Goal: Task Accomplishment & Management: Complete application form

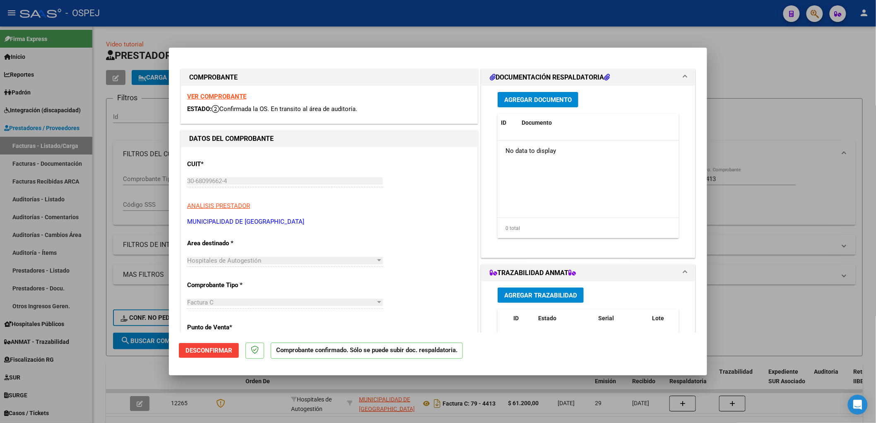
click at [433, 27] on div at bounding box center [438, 211] width 876 height 423
type input "$ 0,00"
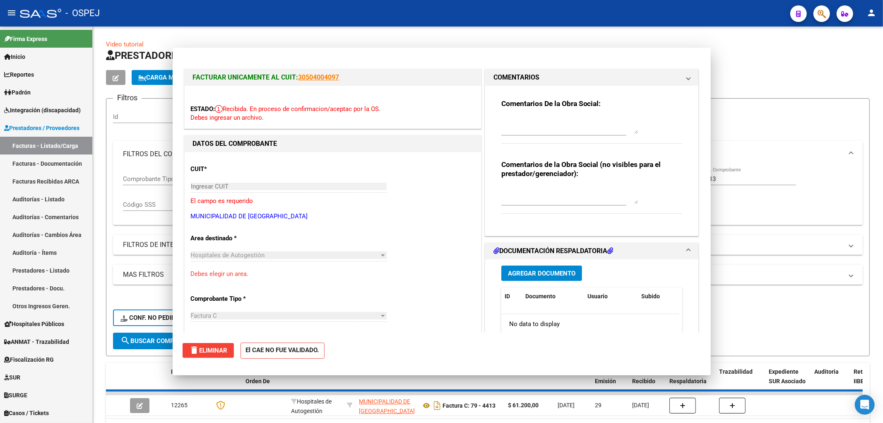
click at [433, 12] on div at bounding box center [818, 13] width 23 height 17
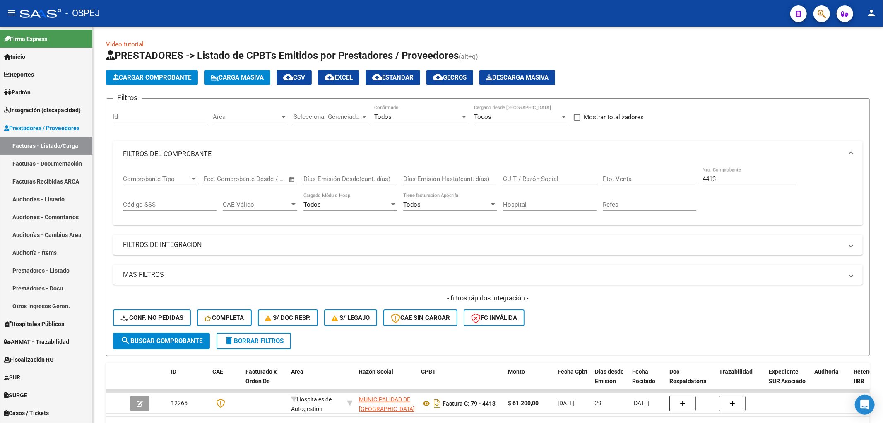
click at [433, 16] on icon "button" at bounding box center [822, 14] width 8 height 10
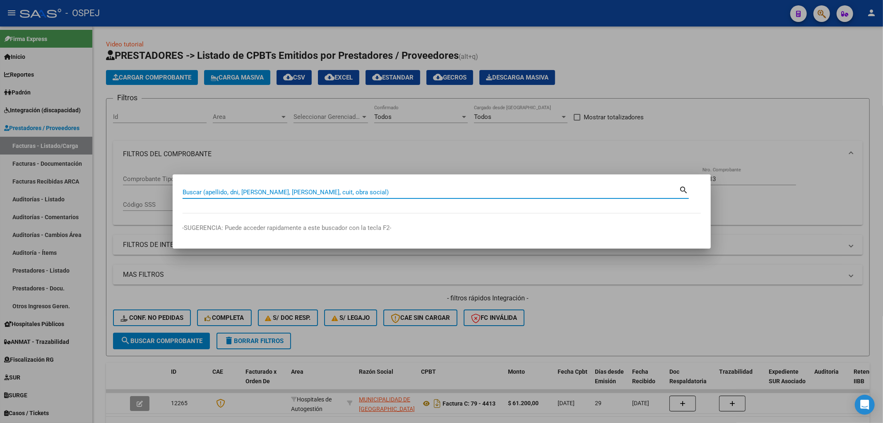
paste input "39339034"
type input "39339034"
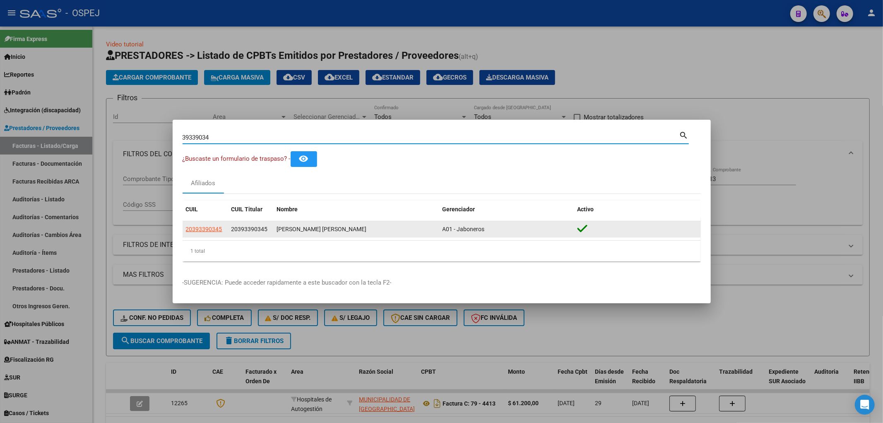
click at [226, 229] on datatable-body-cell "20393390345" at bounding box center [206, 229] width 46 height 16
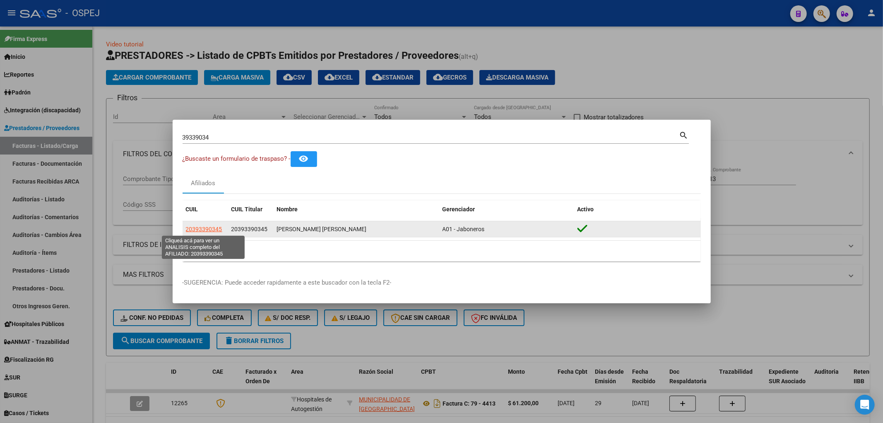
click at [210, 229] on span "20393390345" at bounding box center [204, 229] width 36 height 7
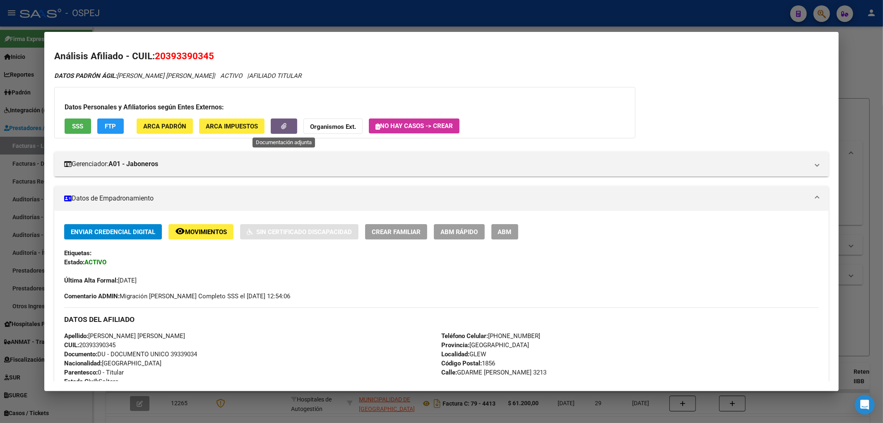
click at [283, 123] on span "button" at bounding box center [283, 126] width 5 height 7
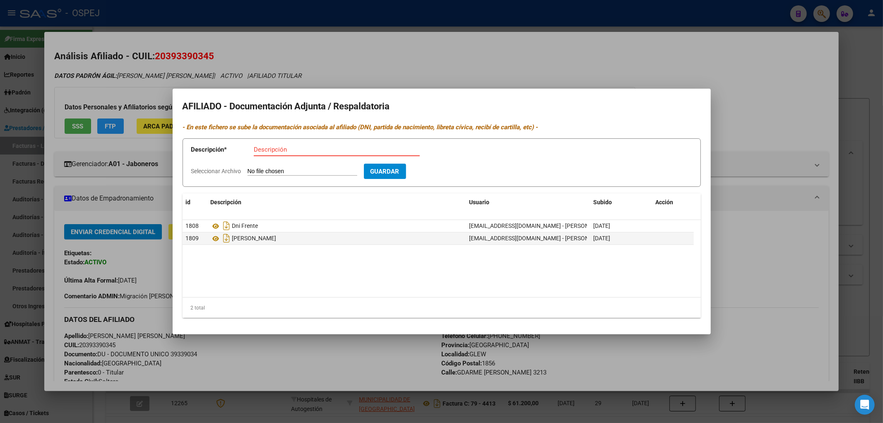
click at [156, 255] on div at bounding box center [441, 211] width 883 height 423
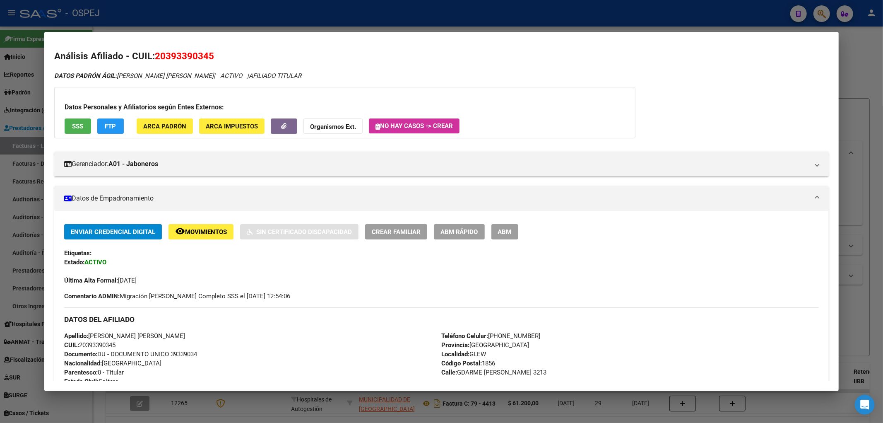
scroll to position [281, 0]
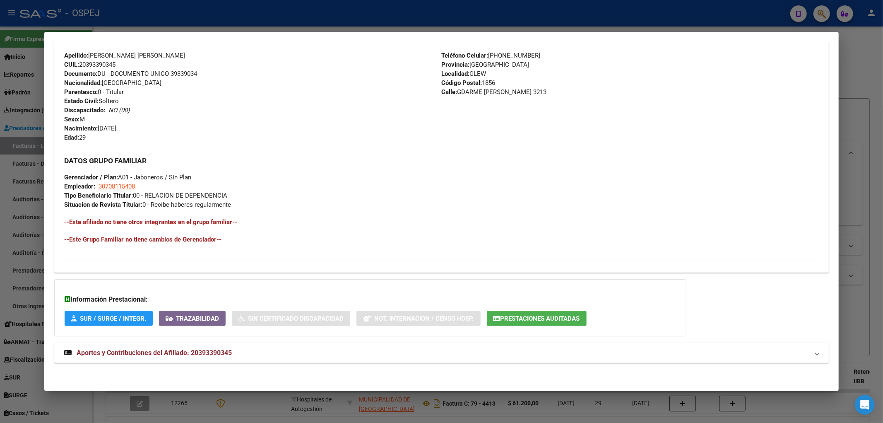
click at [433, 355] on mat-panel-title "Aportes y Contribuciones del Afiliado: 20393390345" at bounding box center [436, 353] width 745 height 10
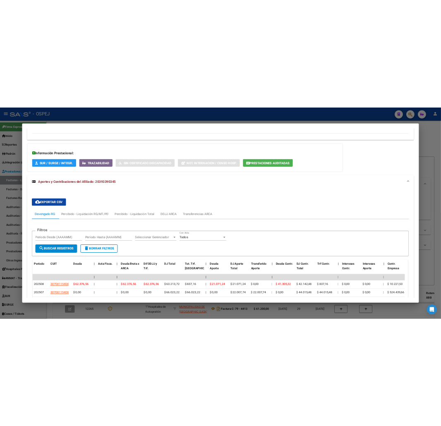
scroll to position [580, 0]
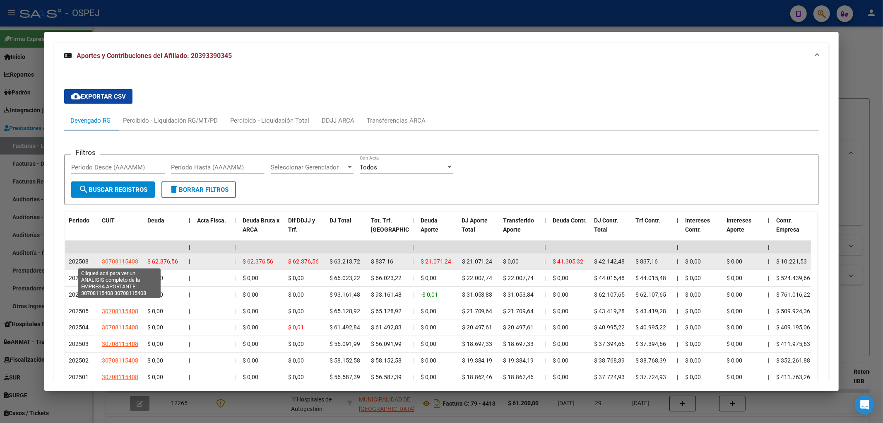
click at [128, 260] on span "30708115408" at bounding box center [120, 261] width 36 height 7
type textarea "30708115408"
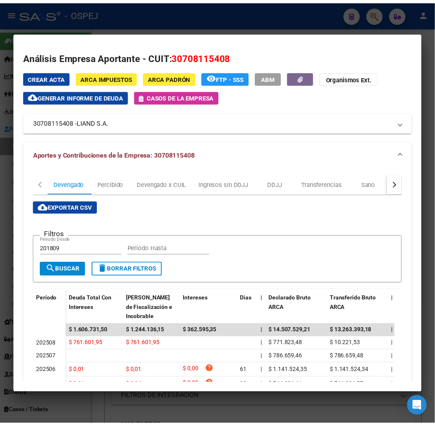
scroll to position [676, 0]
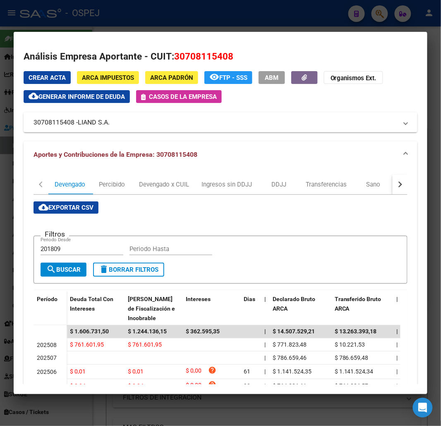
click at [340, 8] on div at bounding box center [220, 213] width 441 height 426
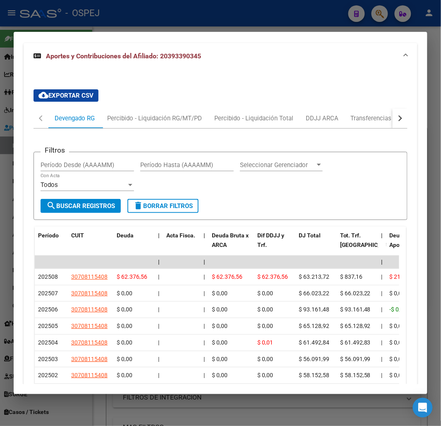
click at [177, 24] on div at bounding box center [220, 213] width 441 height 426
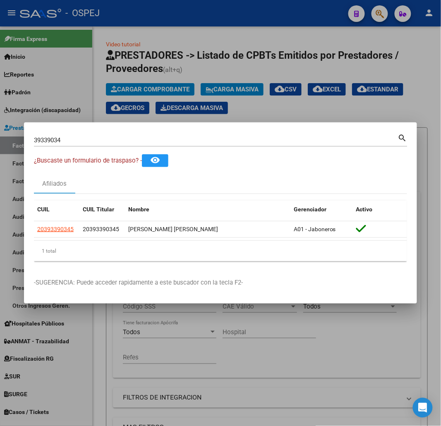
click at [101, 143] on input "39339034" at bounding box center [216, 140] width 364 height 7
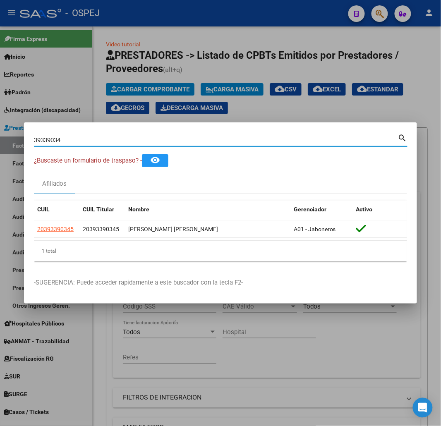
click at [101, 143] on input "39339034" at bounding box center [216, 140] width 364 height 7
click at [105, 142] on input "39339034" at bounding box center [216, 140] width 364 height 7
type input "22481822"
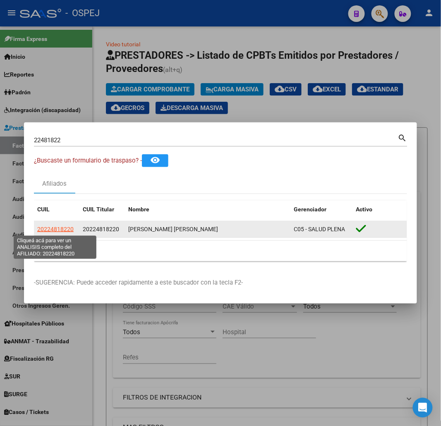
click at [68, 227] on span "20224818220" at bounding box center [55, 229] width 36 height 7
type textarea "20224818220"
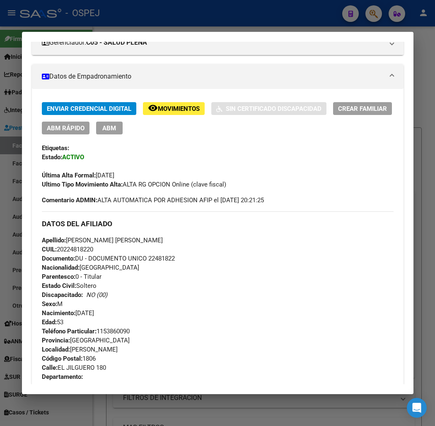
scroll to position [0, 0]
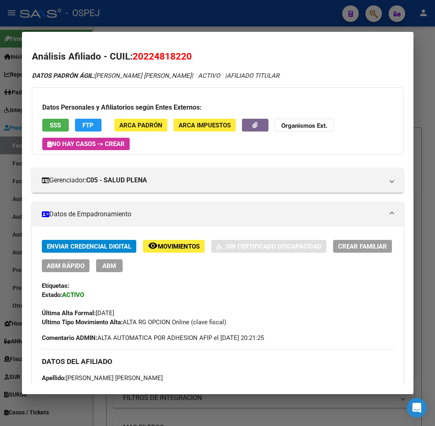
click at [166, 52] on span "20224818220" at bounding box center [161, 56] width 59 height 11
copy span "20224818220"
click at [282, 123] on strong "Organismos Ext." at bounding box center [304, 125] width 46 height 7
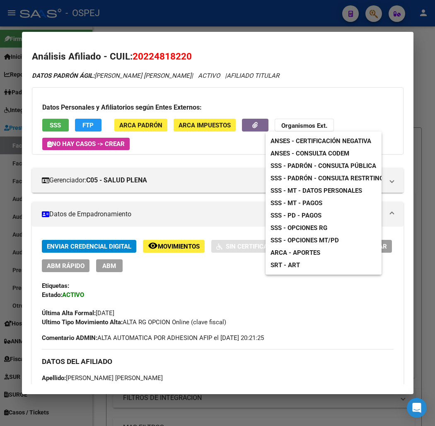
click at [322, 229] on span "SSS - Opciones RG" at bounding box center [298, 227] width 57 height 7
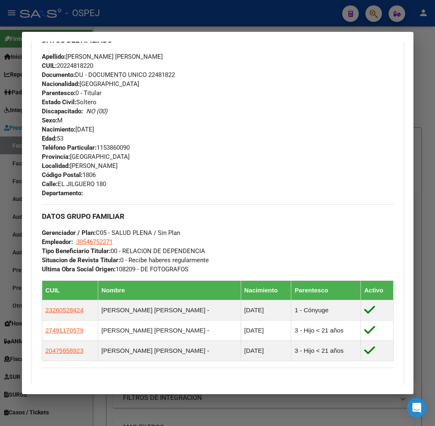
scroll to position [548, 0]
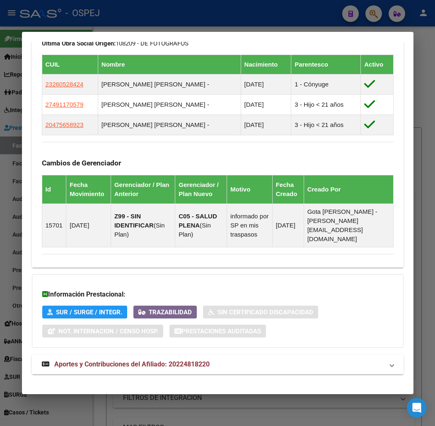
click at [243, 360] on mat-panel-title "Aportes y Contribuciones del Afiliado: 20224818220" at bounding box center [213, 365] width 342 height 10
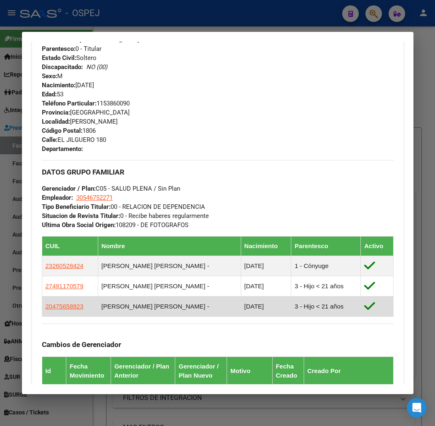
scroll to position [412, 0]
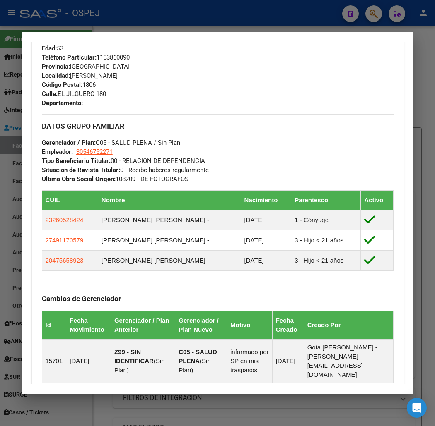
click at [270, 150] on div "DATOS GRUPO FAMILIAR Gerenciador / Plan: C05 - SALUD PLENA / Sin Plan Empleador…" at bounding box center [217, 149] width 351 height 70
click at [5, 63] on div at bounding box center [217, 213] width 435 height 426
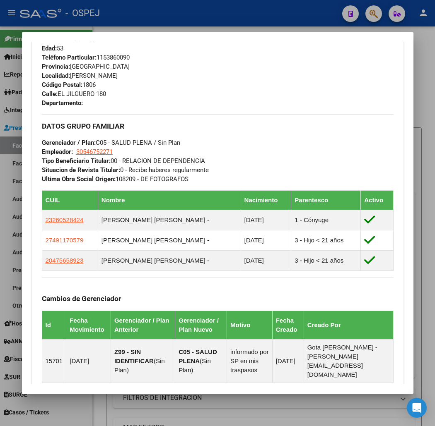
click at [5, 63] on div at bounding box center [217, 213] width 435 height 426
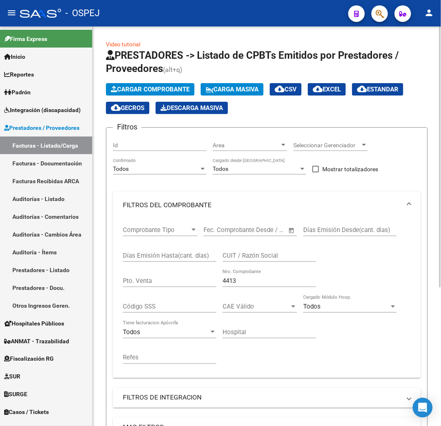
click at [177, 89] on span "Cargar Comprobante" at bounding box center [150, 89] width 79 height 7
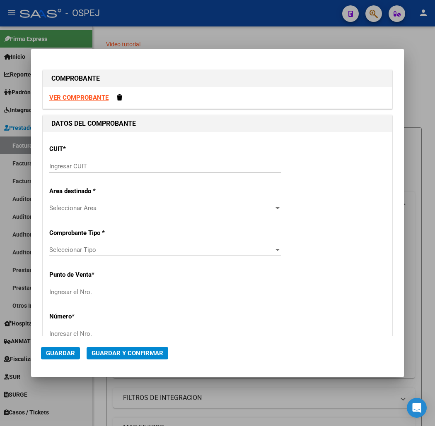
click at [200, 176] on div "Ingresar CUIT" at bounding box center [165, 170] width 232 height 20
click at [135, 161] on div "Ingresar CUIT" at bounding box center [165, 166] width 232 height 12
click at [135, 166] on input "Ingresar CUIT" at bounding box center [165, 166] width 232 height 7
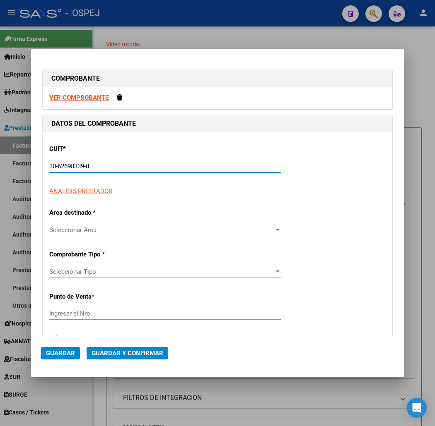
type input "30-62698339-8"
type input "158"
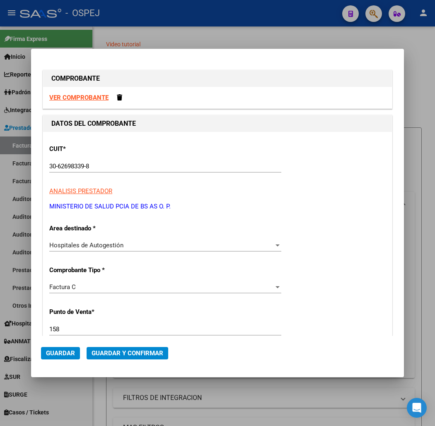
scroll to position [174, 0]
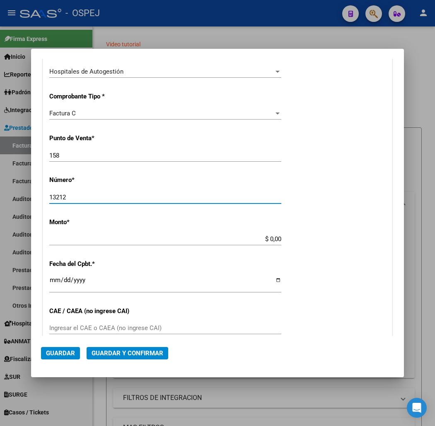
type input "13212"
click at [161, 147] on div "CUIT * 30-62698339-8 Ingresar CUIT ANALISIS PRESTADOR MINISTERIO DE SALUD PCIA …" at bounding box center [217, 251] width 349 height 587
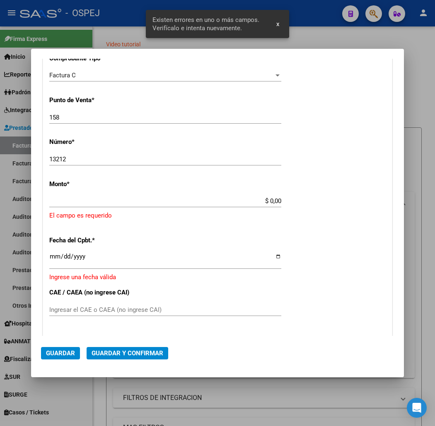
click at [162, 148] on div "CUIT * 30-62698339-8 Ingresar CUIT ANALISIS PRESTADOR MINISTERIO DE SALUD PCIA …" at bounding box center [217, 223] width 349 height 607
click at [156, 113] on div "158 Ingresar el Nro." at bounding box center [165, 117] width 232 height 12
click at [158, 116] on input "158" at bounding box center [165, 117] width 232 height 7
type input "101"
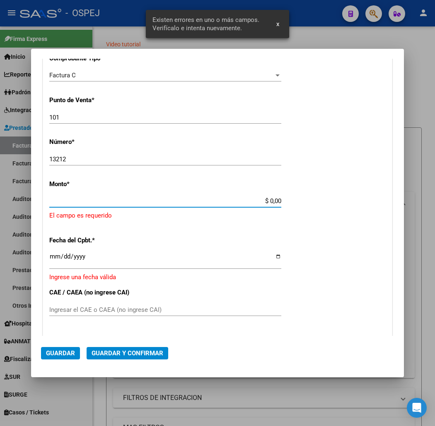
scroll to position [214, 0]
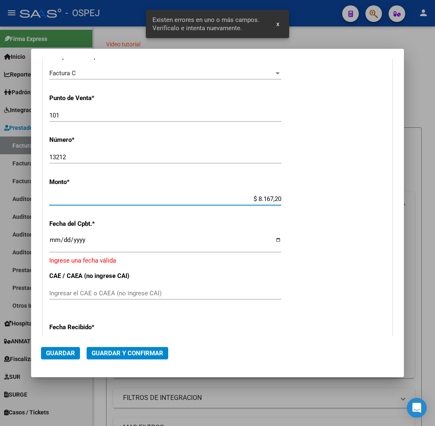
type input "$ 81.672,00"
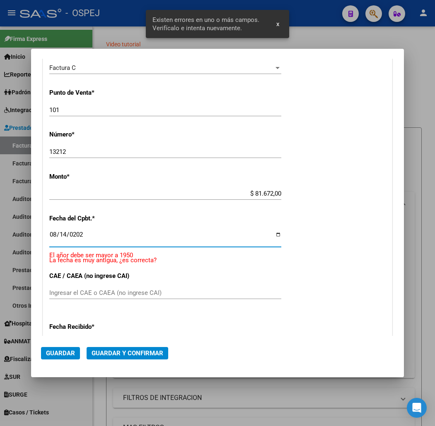
type input "[DATE]"
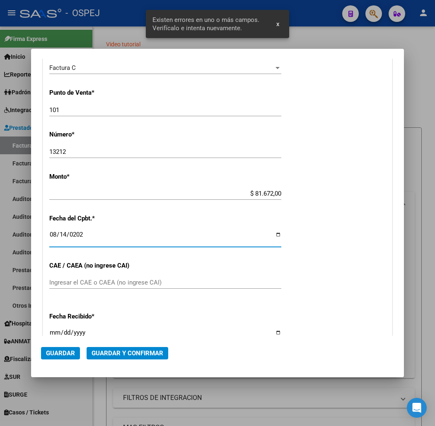
scroll to position [209, 0]
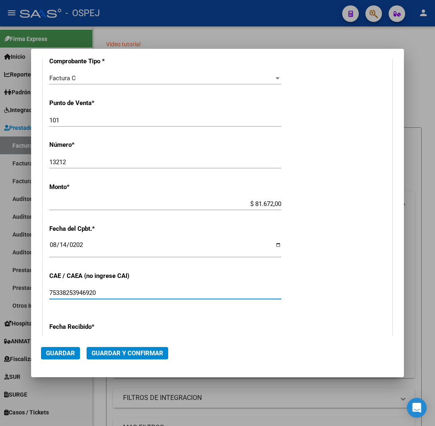
type input "75338253946920"
click at [109, 359] on button "Guardar y Confirmar" at bounding box center [128, 353] width 82 height 12
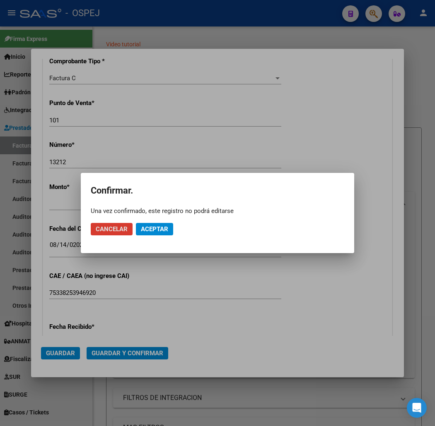
click at [154, 229] on span "Aceptar" at bounding box center [154, 229] width 27 height 7
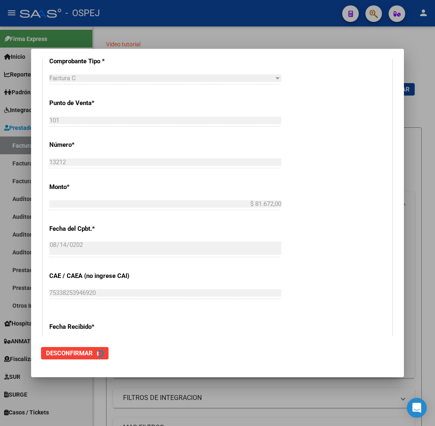
scroll to position [0, 0]
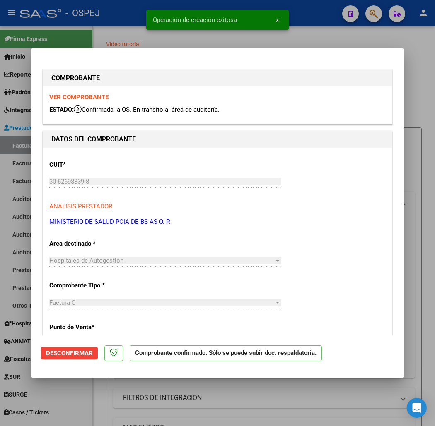
click at [82, 39] on div at bounding box center [217, 213] width 435 height 426
type input "$ 0,00"
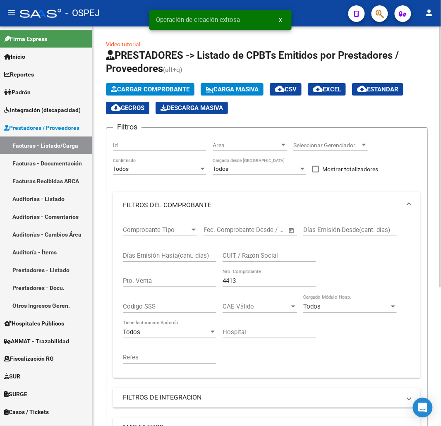
click at [166, 87] on span "Cargar Comprobante" at bounding box center [150, 89] width 79 height 7
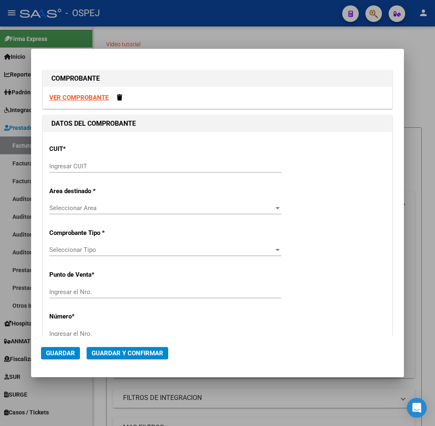
drag, startPoint x: 243, startPoint y: 175, endPoint x: 237, endPoint y: 171, distance: 7.4
click at [237, 171] on div "Ingresar CUIT" at bounding box center [165, 170] width 232 height 20
click at [217, 170] on div "Ingresar CUIT" at bounding box center [165, 166] width 232 height 12
click at [217, 169] on input "Ingresar CUIT" at bounding box center [165, 166] width 232 height 7
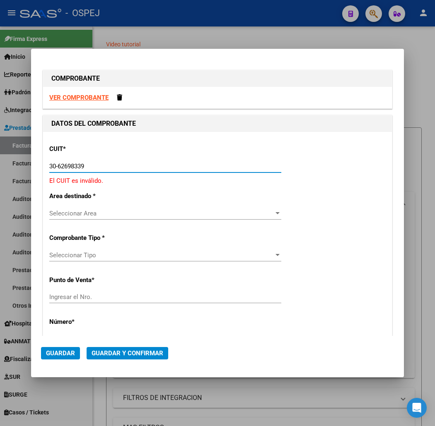
type input "30-62698339-8"
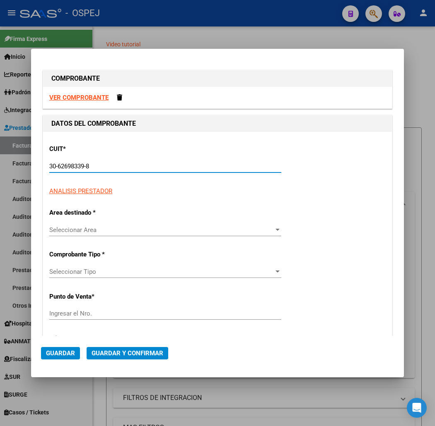
type input "101"
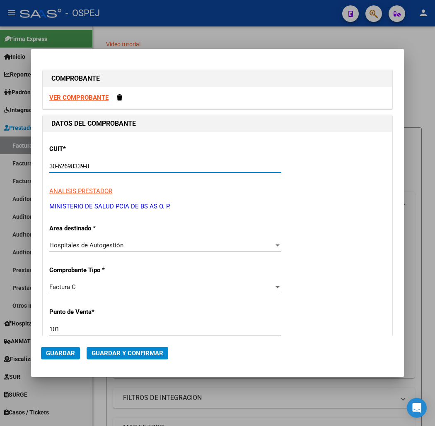
type input "30-62698339-8"
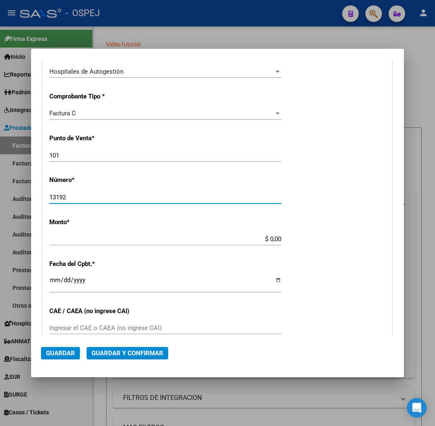
type input "13192"
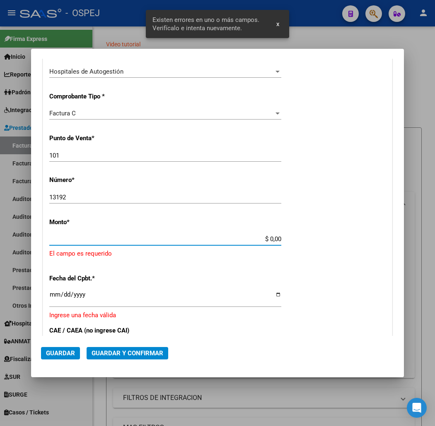
scroll to position [212, 0]
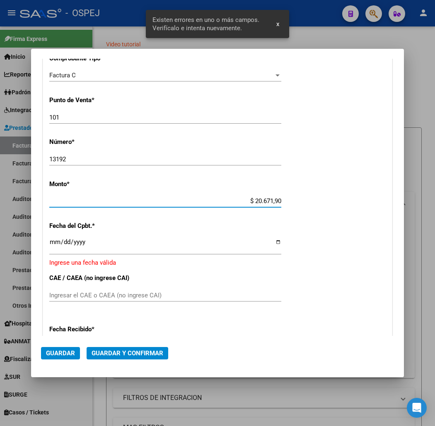
type input "$ 206.719,00"
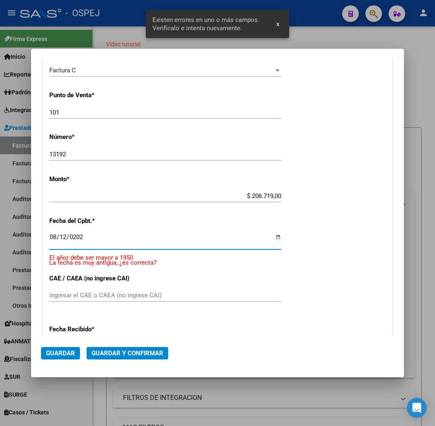
type input "[DATE]"
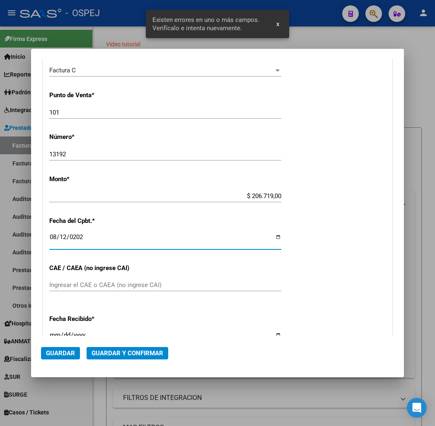
scroll to position [207, 0]
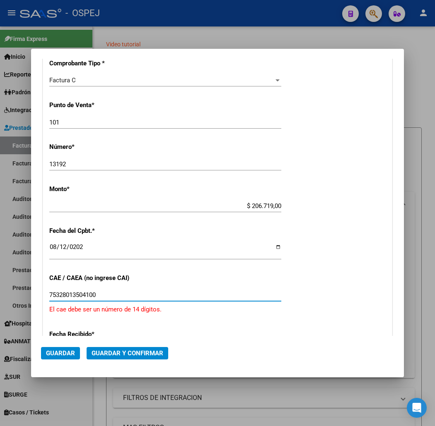
type input "75328013504100"
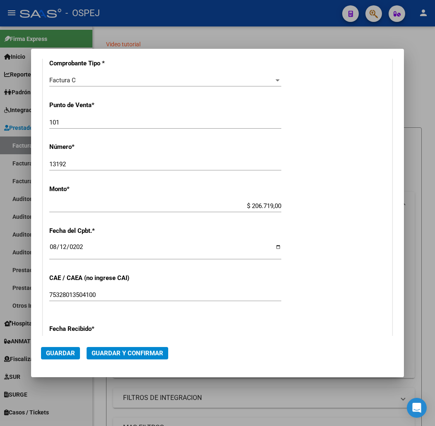
scroll to position [358, 0]
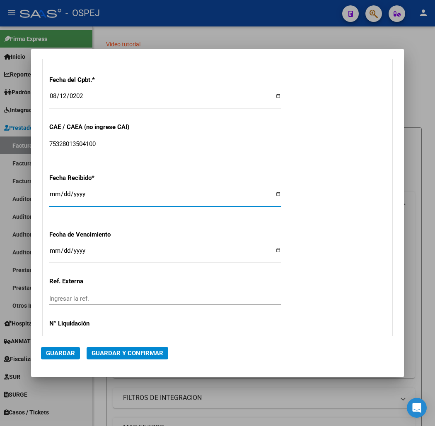
click at [124, 365] on mat-dialog-actions "Guardar Guardar y Confirmar" at bounding box center [217, 351] width 353 height 31
click at [123, 359] on mat-dialog-actions "Guardar Guardar y Confirmar" at bounding box center [217, 351] width 353 height 31
click at [123, 357] on button "Guardar y Confirmar" at bounding box center [128, 353] width 82 height 12
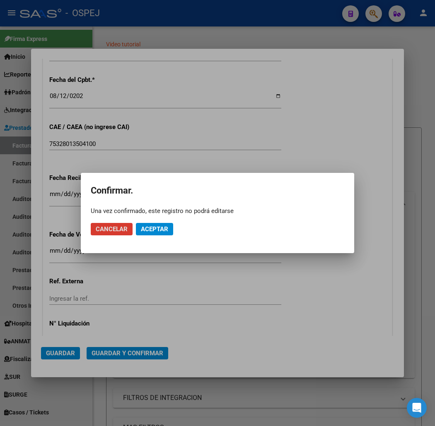
click at [156, 229] on span "Aceptar" at bounding box center [154, 229] width 27 height 7
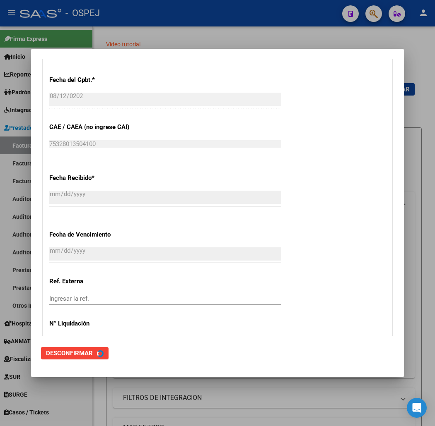
scroll to position [0, 0]
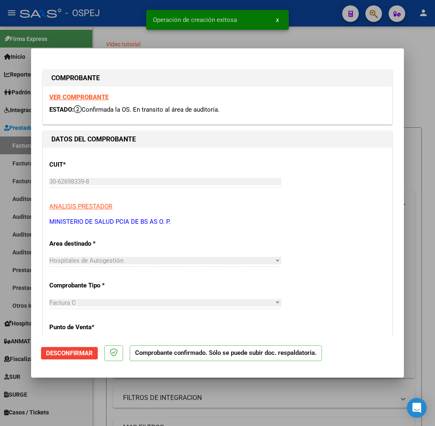
drag, startPoint x: 98, startPoint y: 22, endPoint x: 108, endPoint y: 45, distance: 25.2
click at [96, 22] on div at bounding box center [217, 213] width 435 height 426
type input "$ 0,00"
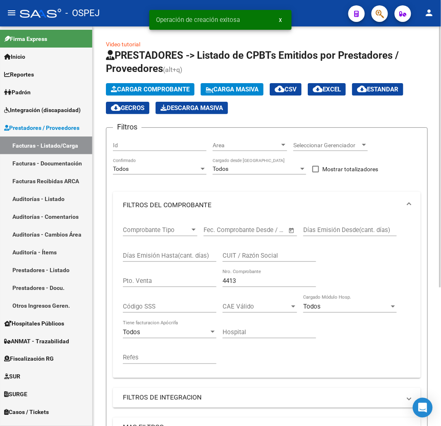
click at [145, 92] on span "Cargar Comprobante" at bounding box center [150, 89] width 79 height 7
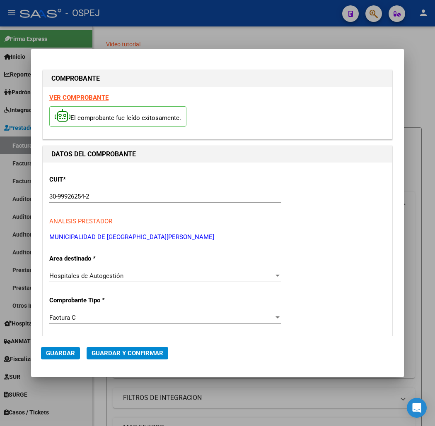
scroll to position [184, 0]
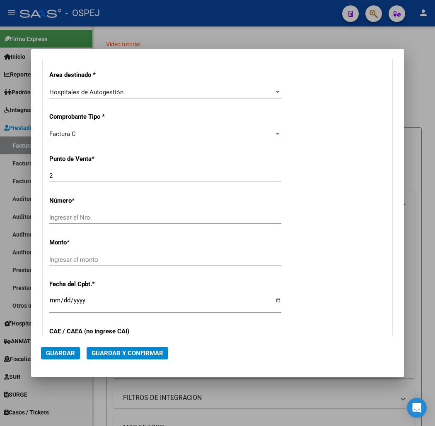
click at [82, 180] on div "2 Ingresar el Nro." at bounding box center [165, 180] width 232 height 20
click at [83, 179] on div "2 Ingresar el Nro." at bounding box center [165, 176] width 232 height 12
click at [84, 175] on input "2" at bounding box center [165, 175] width 232 height 7
type input "108046"
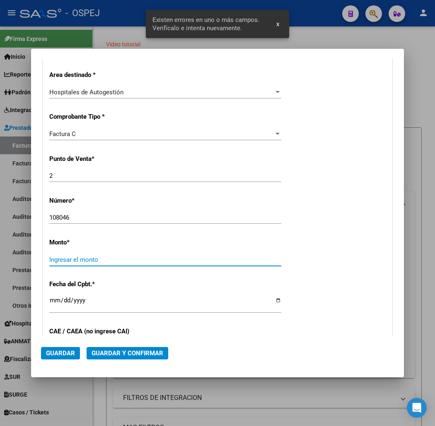
scroll to position [242, 0]
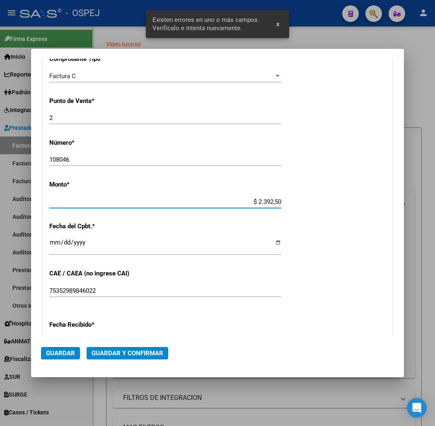
type input "$ 23.925,00"
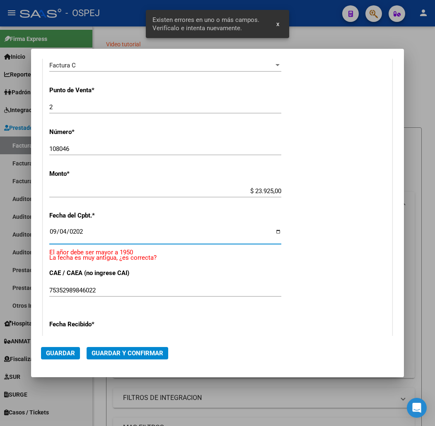
type input "[DATE]"
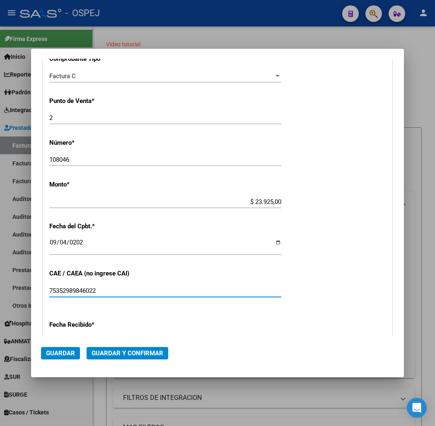
click at [102, 355] on span "Guardar y Confirmar" at bounding box center [127, 353] width 72 height 7
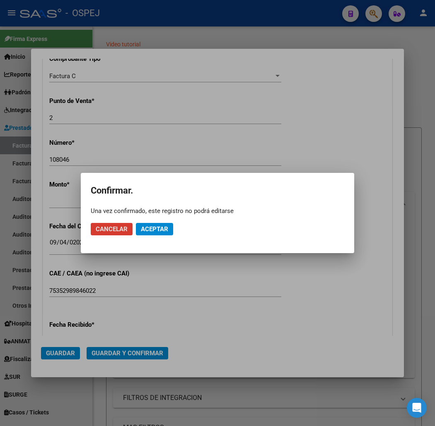
click at [149, 226] on span "Aceptar" at bounding box center [154, 229] width 27 height 7
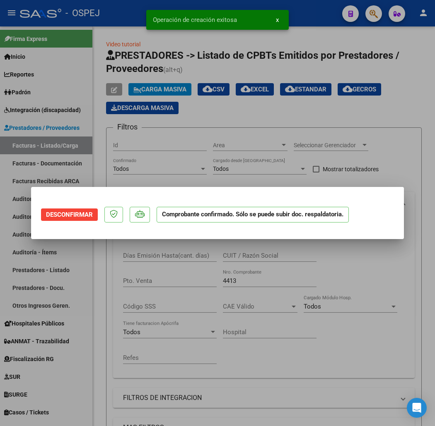
scroll to position [0, 0]
click at [61, 36] on div at bounding box center [217, 213] width 435 height 426
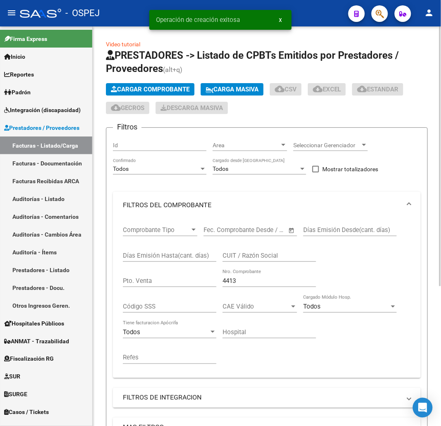
click at [145, 92] on span "Cargar Comprobante" at bounding box center [150, 89] width 79 height 7
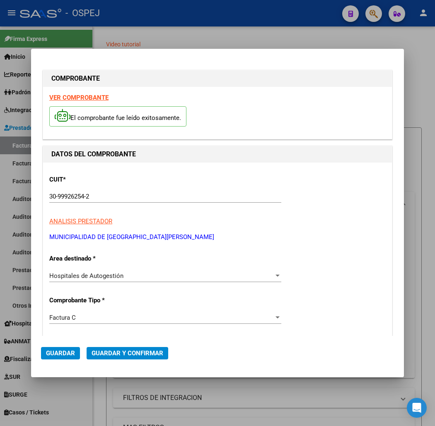
scroll to position [92, 0]
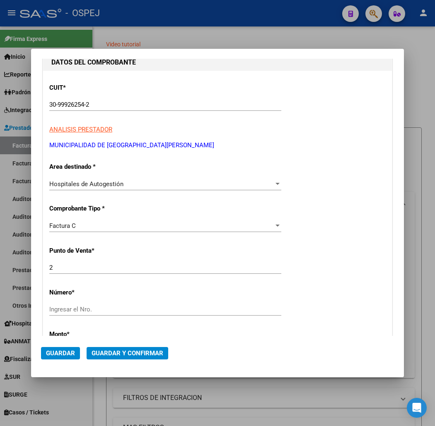
click at [108, 268] on input "2" at bounding box center [165, 267] width 232 height 7
type input "108047"
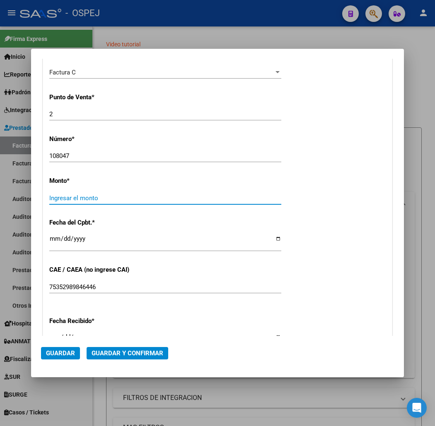
scroll to position [242, 0]
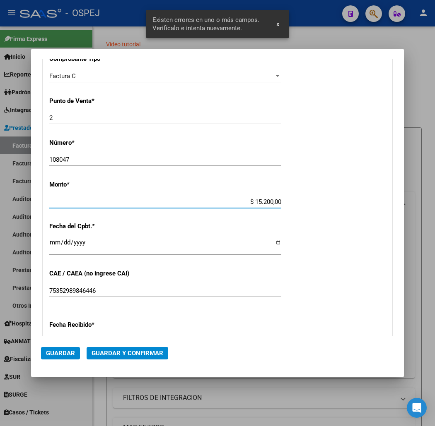
type input "$ 1.520,00"
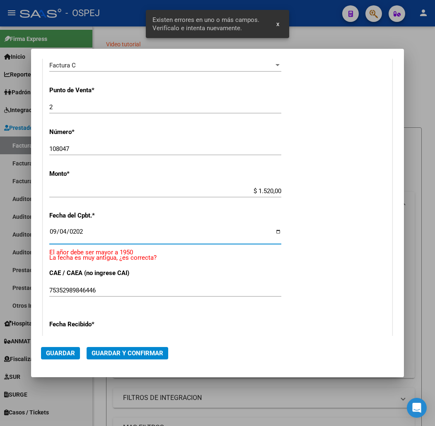
type input "[DATE]"
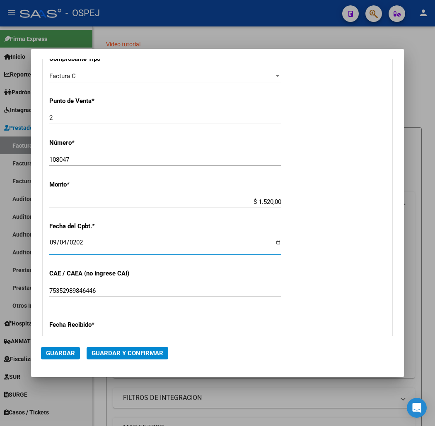
click at [97, 353] on span "Guardar y Confirmar" at bounding box center [127, 353] width 72 height 7
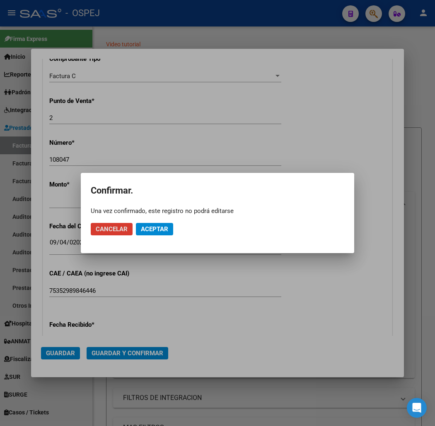
click at [163, 238] on mat-dialog-actions "Cancelar Aceptar" at bounding box center [217, 229] width 253 height 28
click at [165, 232] on span "Aceptar" at bounding box center [154, 229] width 27 height 7
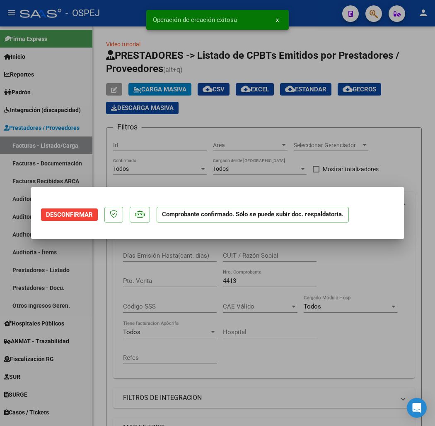
scroll to position [0, 0]
click at [77, 37] on div at bounding box center [217, 213] width 435 height 426
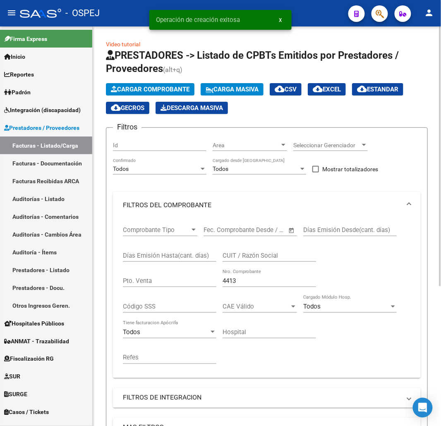
click at [164, 79] on app-list-header "PRESTADORES -> Listado de CPBTs Emitidos por Prestadores / Proveedores (alt+q) …" at bounding box center [267, 287] width 322 height 477
click at [169, 94] on button "Cargar Comprobante" at bounding box center [150, 89] width 89 height 12
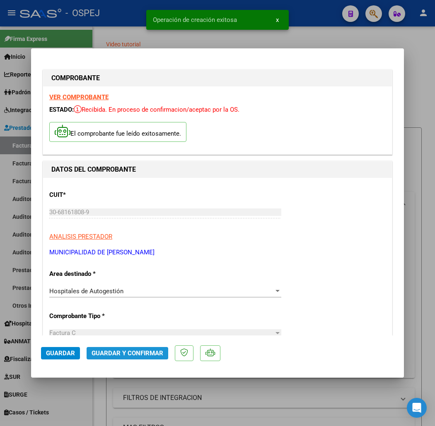
click at [104, 359] on button "Guardar y Confirmar" at bounding box center [128, 353] width 82 height 12
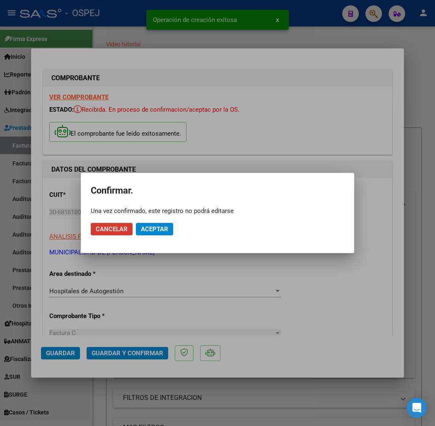
click at [149, 230] on span "Aceptar" at bounding box center [154, 229] width 27 height 7
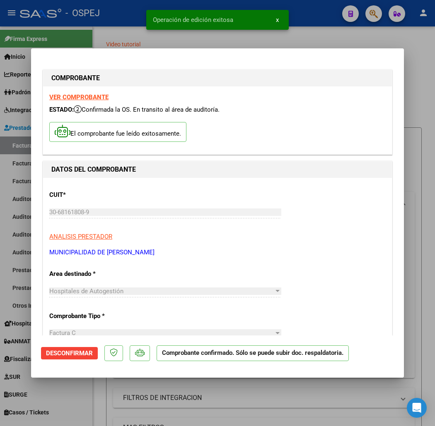
click at [101, 27] on div at bounding box center [217, 213] width 435 height 426
type input "$ 0,00"
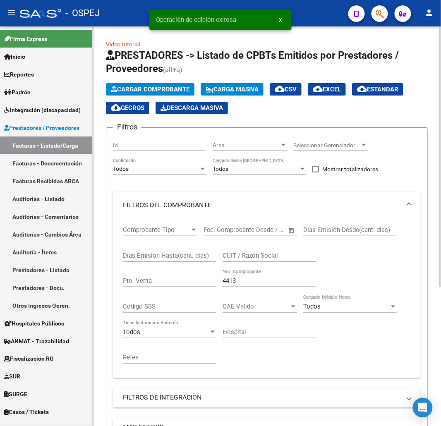
click at [162, 88] on span "Cargar Comprobante" at bounding box center [150, 89] width 79 height 7
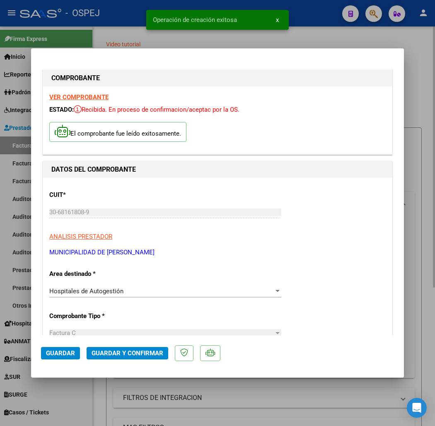
click at [122, 353] on span "Guardar y Confirmar" at bounding box center [127, 353] width 72 height 7
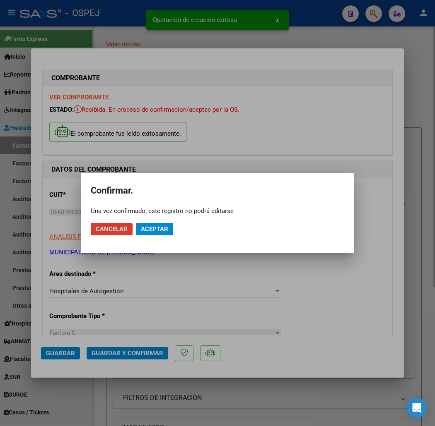
click at [160, 233] on button "Aceptar" at bounding box center [154, 229] width 37 height 12
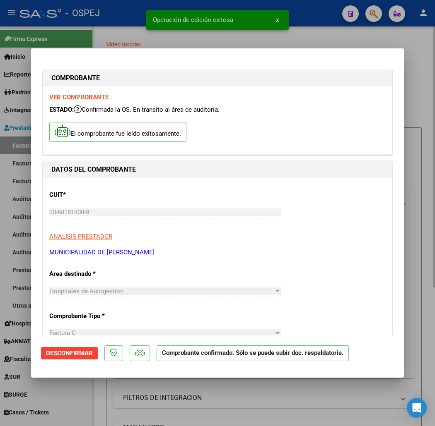
click at [82, 26] on div at bounding box center [217, 213] width 435 height 426
type input "$ 0,00"
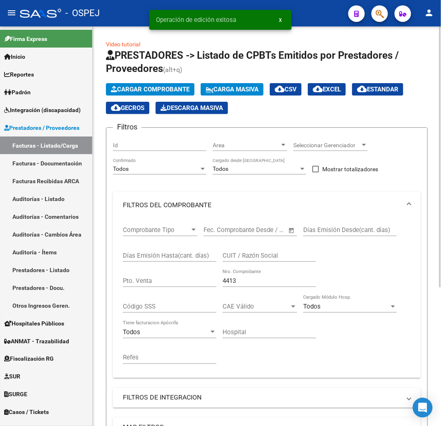
click at [168, 91] on span "Cargar Comprobante" at bounding box center [150, 89] width 79 height 7
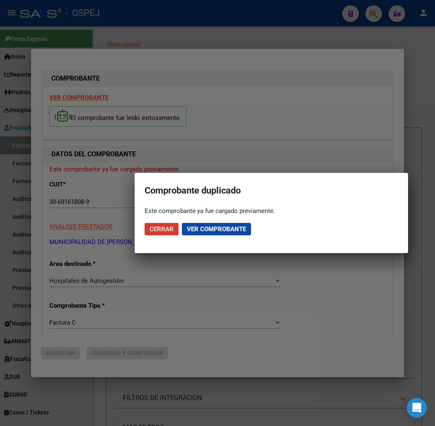
drag, startPoint x: 165, startPoint y: 219, endPoint x: 166, endPoint y: 226, distance: 6.3
click at [165, 220] on mat-dialog-actions "Cerrar Ver comprobante" at bounding box center [270, 229] width 253 height 28
click at [167, 226] on span "Cerrar" at bounding box center [161, 229] width 24 height 7
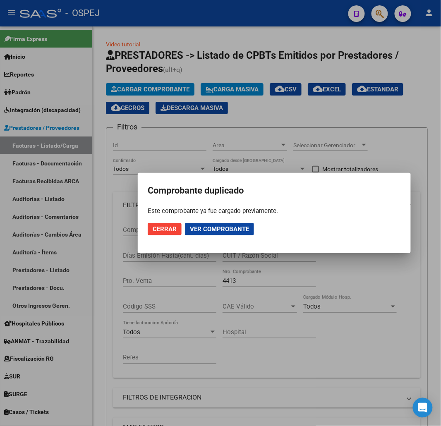
click at [220, 25] on div at bounding box center [220, 213] width 441 height 426
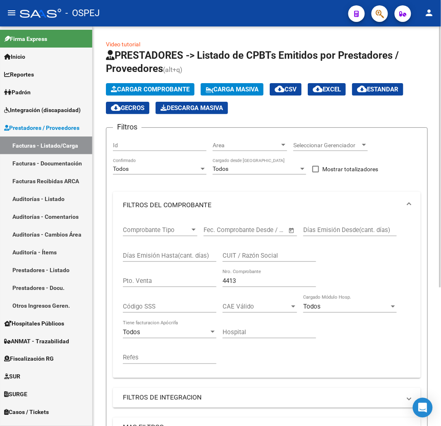
click at [180, 93] on button "Cargar Comprobante" at bounding box center [150, 89] width 89 height 12
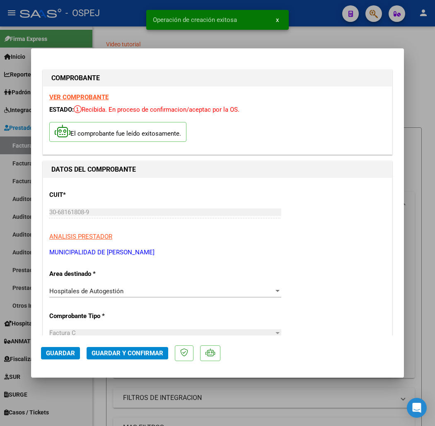
click at [105, 361] on mat-dialog-actions "Guardar Guardar y Confirmar" at bounding box center [217, 352] width 353 height 33
click at [106, 355] on span "Guardar y Confirmar" at bounding box center [127, 353] width 72 height 7
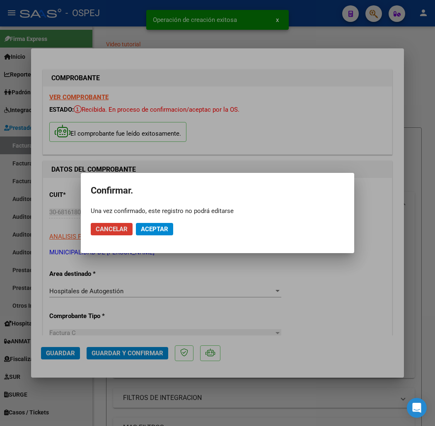
click at [148, 238] on mat-dialog-actions "Cancelar Aceptar" at bounding box center [217, 229] width 253 height 28
click at [153, 230] on span "Aceptar" at bounding box center [154, 229] width 27 height 7
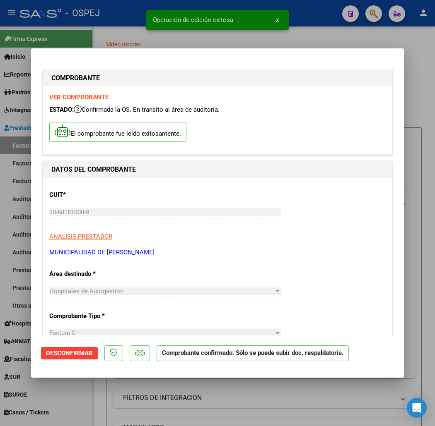
click at [63, 19] on div at bounding box center [217, 213] width 435 height 426
type input "$ 0,00"
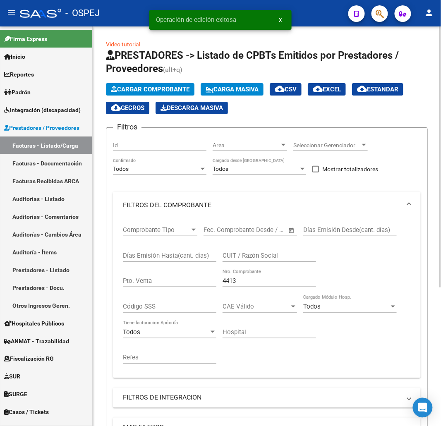
drag, startPoint x: 158, startPoint y: 76, endPoint x: 160, endPoint y: 86, distance: 10.1
click at [158, 77] on app-list-header "PRESTADORES -> Listado de CPBTs Emitidos por Prestadores / Proveedores (alt+q) …" at bounding box center [267, 287] width 322 height 477
click at [160, 86] on span "Cargar Comprobante" at bounding box center [150, 89] width 79 height 7
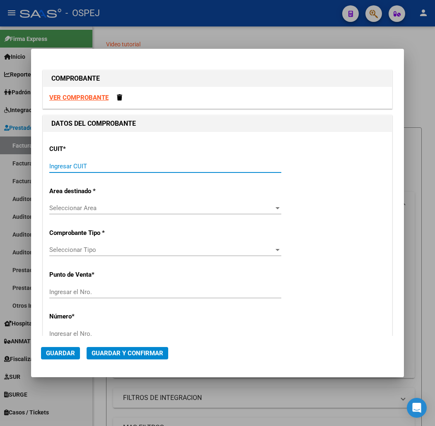
click at [242, 166] on input "Ingresar CUIT" at bounding box center [165, 166] width 232 height 7
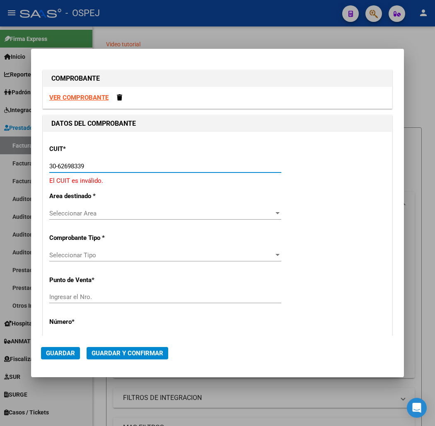
type input "30-62698339-8"
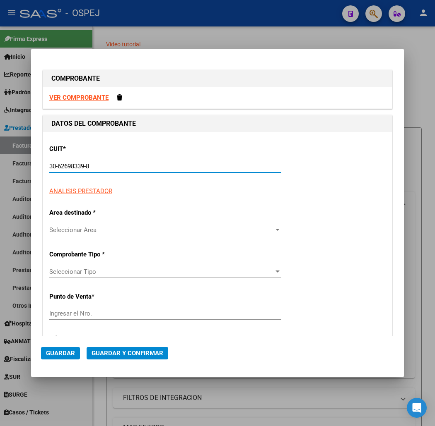
type input "101"
type input "30-62698339-8"
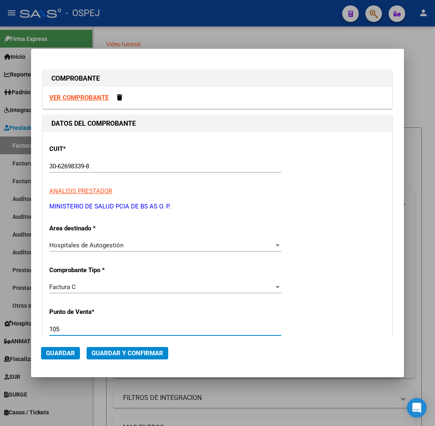
type input "105"
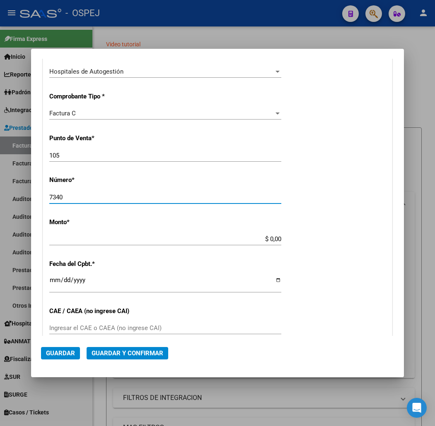
type input "7340"
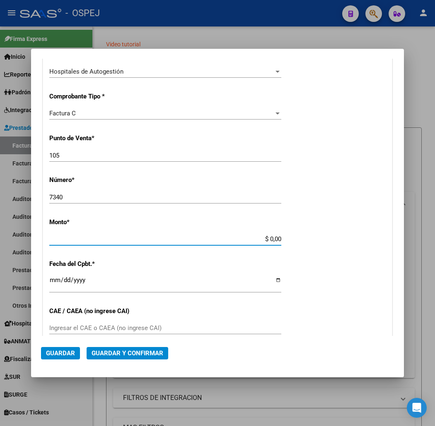
scroll to position [212, 0]
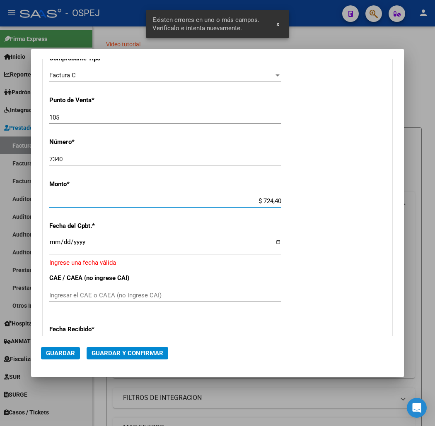
type input "$ 7.244,00"
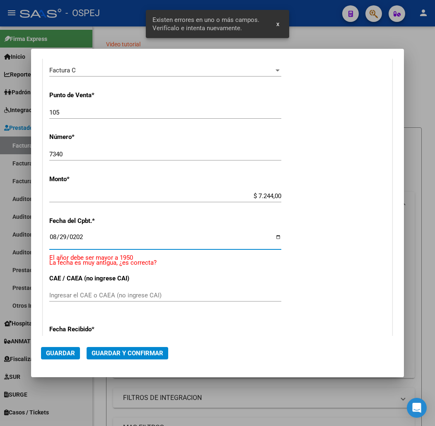
type input "[DATE]"
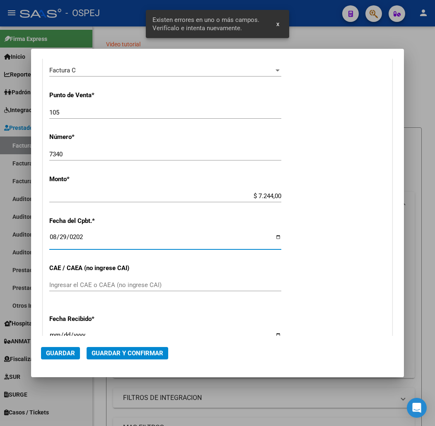
scroll to position [207, 0]
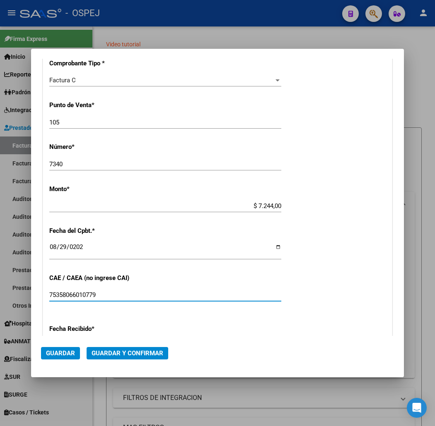
type input "75358066010779"
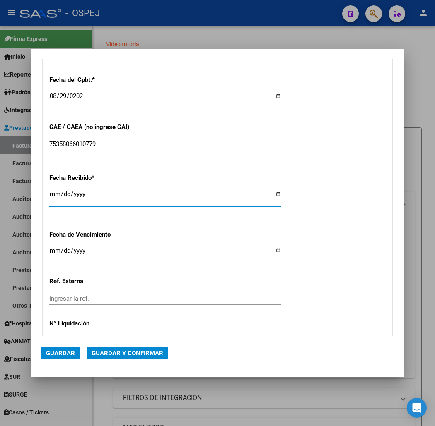
click at [109, 350] on span "Guardar y Confirmar" at bounding box center [127, 353] width 72 height 7
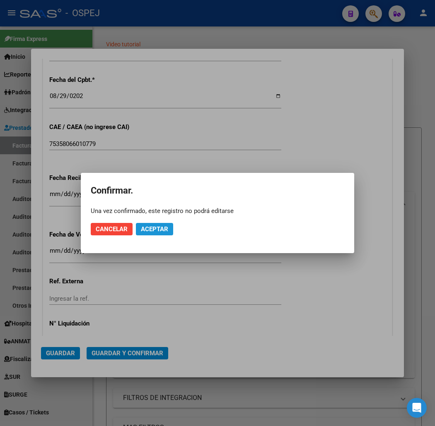
click at [167, 226] on span "Aceptar" at bounding box center [154, 229] width 27 height 7
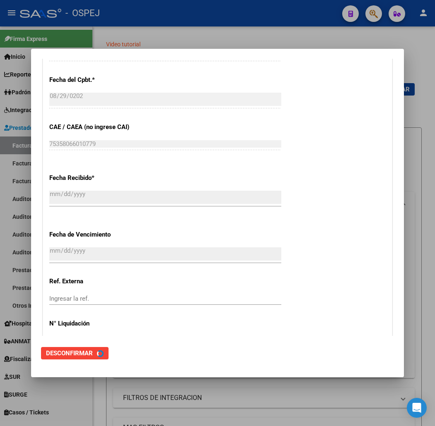
scroll to position [0, 0]
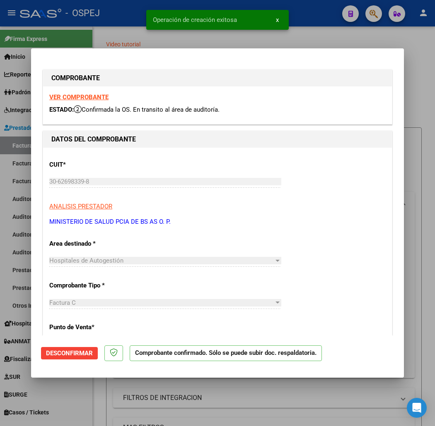
click at [145, 42] on div at bounding box center [217, 213] width 435 height 426
type input "$ 0,00"
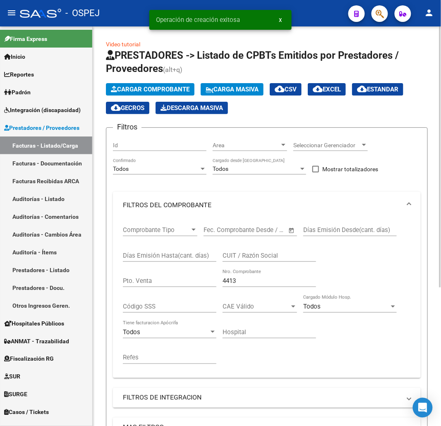
click at [156, 86] on span "Cargar Comprobante" at bounding box center [150, 89] width 79 height 7
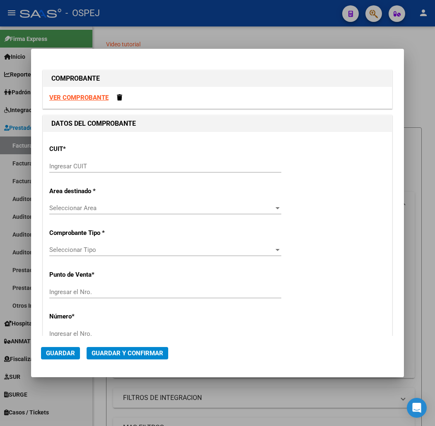
click at [122, 171] on div "Ingresar CUIT" at bounding box center [165, 166] width 232 height 12
click at [128, 167] on input "Ingresar CUIT" at bounding box center [165, 166] width 232 height 7
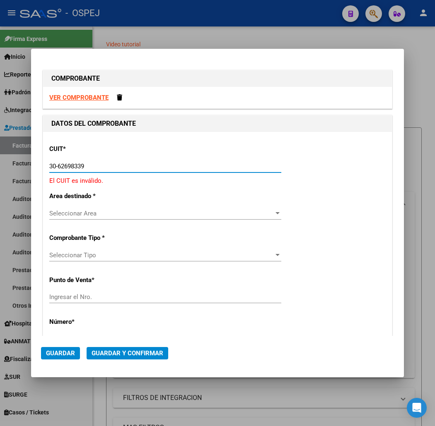
type input "30-62698339-8"
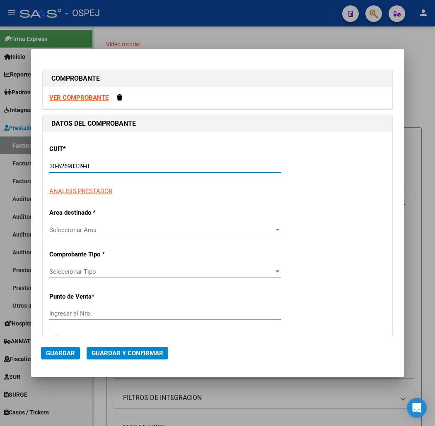
type input "105"
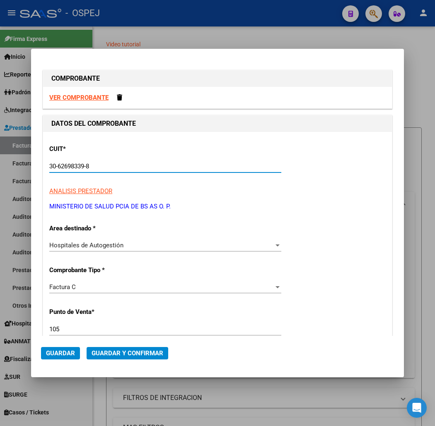
type input "30-62698339-8"
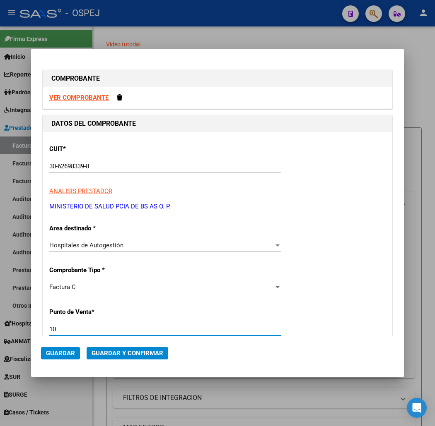
type input "105"
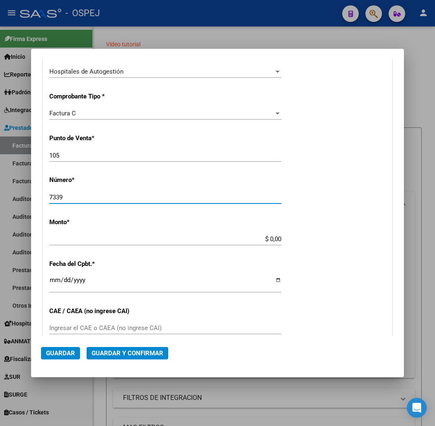
type input "7339"
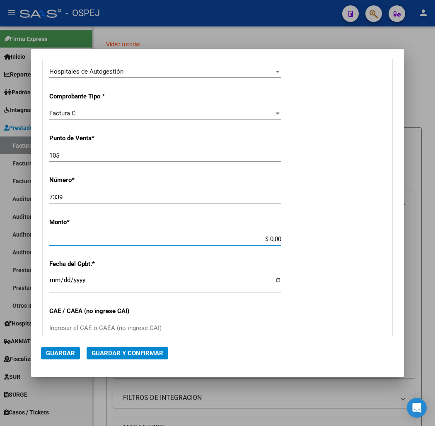
scroll to position [212, 0]
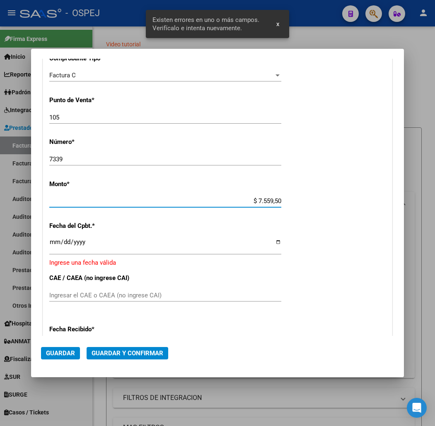
type input "$ 75.595,00"
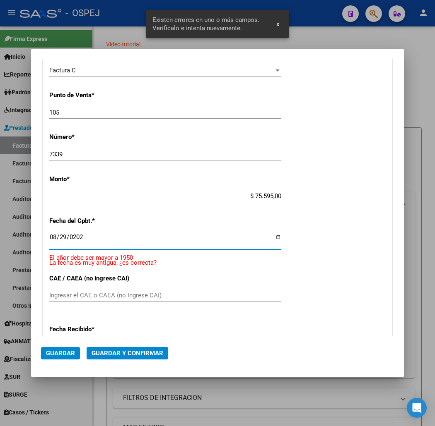
type input "[DATE]"
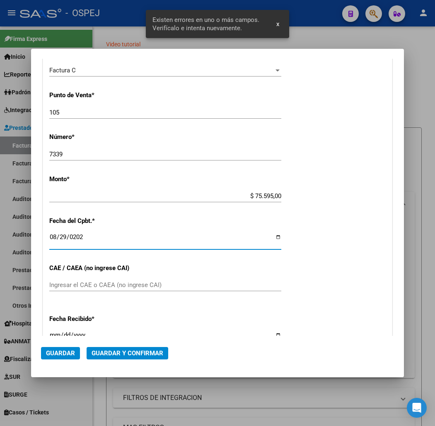
scroll to position [207, 0]
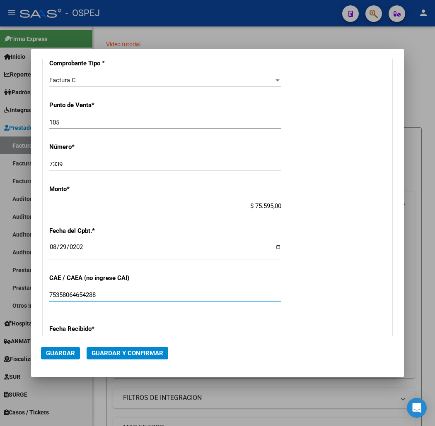
type input "75358064654288"
click at [135, 353] on span "Guardar y Confirmar" at bounding box center [127, 353] width 72 height 7
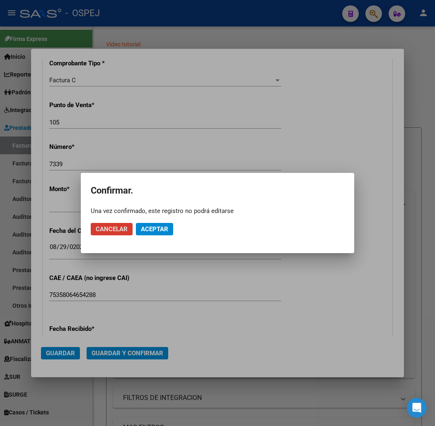
click at [164, 231] on span "Aceptar" at bounding box center [154, 229] width 27 height 7
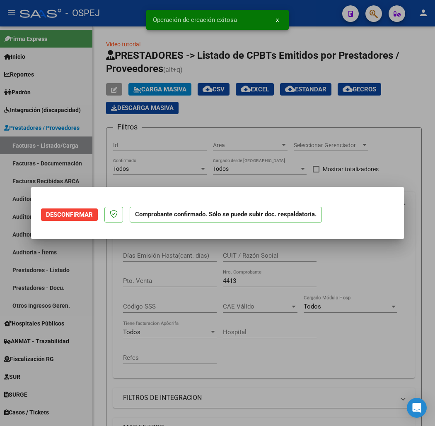
scroll to position [0, 0]
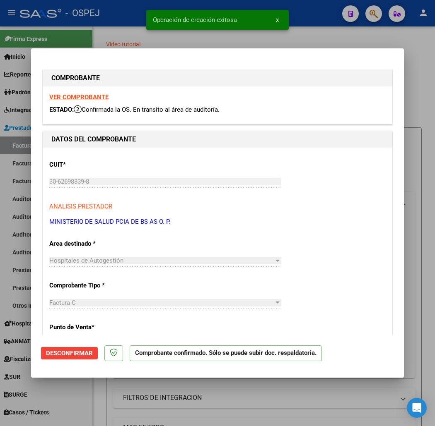
click at [108, 38] on div at bounding box center [217, 213] width 435 height 426
type input "$ 0,00"
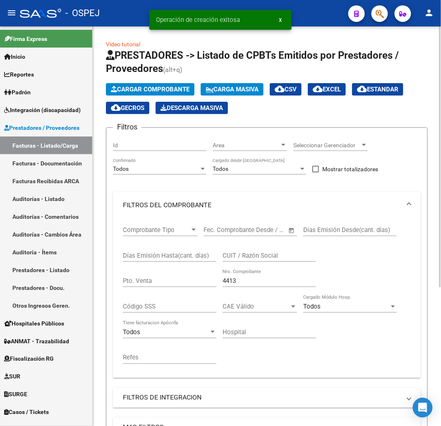
click at [165, 87] on span "Cargar Comprobante" at bounding box center [150, 89] width 79 height 7
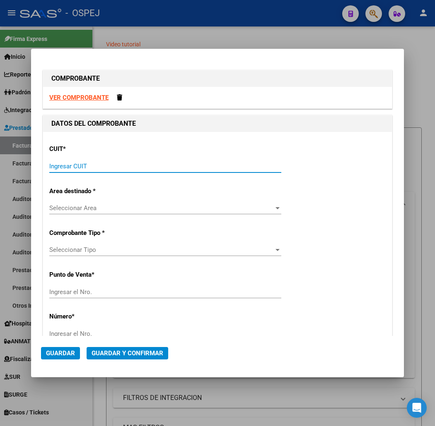
click at [148, 166] on input "Ingresar CUIT" at bounding box center [165, 166] width 232 height 7
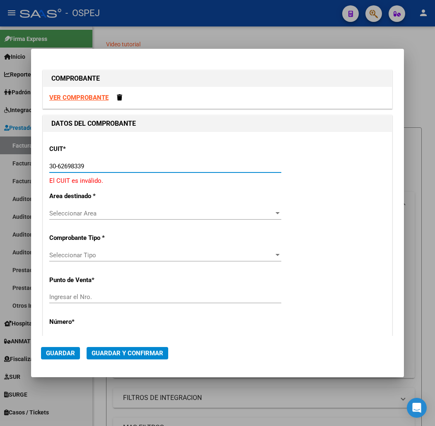
type input "30-62698339-8"
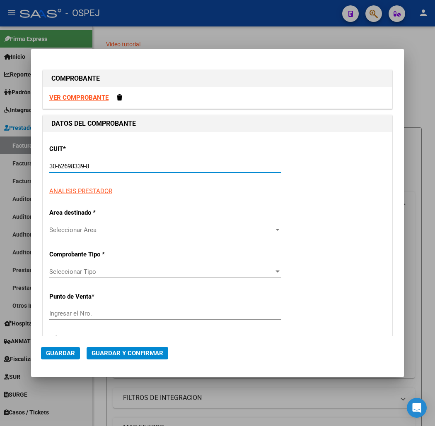
type input "105"
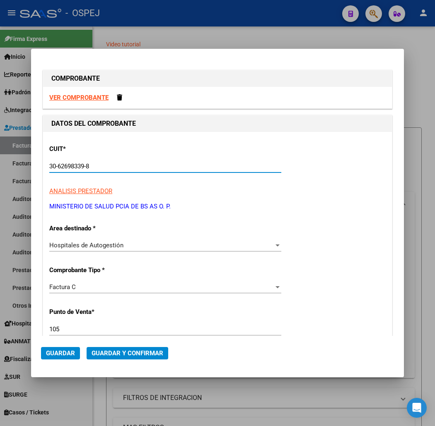
type input "30-62698339-8"
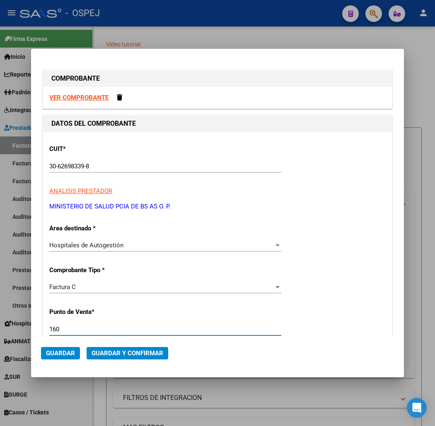
type input "160"
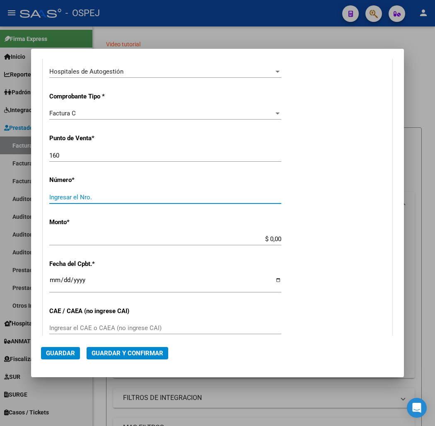
type input "4"
type input "10497"
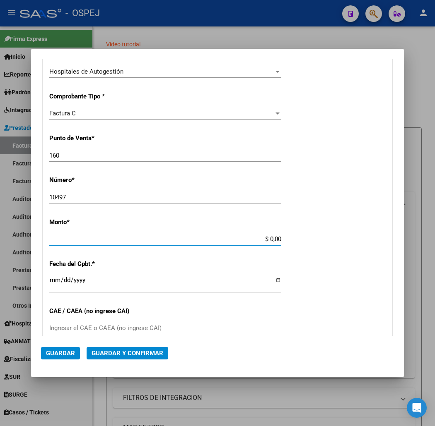
scroll to position [212, 0]
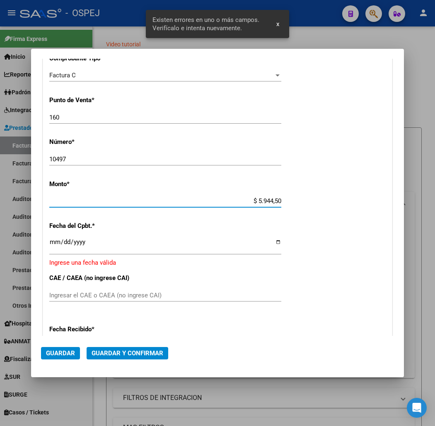
type input "$ 59.445,00"
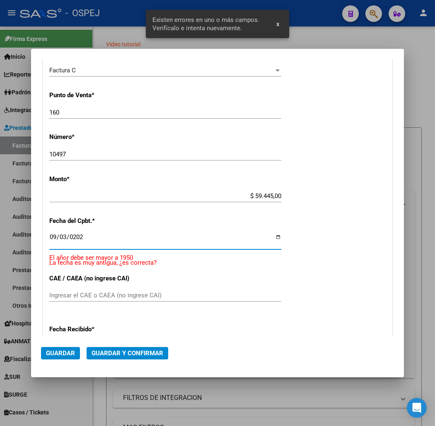
type input "[DATE]"
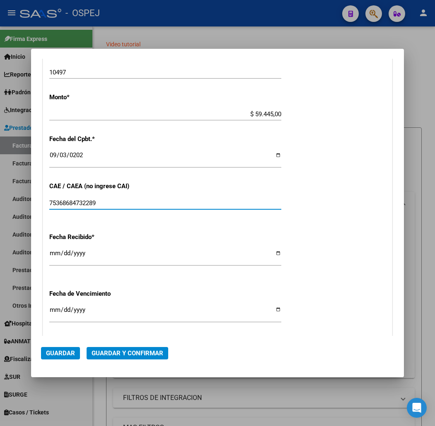
scroll to position [345, 0]
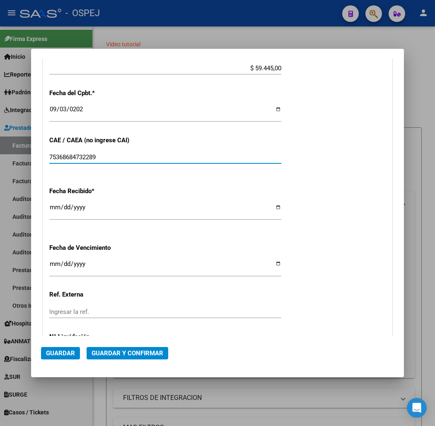
type input "75368684732289"
click at [116, 363] on mat-dialog-actions "Guardar Guardar y Confirmar" at bounding box center [217, 351] width 353 height 31
click at [125, 350] on span "Guardar y Confirmar" at bounding box center [127, 353] width 72 height 7
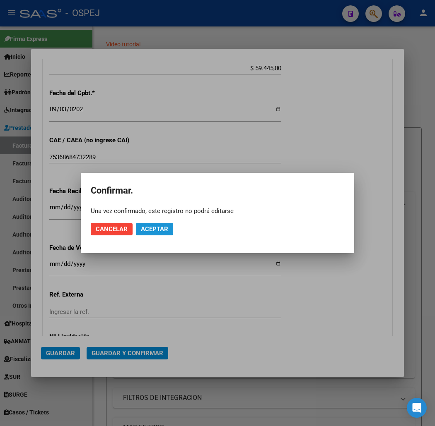
click at [161, 235] on button "Aceptar" at bounding box center [154, 229] width 37 height 12
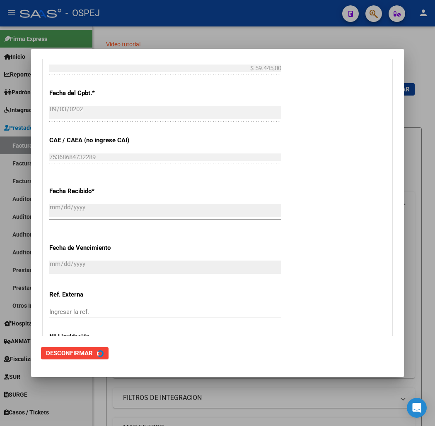
scroll to position [0, 0]
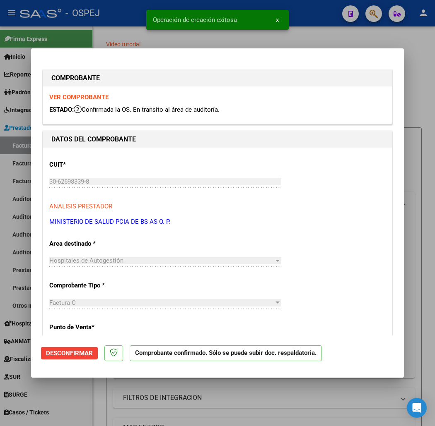
click at [63, 30] on div at bounding box center [217, 213] width 435 height 426
type input "$ 0,00"
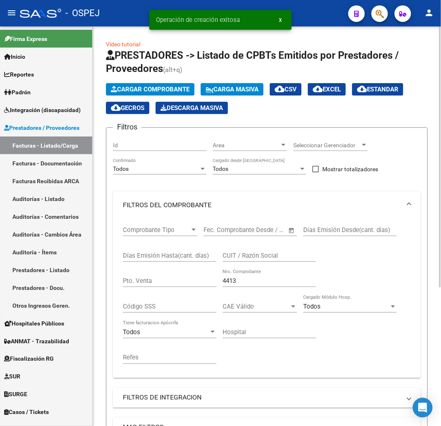
drag, startPoint x: 151, startPoint y: 82, endPoint x: 156, endPoint y: 90, distance: 9.7
click at [151, 82] on app-list-header "PRESTADORES -> Listado de CPBTs Emitidos por Prestadores / Proveedores (alt+q) …" at bounding box center [267, 287] width 322 height 477
drag, startPoint x: 156, startPoint y: 90, endPoint x: 436, endPoint y: 123, distance: 281.4
click at [159, 90] on span "Cargar Comprobante" at bounding box center [150, 89] width 79 height 7
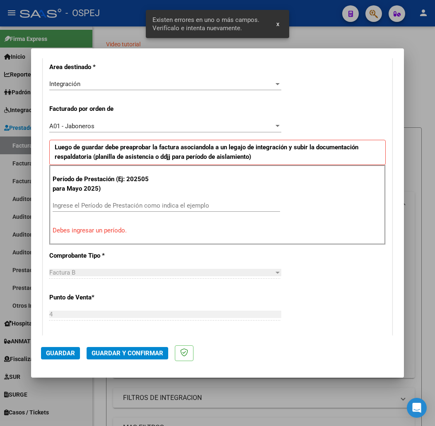
scroll to position [7, 0]
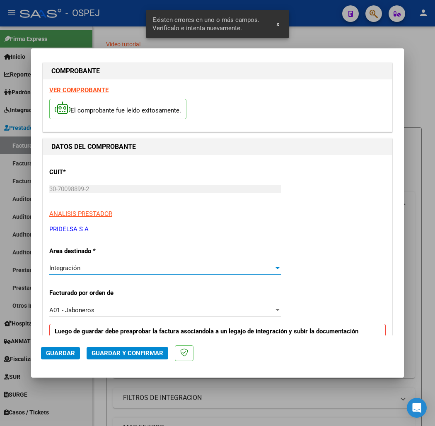
click at [66, 265] on div "Integración" at bounding box center [161, 268] width 224 height 7
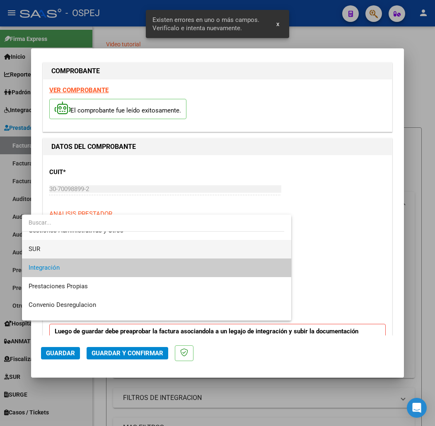
scroll to position [0, 0]
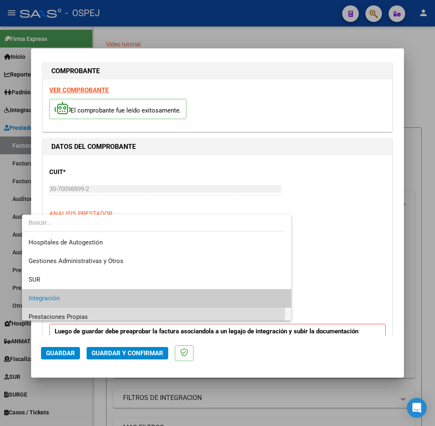
click at [102, 309] on span "Prestaciones Propias" at bounding box center [157, 317] width 256 height 19
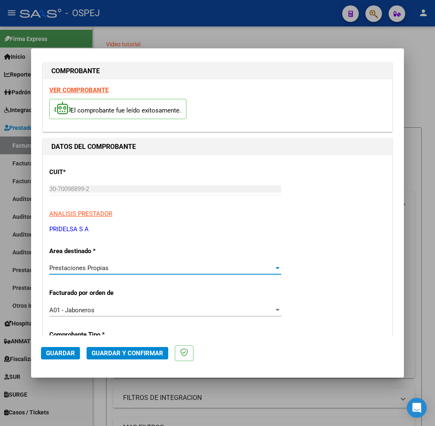
click at [100, 270] on div "Prestaciones Propias" at bounding box center [161, 268] width 224 height 7
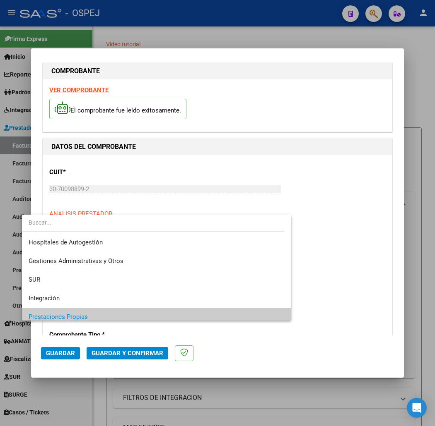
scroll to position [50, 0]
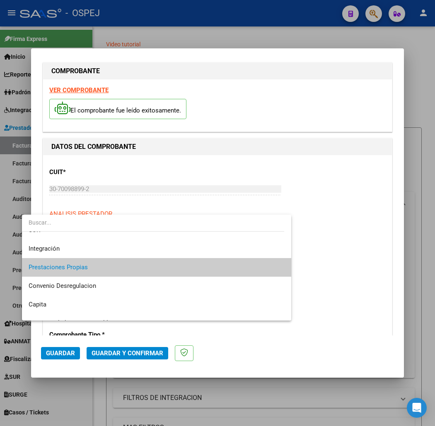
click at [348, 225] on div at bounding box center [217, 213] width 435 height 426
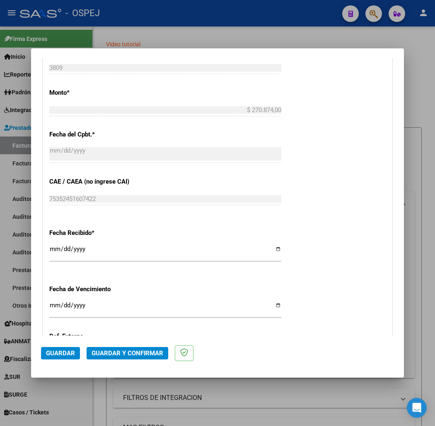
scroll to position [99, 0]
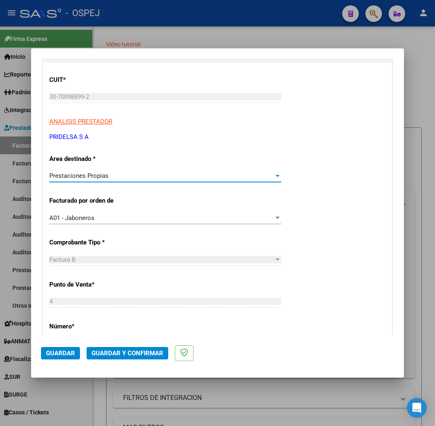
click at [109, 177] on div "Prestaciones Propias" at bounding box center [161, 175] width 224 height 7
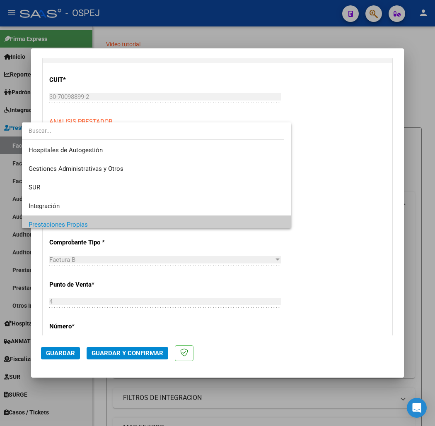
scroll to position [50, 0]
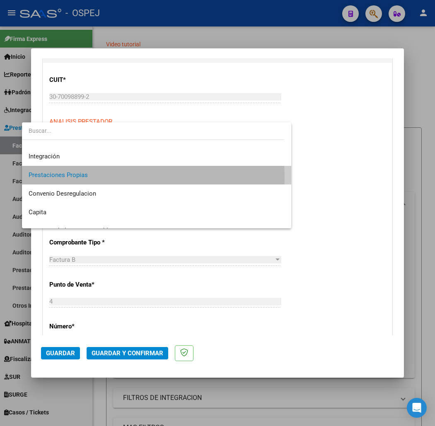
click at [109, 177] on span "Prestaciones Propias" at bounding box center [157, 175] width 256 height 19
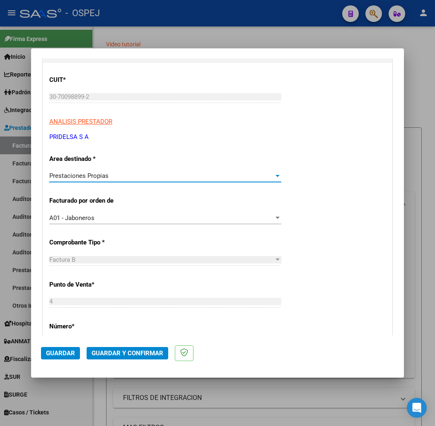
click at [109, 177] on div "Prestaciones Propias" at bounding box center [161, 175] width 224 height 7
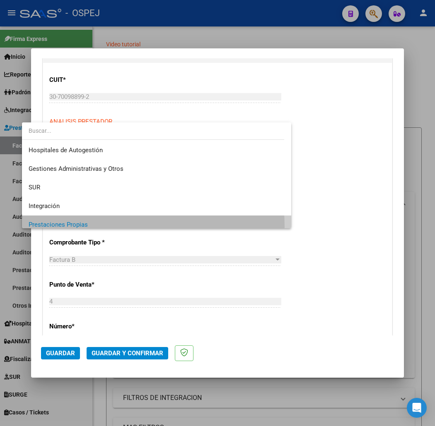
click at [109, 216] on span "Prestaciones Propias" at bounding box center [157, 225] width 256 height 19
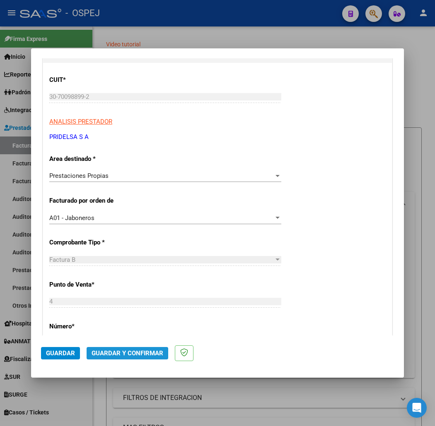
click at [112, 347] on button "Guardar y Confirmar" at bounding box center [128, 353] width 82 height 12
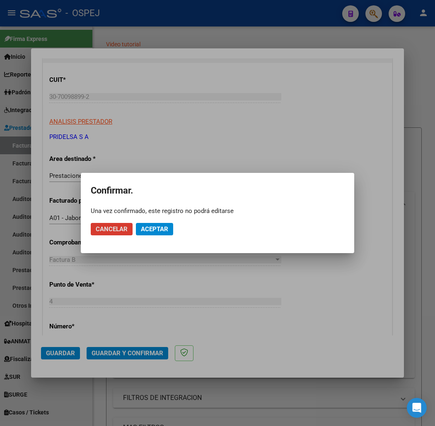
click at [115, 354] on div at bounding box center [217, 213] width 435 height 426
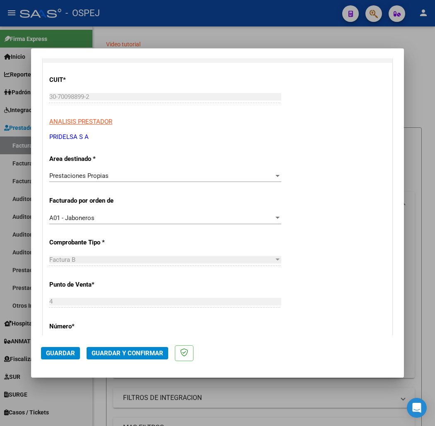
click at [124, 353] on span "Guardar y Confirmar" at bounding box center [127, 353] width 72 height 7
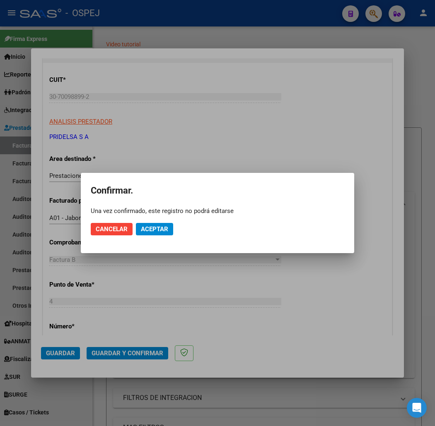
click at [163, 239] on mat-dialog-actions "Cancelar Aceptar" at bounding box center [217, 229] width 253 height 28
click at [160, 230] on span "Aceptar" at bounding box center [154, 229] width 27 height 7
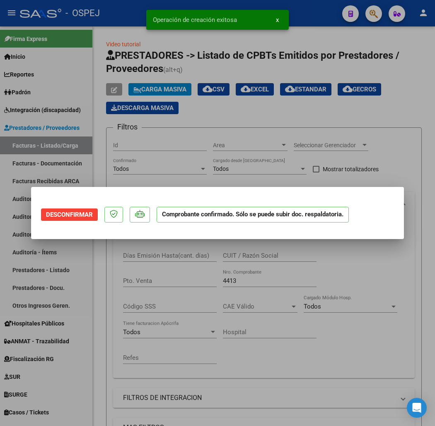
scroll to position [0, 0]
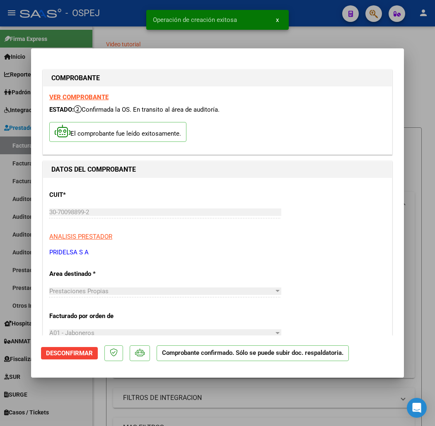
click at [86, 15] on div at bounding box center [217, 213] width 435 height 426
type input "$ 0,00"
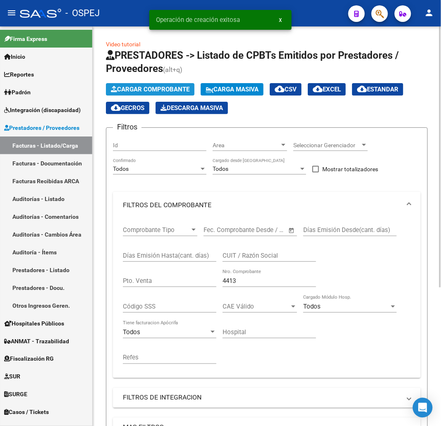
click at [170, 89] on span "Cargar Comprobante" at bounding box center [150, 89] width 79 height 7
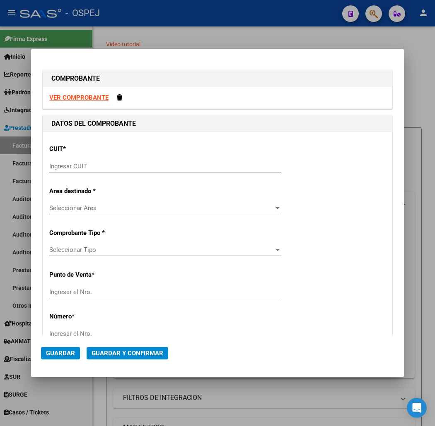
drag, startPoint x: 238, startPoint y: 182, endPoint x: 240, endPoint y: 171, distance: 11.3
click at [240, 171] on div "CUIT * Ingresar CUIT Area destinado * Seleccionar Area Seleccionar Area Comprob…" at bounding box center [217, 407] width 349 height 550
click at [240, 169] on input "Ingresar CUIT" at bounding box center [165, 166] width 232 height 7
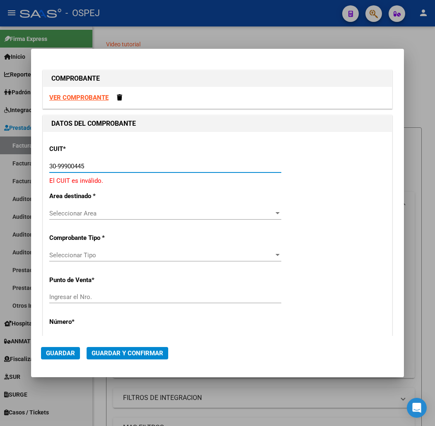
type input "30-99900445-4"
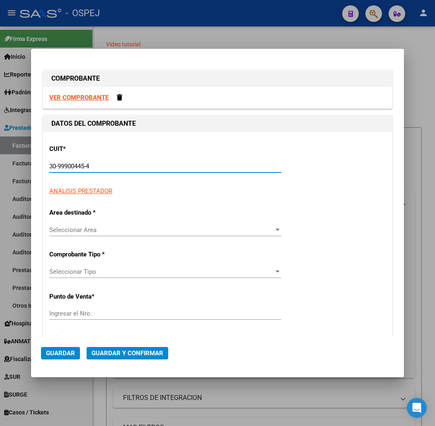
type input "6"
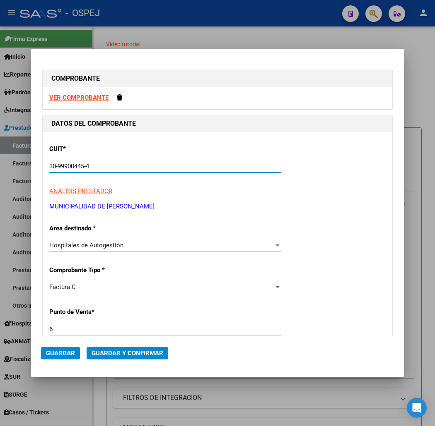
type input "30-99900445-4"
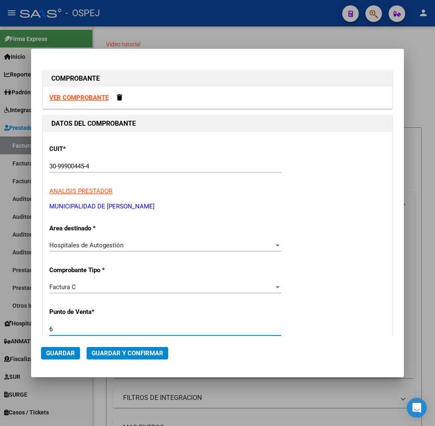
scroll to position [174, 0]
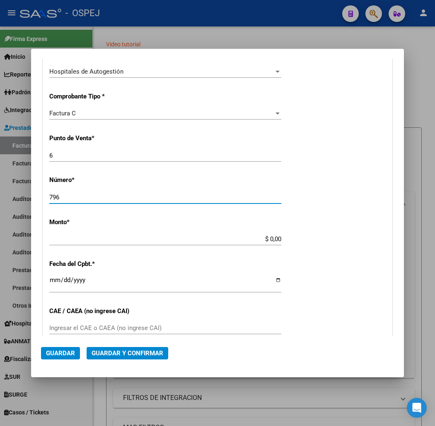
type input "796"
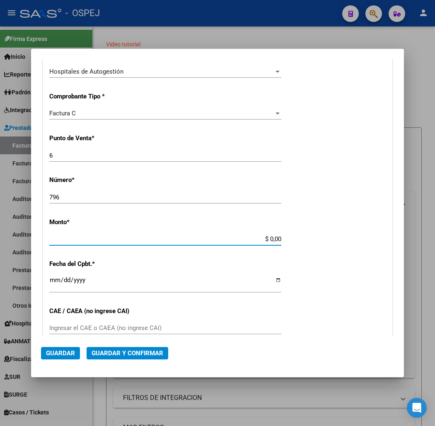
scroll to position [212, 0]
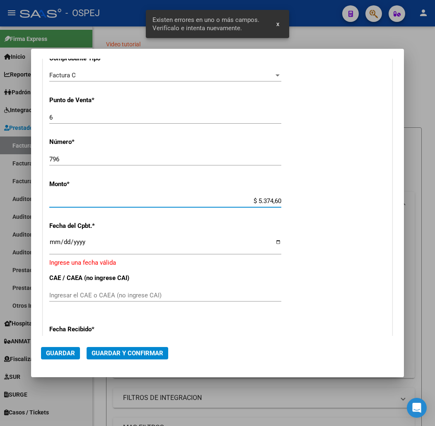
type input "$ 53.746,00"
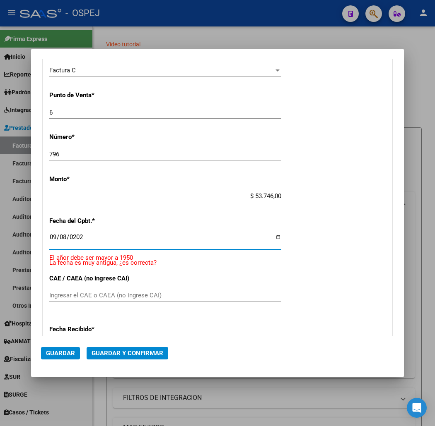
type input "[DATE]"
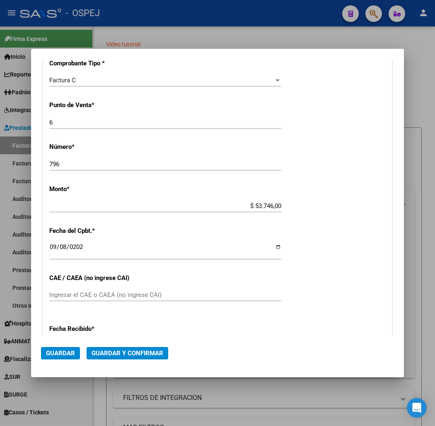
scroll to position [358, 0]
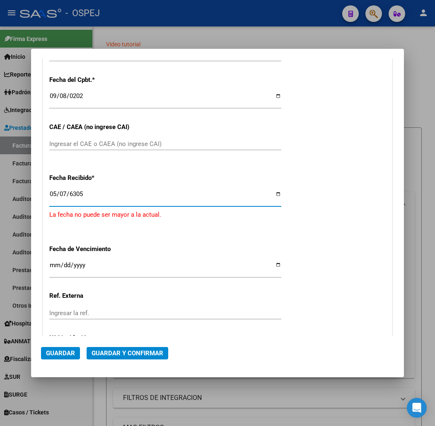
type input "[DATE]"
drag, startPoint x: 61, startPoint y: 152, endPoint x: 69, endPoint y: 148, distance: 9.1
click at [63, 151] on div "Ingresar el CAE o CAEA (no ingrese CAI)" at bounding box center [165, 148] width 232 height 20
click at [69, 148] on div "Ingresar el CAE o CAEA (no ingrese CAI)" at bounding box center [165, 144] width 232 height 12
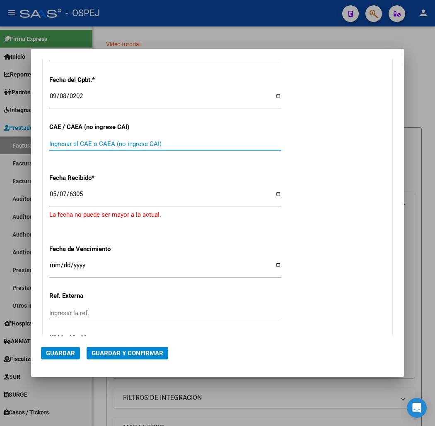
click at [78, 142] on input "Ingresar el CAE o CAEA (no ingrese CAI)" at bounding box center [165, 143] width 232 height 7
type input "75364341263054"
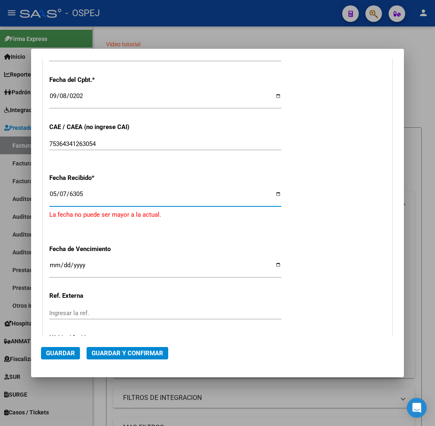
click at [49, 196] on input "[DATE]" at bounding box center [165, 197] width 232 height 13
click at [49, 193] on input "Ingresar la fecha" at bounding box center [165, 197] width 232 height 13
click at [63, 195] on input "Ingresar la fecha" at bounding box center [165, 197] width 232 height 13
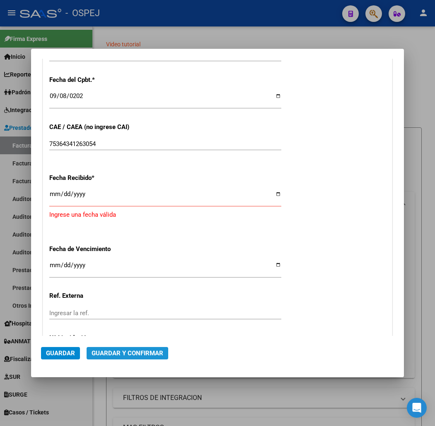
click at [91, 354] on span "Guardar y Confirmar" at bounding box center [127, 353] width 72 height 7
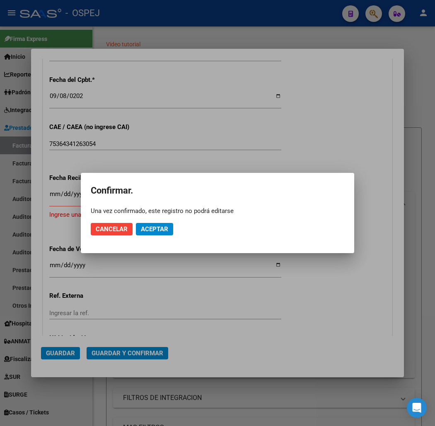
drag, startPoint x: 170, startPoint y: 238, endPoint x: 160, endPoint y: 231, distance: 12.1
click at [169, 237] on mat-dialog-actions "Cancelar Aceptar" at bounding box center [217, 229] width 253 height 28
click at [160, 231] on span "Aceptar" at bounding box center [154, 229] width 27 height 7
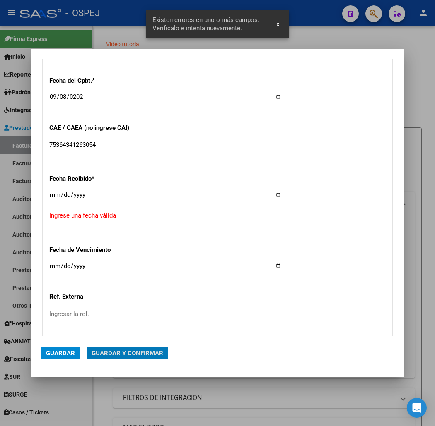
scroll to position [311, 0]
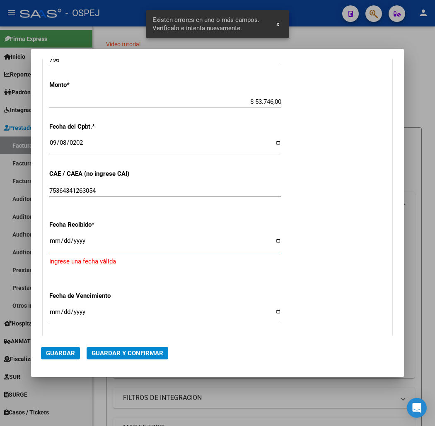
click at [309, 210] on div "CUIT * 30-99900445-4 Ingresar CUIT ANALISIS PRESTADOR MUNICIPALIDAD DE [PERSON_…" at bounding box center [217, 122] width 349 height 602
click at [97, 354] on span "Guardar y Confirmar" at bounding box center [127, 353] width 72 height 7
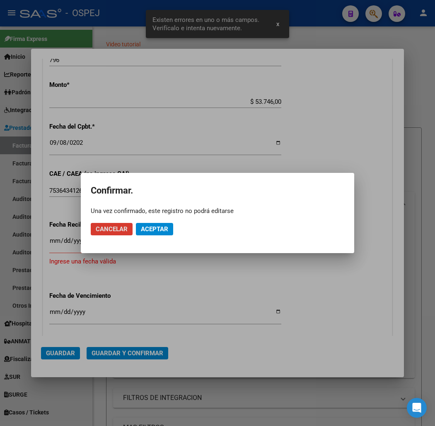
click at [152, 230] on span "Aceptar" at bounding box center [154, 229] width 27 height 7
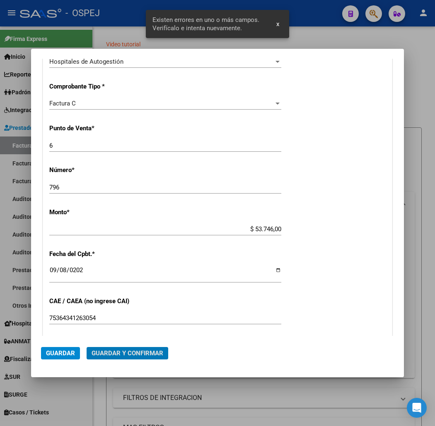
scroll to position [368, 0]
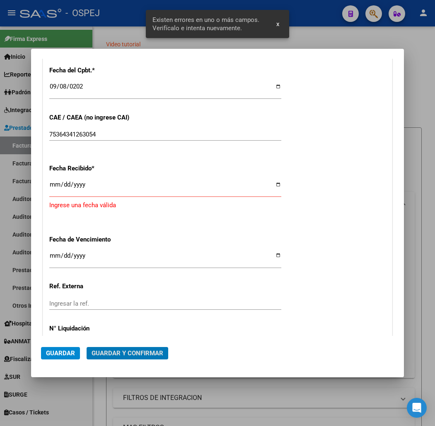
click at [49, 185] on input "Ingresar la fecha" at bounding box center [165, 187] width 232 height 13
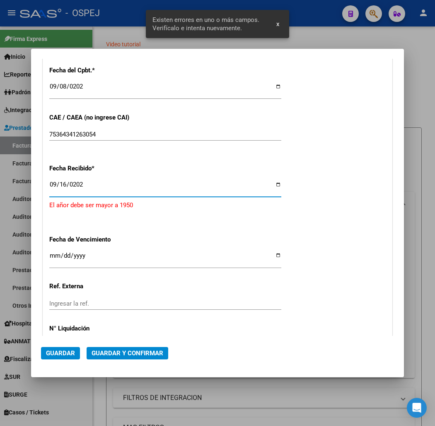
type input "[DATE]"
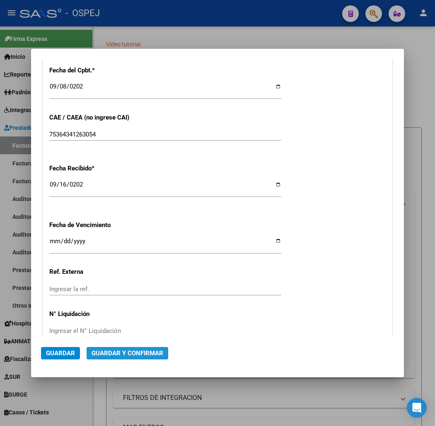
click at [104, 355] on span "Guardar y Confirmar" at bounding box center [127, 353] width 72 height 7
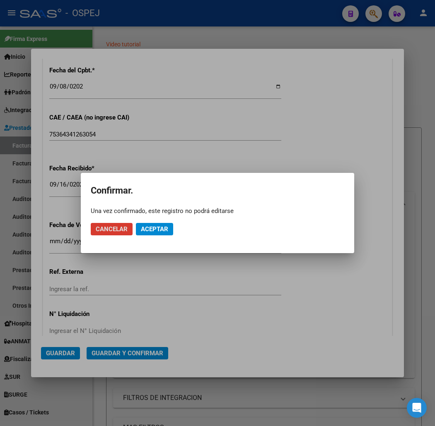
click at [151, 228] on span "Aceptar" at bounding box center [154, 229] width 27 height 7
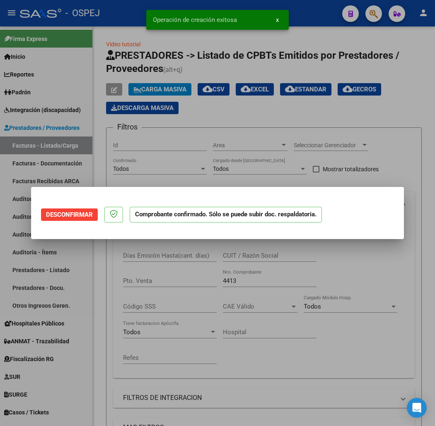
scroll to position [0, 0]
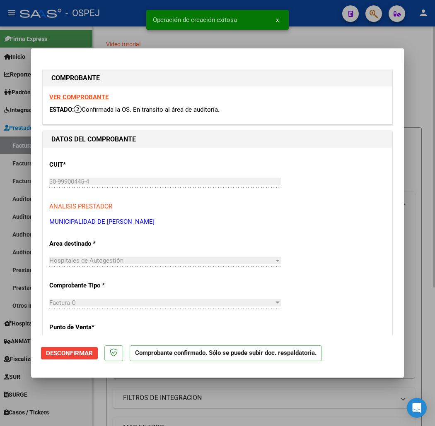
click at [78, 36] on div at bounding box center [217, 213] width 435 height 426
type input "$ 0,00"
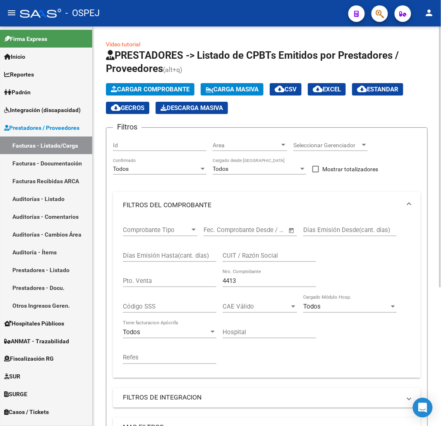
click at [147, 94] on button "Cargar Comprobante" at bounding box center [150, 89] width 89 height 12
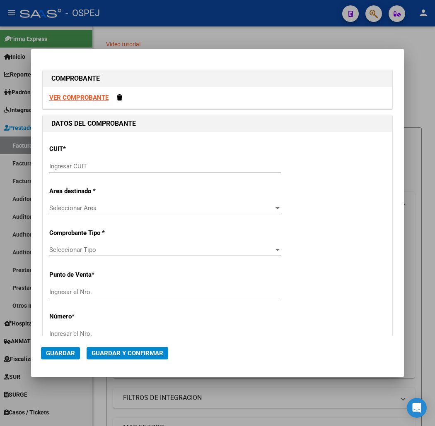
drag, startPoint x: 150, startPoint y: 177, endPoint x: 152, endPoint y: 169, distance: 8.4
click at [151, 176] on div "Ingresar CUIT" at bounding box center [165, 170] width 232 height 20
click at [156, 167] on input "Ingresar CUIT" at bounding box center [165, 166] width 232 height 7
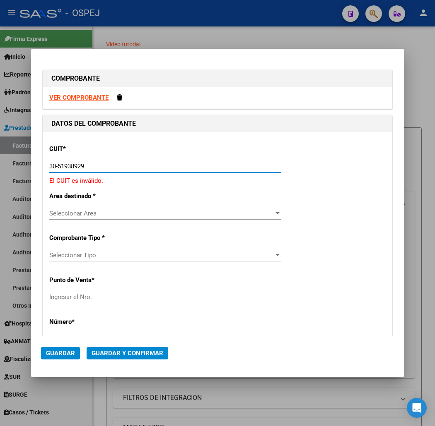
type input "30-51938929-7"
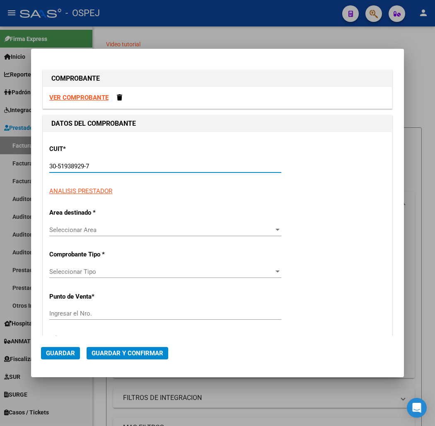
type input "50"
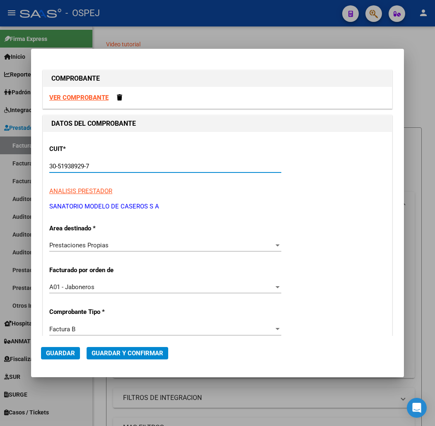
type input "30-51938929-7"
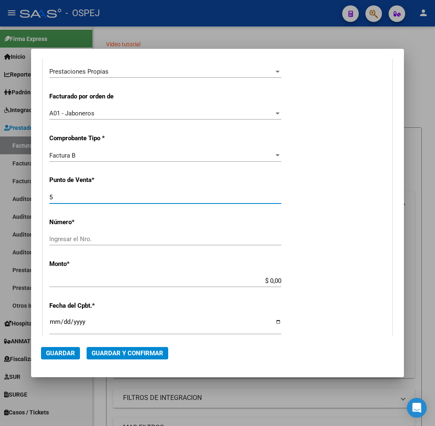
type input "50"
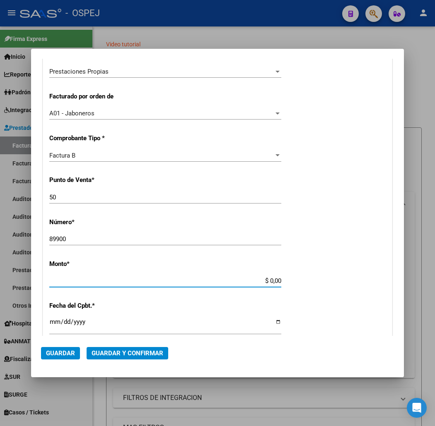
scroll to position [254, 0]
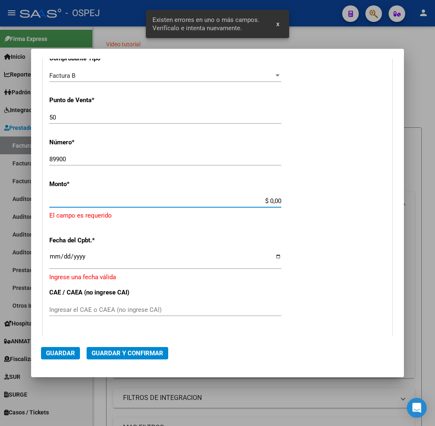
click at [80, 159] on input "89900" at bounding box center [165, 159] width 232 height 7
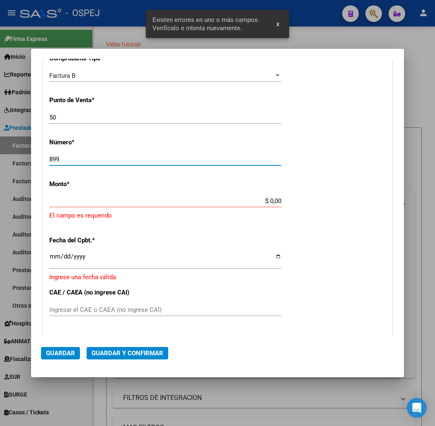
type input "89"
type input "89.0"
type input "8900"
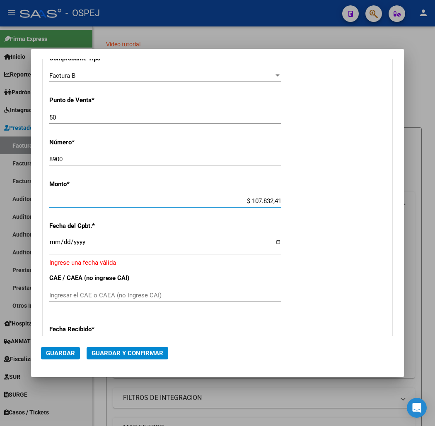
type input "$ 1.078.324,10"
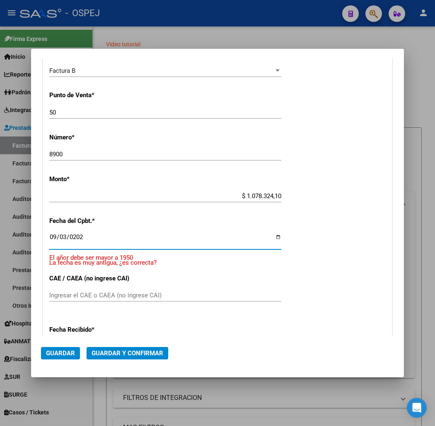
type input "[DATE]"
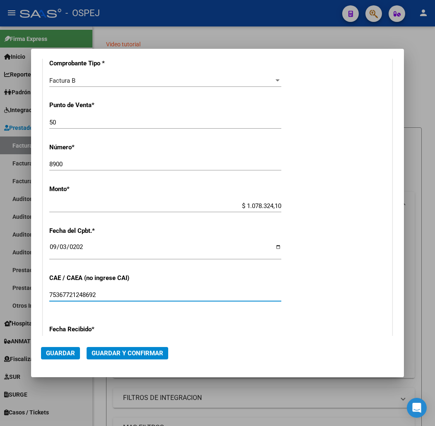
type input "75367721248692"
click at [98, 350] on span "Guardar y Confirmar" at bounding box center [127, 353] width 72 height 7
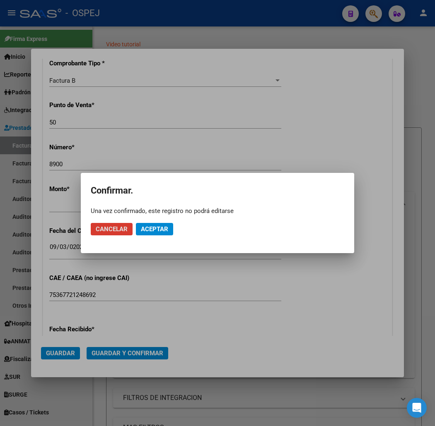
click at [161, 226] on span "Aceptar" at bounding box center [154, 229] width 27 height 7
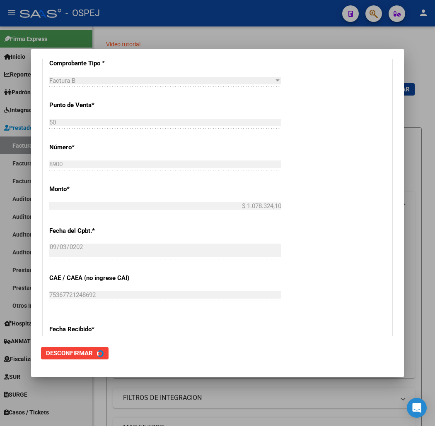
scroll to position [0, 0]
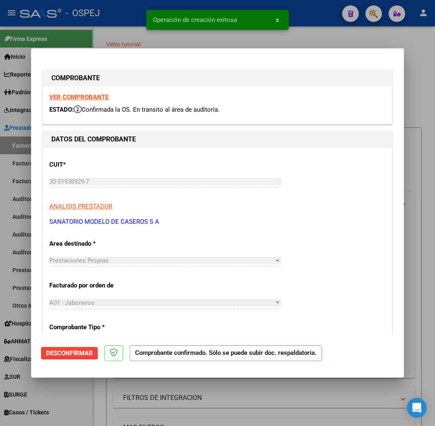
click at [96, 24] on div at bounding box center [217, 213] width 435 height 426
type input "$ 0,00"
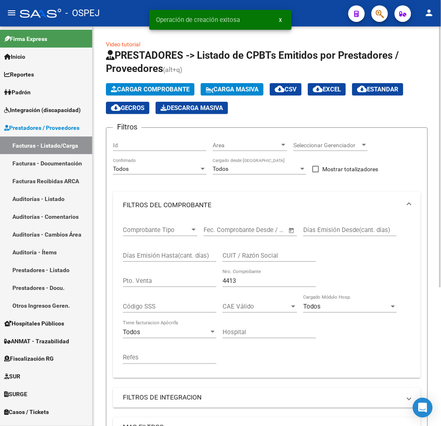
click at [149, 93] on button "Cargar Comprobante" at bounding box center [150, 89] width 89 height 12
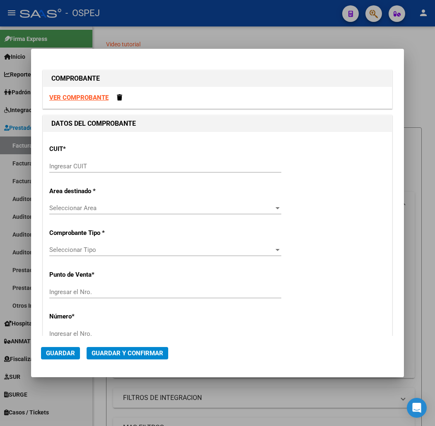
drag, startPoint x: 80, startPoint y: 161, endPoint x: 87, endPoint y: 171, distance: 12.8
click at [81, 161] on div "Ingresar CUIT" at bounding box center [165, 166] width 232 height 12
click at [91, 176] on div "Ingresar CUIT" at bounding box center [165, 170] width 232 height 20
click at [94, 172] on div "Ingresar CUIT" at bounding box center [165, 166] width 232 height 12
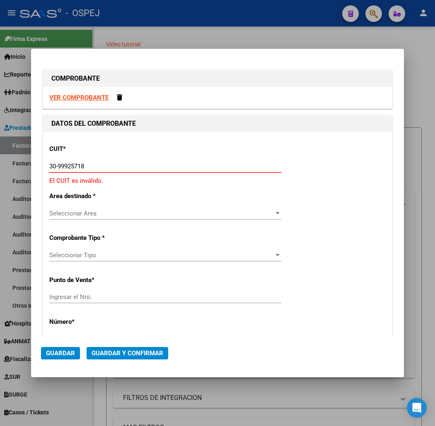
type input "30-99925718-2"
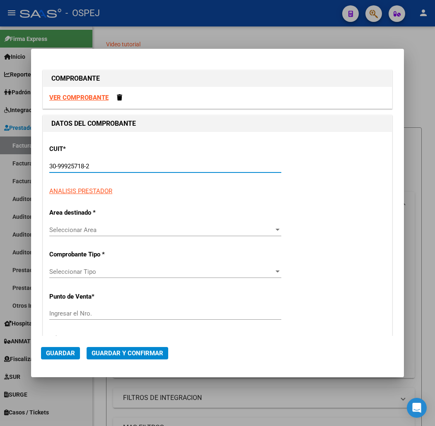
type input "28"
type input "30-99925718-2"
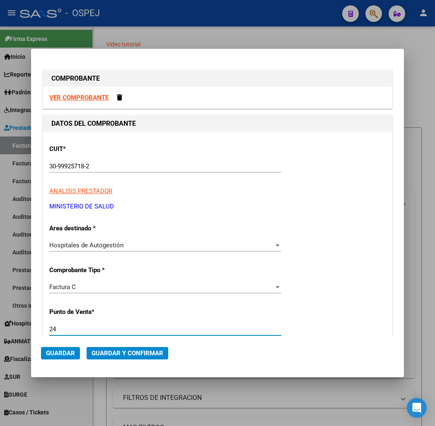
type input "24"
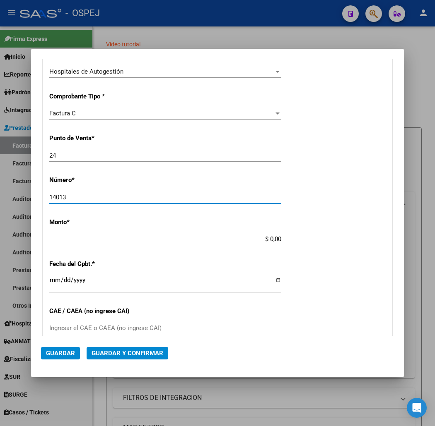
type input "14013"
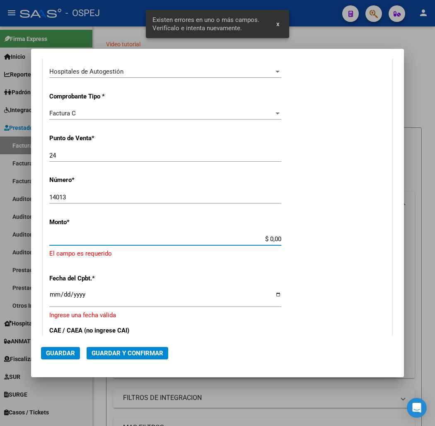
scroll to position [212, 0]
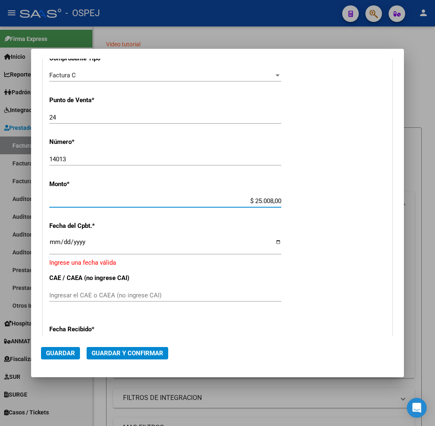
type input "$ 250.080,00"
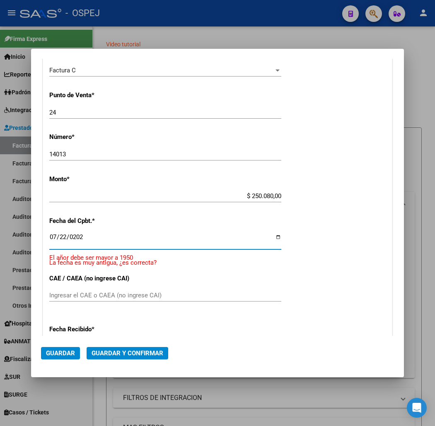
type input "[DATE]"
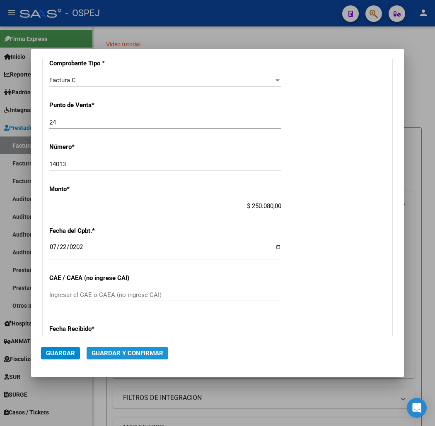
click at [141, 353] on span "Guardar y Confirmar" at bounding box center [127, 353] width 72 height 7
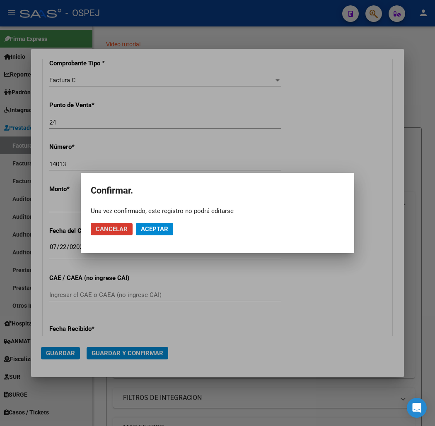
click at [156, 228] on span "Aceptar" at bounding box center [154, 229] width 27 height 7
click at [156, 228] on span "Guardar igualmente." at bounding box center [176, 229] width 70 height 7
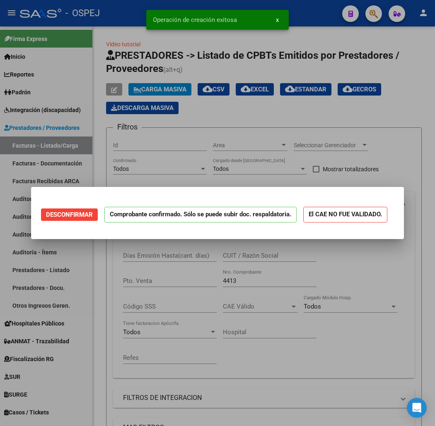
scroll to position [0, 0]
drag, startPoint x: 88, startPoint y: 22, endPoint x: 93, endPoint y: 22, distance: 4.6
click at [89, 22] on div at bounding box center [217, 213] width 435 height 426
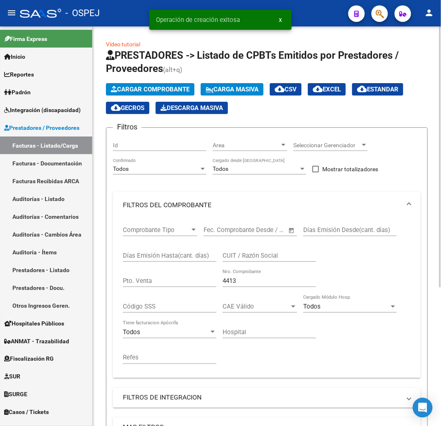
click at [156, 91] on span "Cargar Comprobante" at bounding box center [150, 89] width 79 height 7
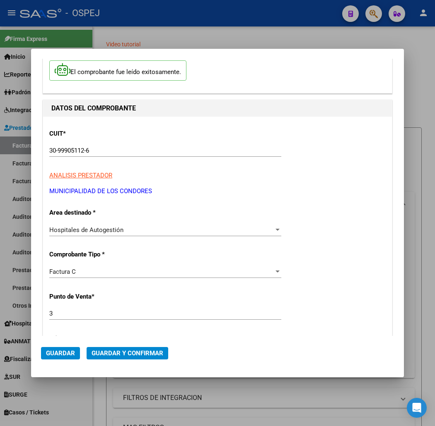
scroll to position [138, 0]
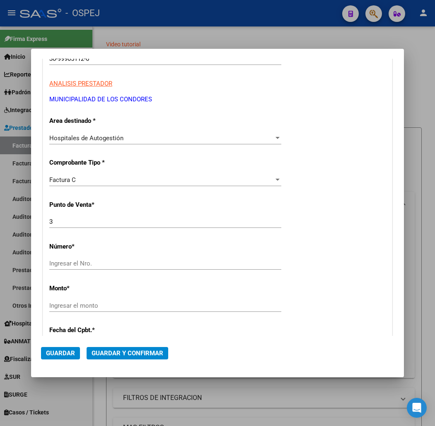
click at [73, 218] on input "3" at bounding box center [165, 221] width 232 height 7
type input "83"
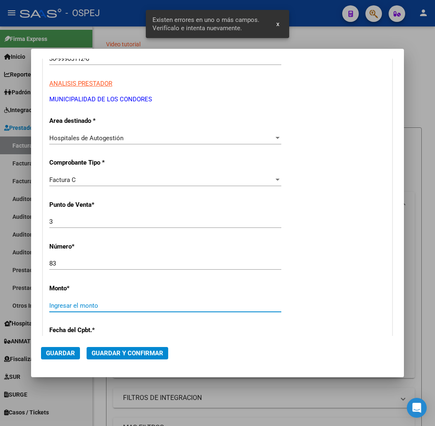
scroll to position [242, 0]
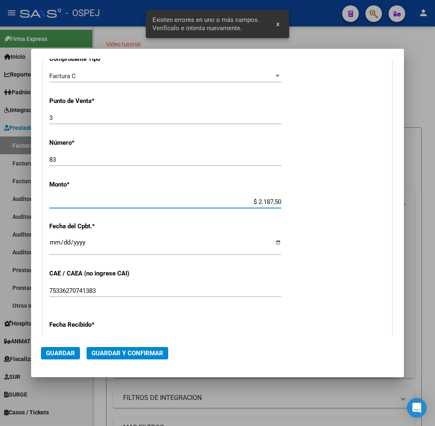
type input "$ 21.875,00"
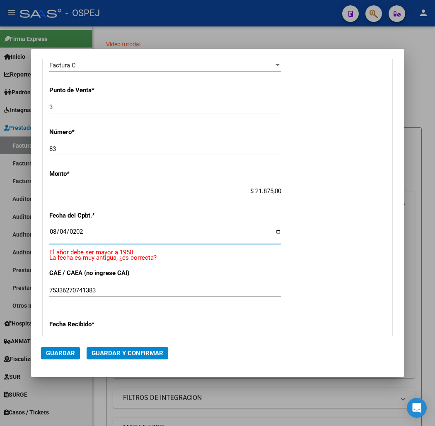
type input "[DATE]"
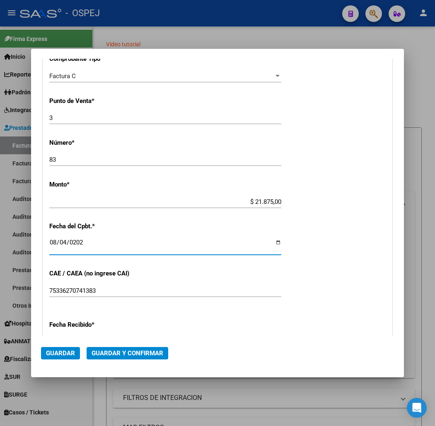
click at [125, 351] on span "Guardar y Confirmar" at bounding box center [127, 353] width 72 height 7
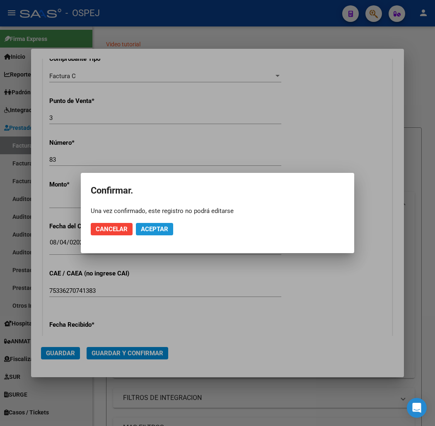
click at [159, 234] on button "Aceptar" at bounding box center [154, 229] width 37 height 12
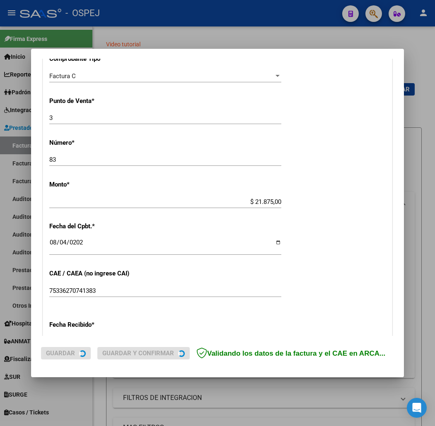
click at [159, 234] on div "CUIT * 30-99905112-6 Ingresar CUIT ANALISIS PRESTADOR MUNICIPALIDAD DE LOS COND…" at bounding box center [217, 214] width 349 height 587
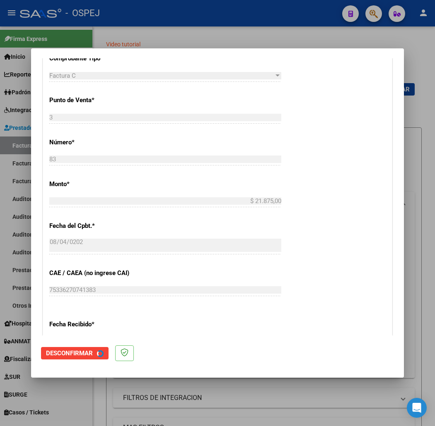
scroll to position [0, 0]
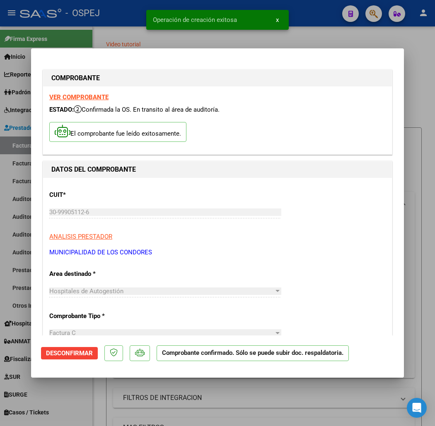
click at [79, 40] on div at bounding box center [217, 213] width 435 height 426
type input "$ 0,00"
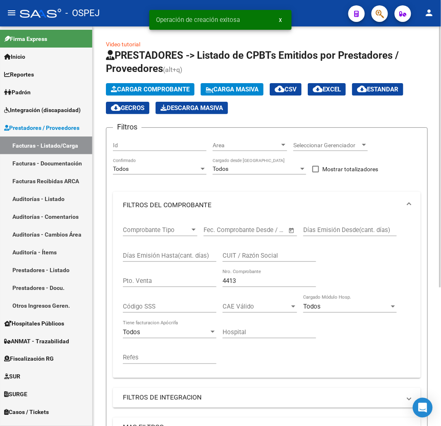
click at [144, 87] on span "Cargar Comprobante" at bounding box center [150, 89] width 79 height 7
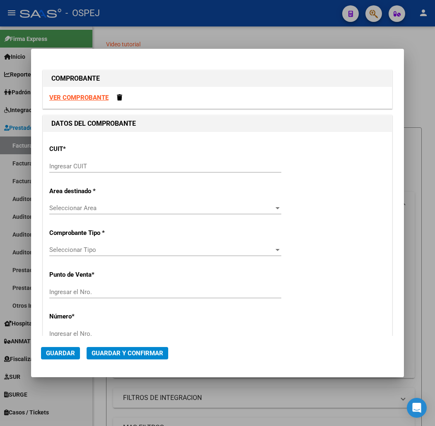
click at [57, 163] on input "Ingresar CUIT" at bounding box center [165, 166] width 232 height 7
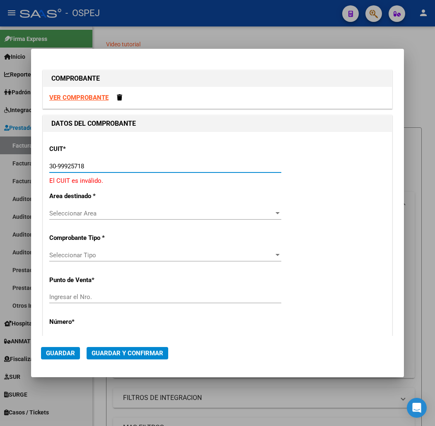
type input "30-99925718-2"
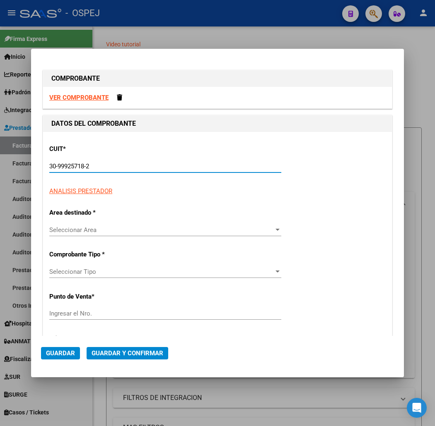
type input "24"
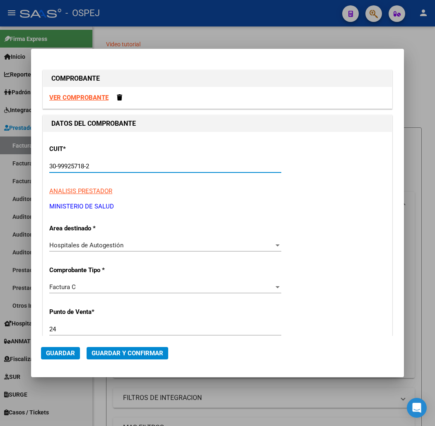
type input "30-99925718-2"
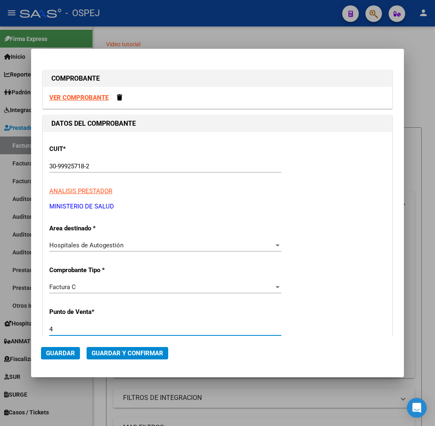
type input "4"
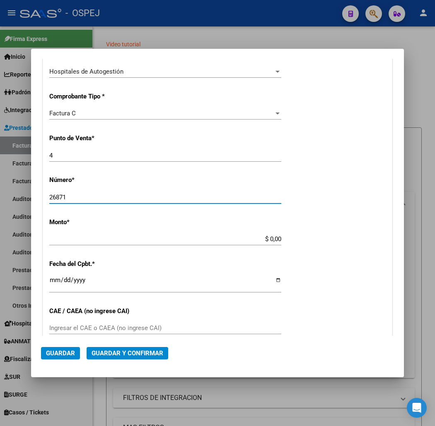
type input "26871"
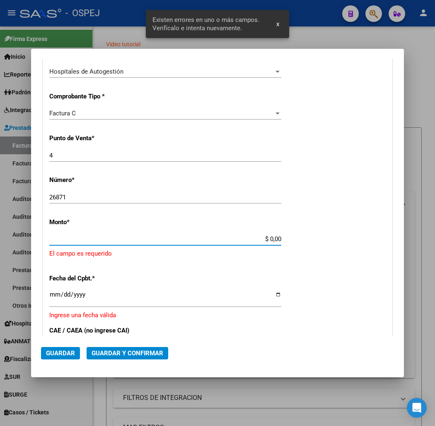
scroll to position [212, 0]
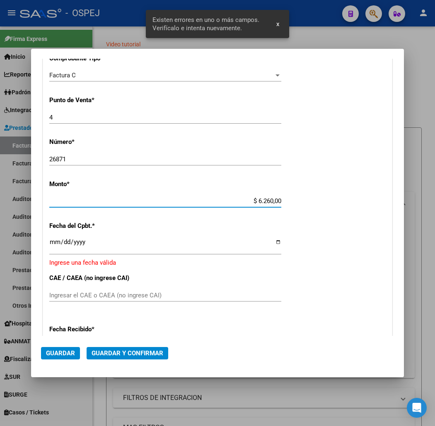
type input "$ 62.600,00"
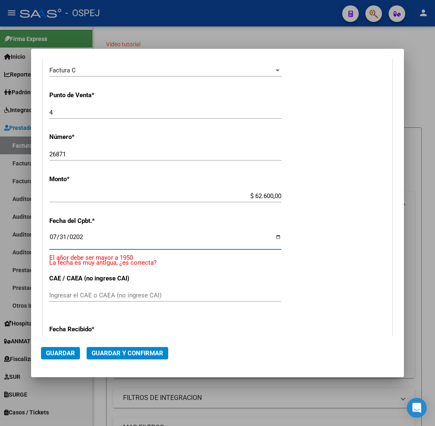
type input "[DATE]"
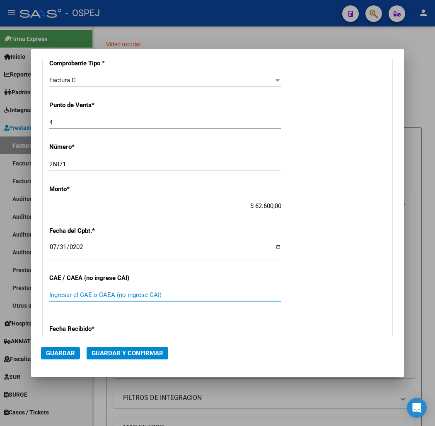
click at [148, 344] on mat-dialog-actions "Guardar Guardar y Confirmar" at bounding box center [217, 351] width 353 height 31
click at [135, 350] on span "Guardar y Confirmar" at bounding box center [127, 353] width 72 height 7
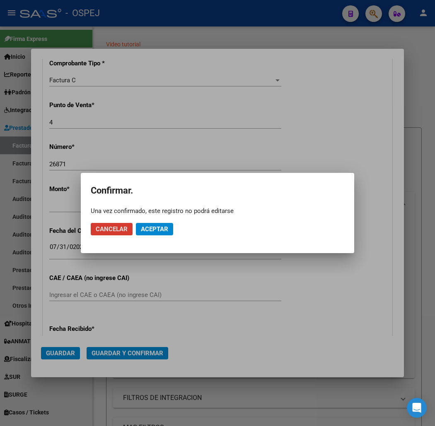
click at [162, 226] on button "Aceptar" at bounding box center [154, 229] width 37 height 12
click at [162, 226] on span "Guardar igualmente." at bounding box center [176, 229] width 70 height 7
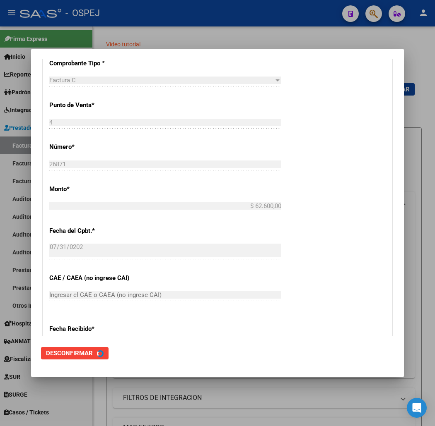
scroll to position [0, 0]
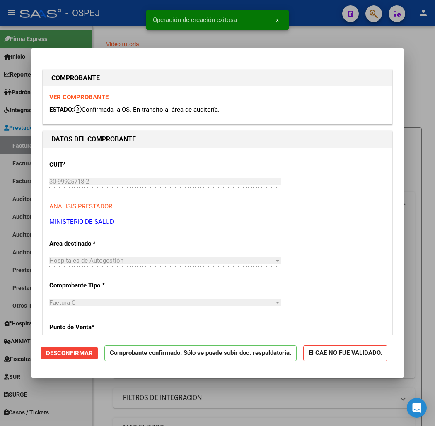
click at [72, 38] on div at bounding box center [217, 213] width 435 height 426
type input "$ 0,00"
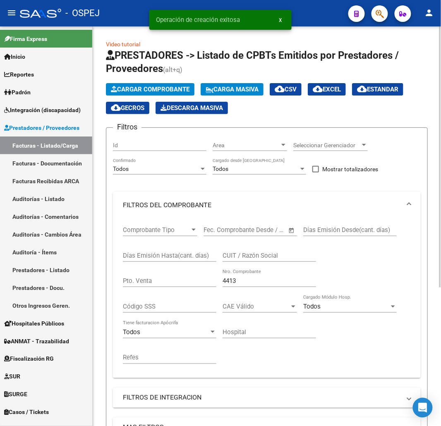
click at [121, 71] on span "PRESTADORES -> Listado de CPBTs Emitidos por Prestadores / Proveedores" at bounding box center [252, 62] width 293 height 25
click at [125, 79] on app-list-header "PRESTADORES -> Listado de CPBTs Emitidos por Prestadores / Proveedores (alt+q) …" at bounding box center [267, 287] width 322 height 477
click at [123, 86] on span "Cargar Comprobante" at bounding box center [150, 89] width 79 height 7
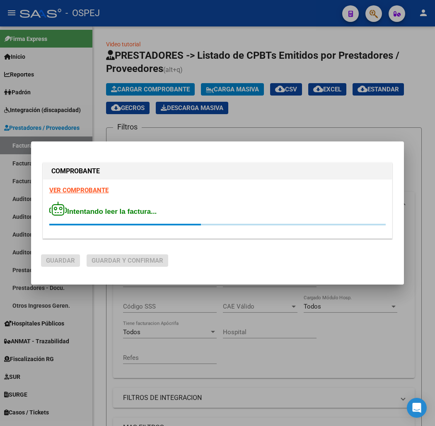
click at [189, 215] on div "Intentando leer la factura..." at bounding box center [217, 214] width 336 height 24
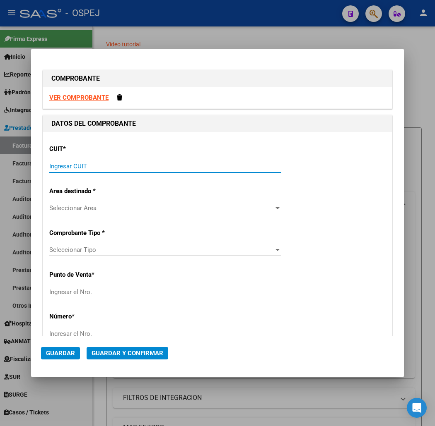
click at [125, 166] on input "Ingresar CUIT" at bounding box center [165, 166] width 232 height 7
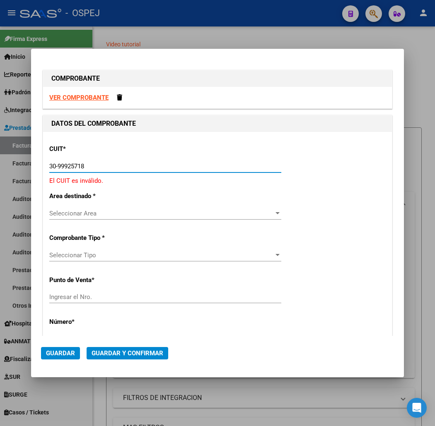
type input "30-99925718-2"
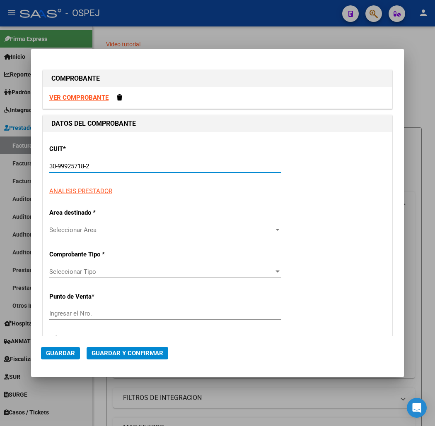
type input "4"
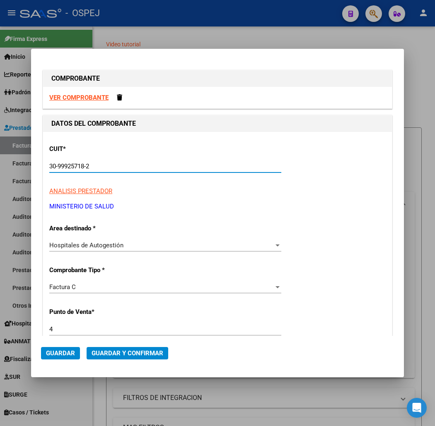
type input "30-99925718-2"
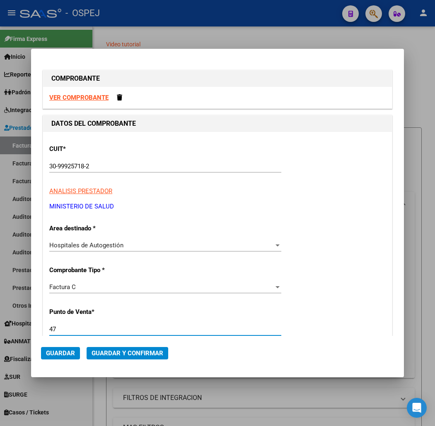
type input "47"
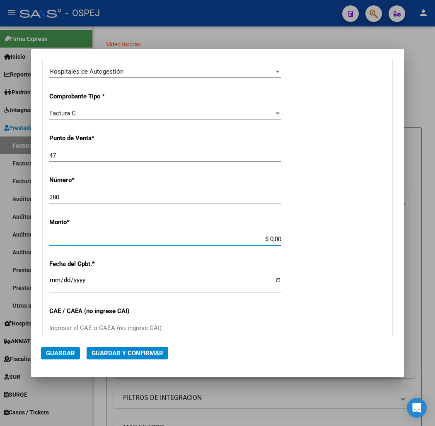
scroll to position [212, 0]
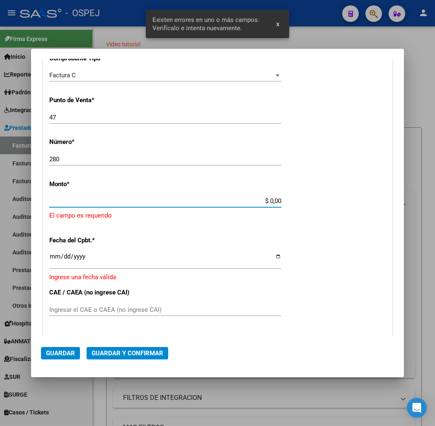
click at [49, 160] on input "280" at bounding box center [165, 159] width 232 height 7
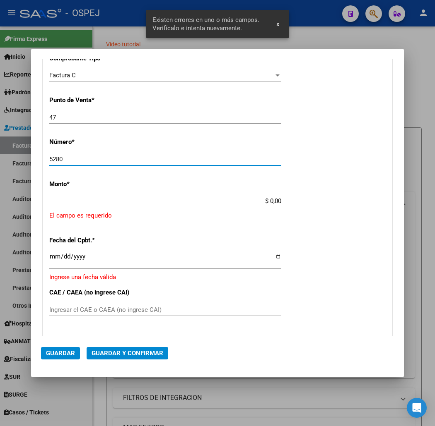
type input "5280"
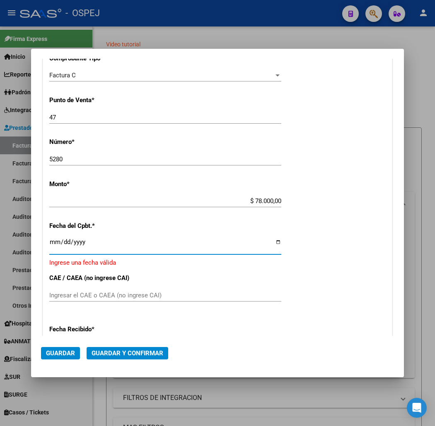
click at [275, 202] on input "$ 78.000,00" at bounding box center [165, 200] width 232 height 7
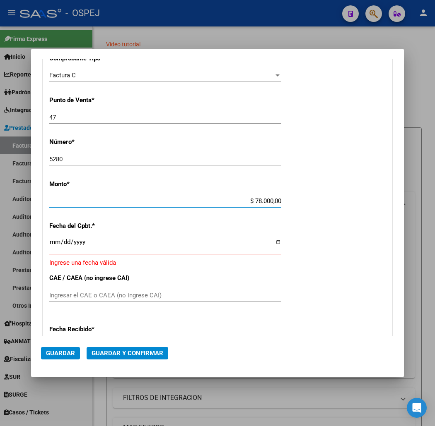
type input "$ 7.800,00"
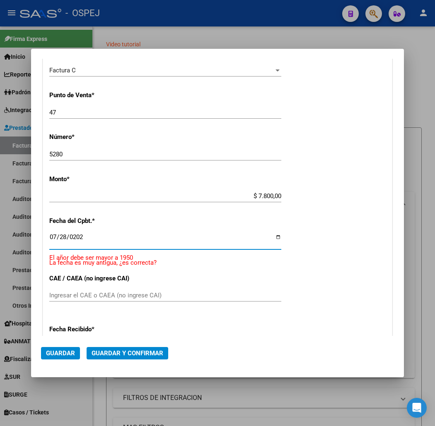
type input "[DATE]"
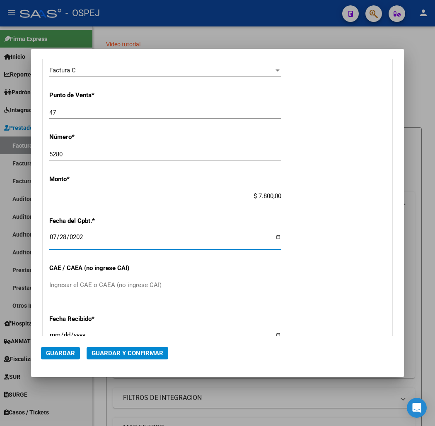
scroll to position [207, 0]
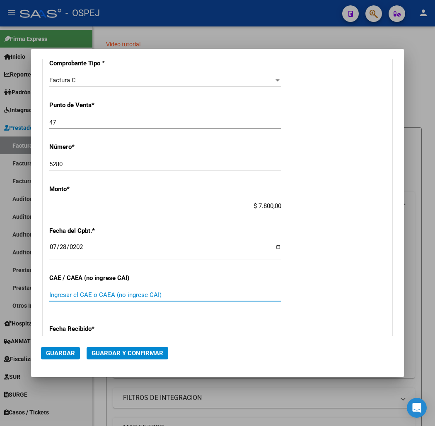
click at [123, 355] on span "Guardar y Confirmar" at bounding box center [127, 353] width 72 height 7
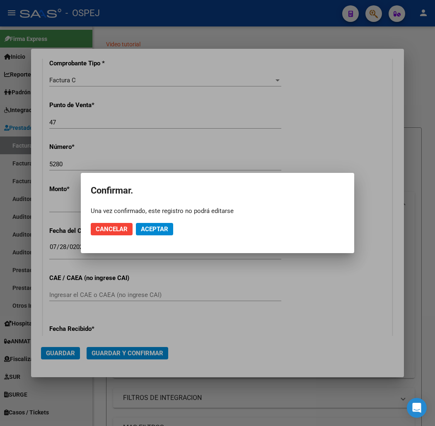
click at [158, 222] on mat-dialog-actions "Cancelar Aceptar" at bounding box center [217, 229] width 253 height 28
click at [159, 222] on mat-dialog-actions "Cancelar Aceptar" at bounding box center [217, 229] width 253 height 28
click at [161, 224] on button "Aceptar" at bounding box center [154, 229] width 37 height 12
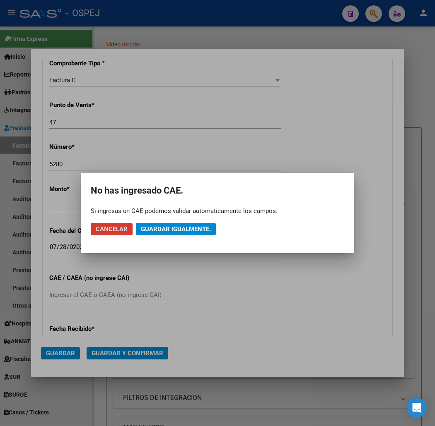
click at [161, 224] on button "Guardar igualmente." at bounding box center [176, 229] width 80 height 12
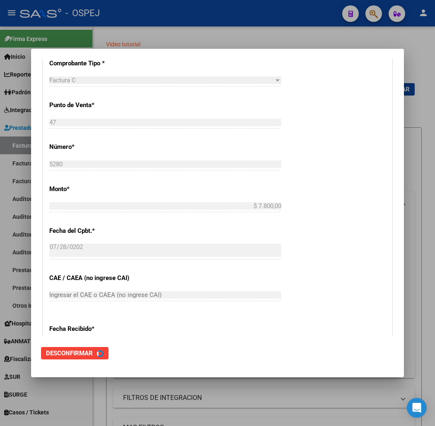
scroll to position [0, 0]
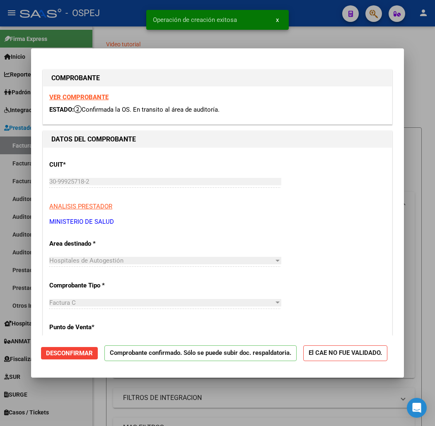
click at [125, 39] on div at bounding box center [217, 213] width 435 height 426
type input "$ 0,00"
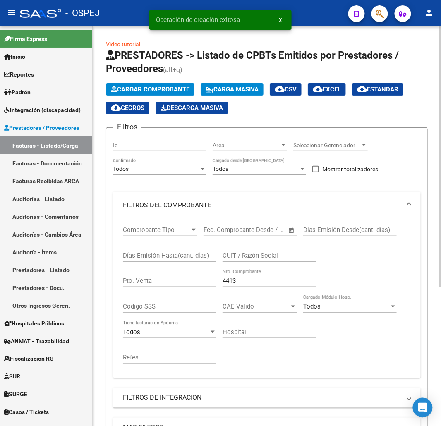
click at [168, 89] on span "Cargar Comprobante" at bounding box center [150, 89] width 79 height 7
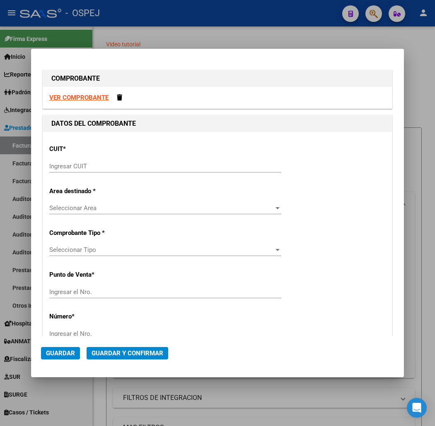
click at [98, 160] on div "Ingresar CUIT" at bounding box center [165, 166] width 232 height 12
click at [112, 161] on div "Ingresar CUIT" at bounding box center [165, 166] width 232 height 12
click at [122, 167] on input "Ingresar CUIT" at bounding box center [165, 166] width 232 height 7
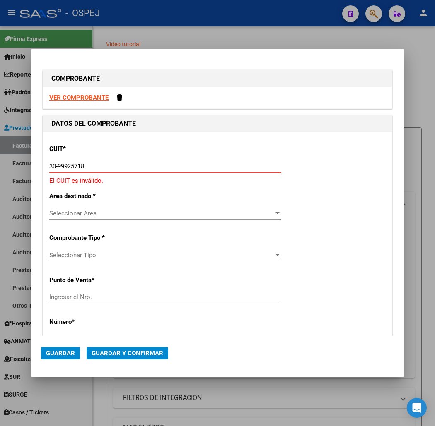
type input "30-99925718-2"
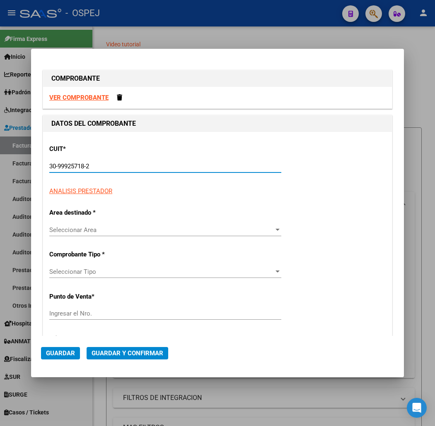
type input "47"
type input "30-99925718-2"
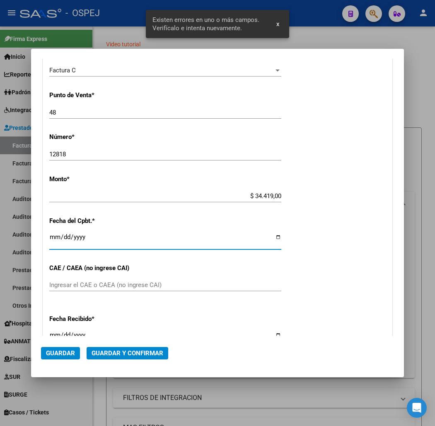
scroll to position [207, 0]
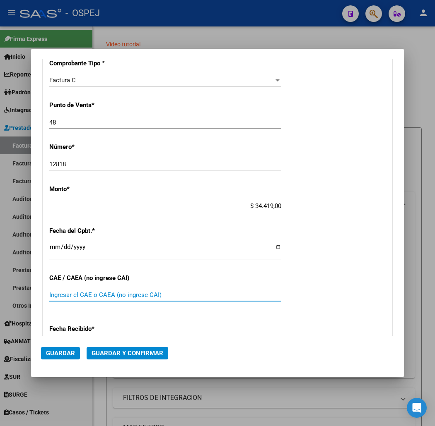
click at [123, 355] on span "Guardar y Confirmar" at bounding box center [127, 353] width 72 height 7
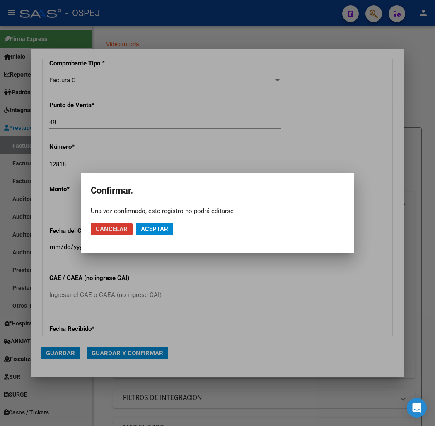
click at [155, 234] on button "Aceptar" at bounding box center [154, 229] width 37 height 12
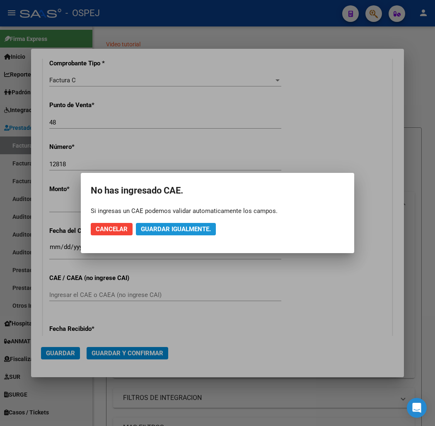
click at [155, 234] on button "Guardar igualmente." at bounding box center [176, 229] width 80 height 12
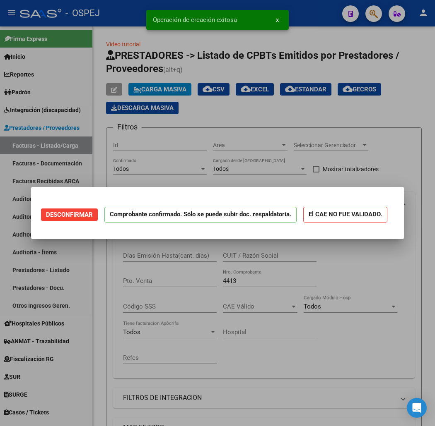
scroll to position [0, 0]
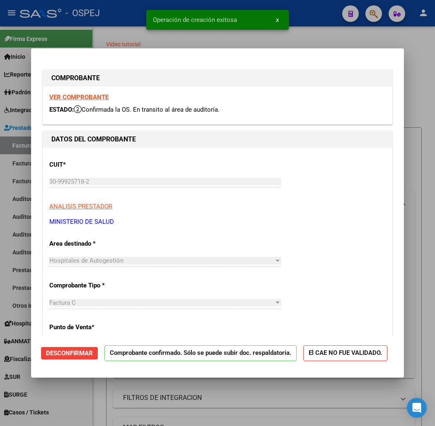
click at [79, 37] on div at bounding box center [217, 213] width 435 height 426
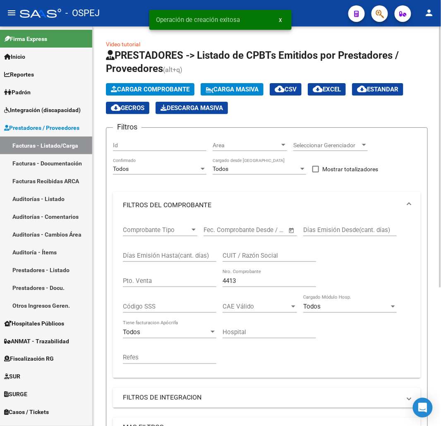
click at [160, 83] on app-list-header "PRESTADORES -> Listado de CPBTs Emitidos por Prestadores / Proveedores (alt+q) …" at bounding box center [267, 287] width 322 height 477
click at [161, 87] on span "Cargar Comprobante" at bounding box center [150, 89] width 79 height 7
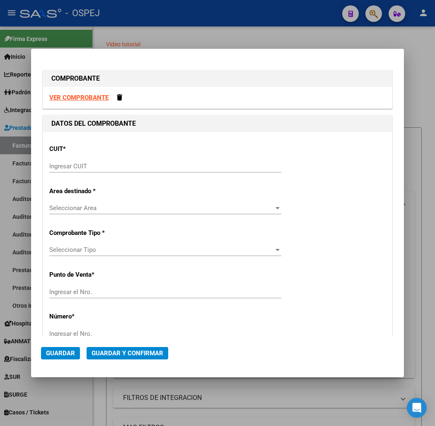
click at [108, 170] on div "Ingresar CUIT" at bounding box center [165, 166] width 232 height 12
click at [116, 166] on input "Ingresar CUIT" at bounding box center [165, 166] width 232 height 7
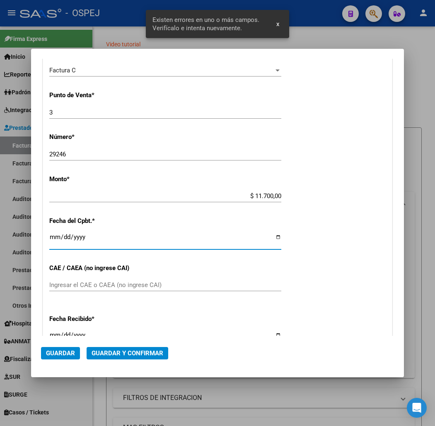
scroll to position [207, 0]
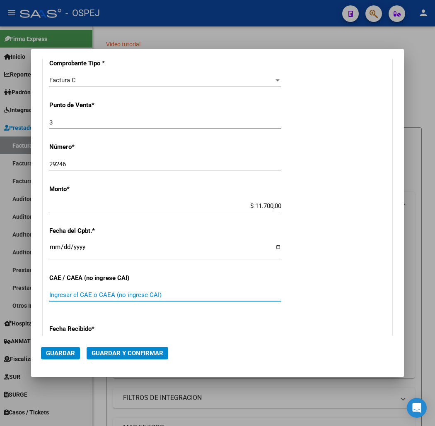
click at [98, 347] on button "Guardar y Confirmar" at bounding box center [128, 353] width 82 height 12
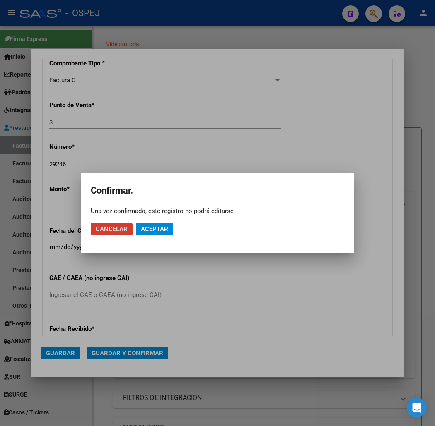
click at [154, 230] on span "Aceptar" at bounding box center [154, 229] width 27 height 7
click at [152, 226] on span "Guardar igualmente." at bounding box center [176, 229] width 70 height 7
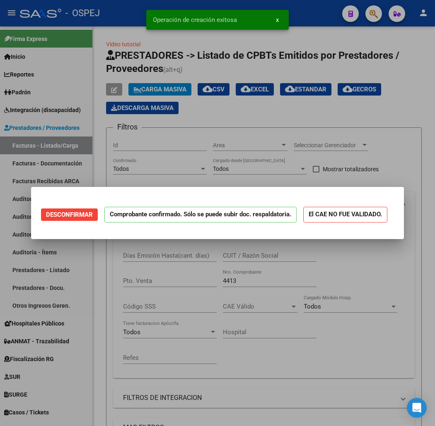
scroll to position [0, 0]
click at [79, 41] on div at bounding box center [217, 213] width 435 height 426
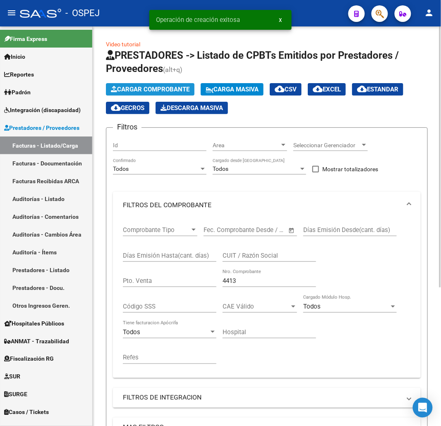
click at [171, 89] on span "Cargar Comprobante" at bounding box center [150, 89] width 79 height 7
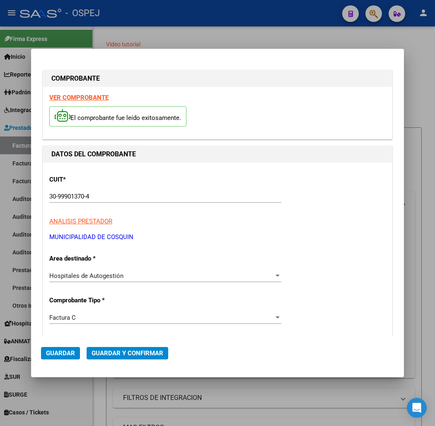
scroll to position [92, 0]
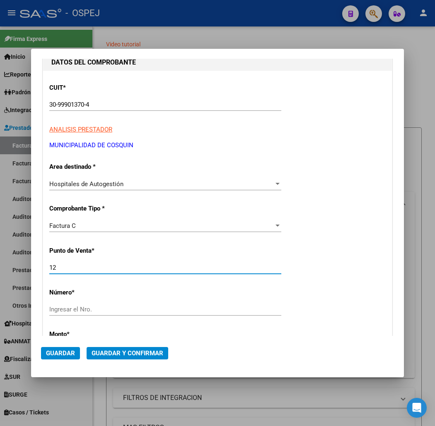
click at [108, 267] on input "12" at bounding box center [165, 267] width 232 height 7
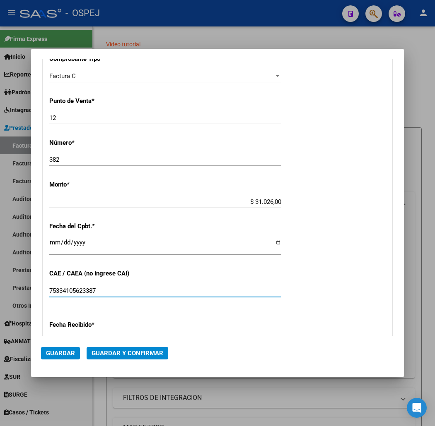
scroll to position [288, 0]
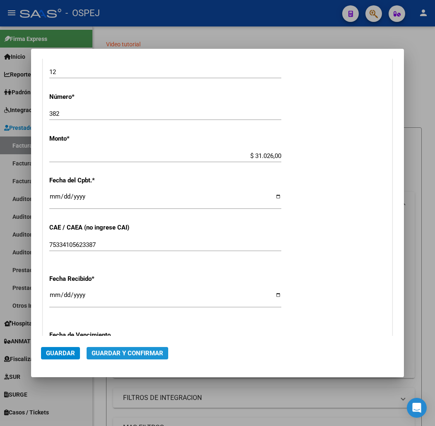
click at [118, 356] on span "Guardar y Confirmar" at bounding box center [127, 353] width 72 height 7
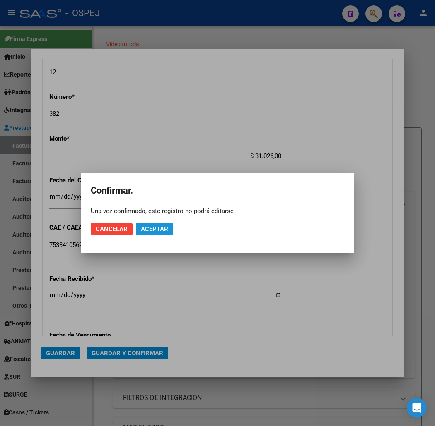
click at [159, 225] on button "Aceptar" at bounding box center [154, 229] width 37 height 12
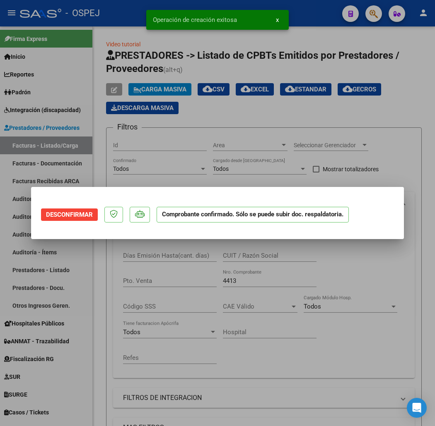
scroll to position [0, 0]
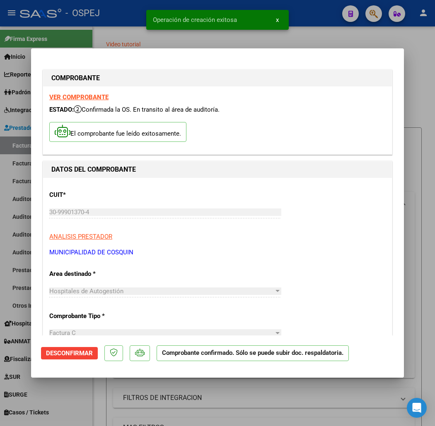
click at [49, 98] on strong "VER COMPROBANTE" at bounding box center [78, 97] width 59 height 7
click at [113, 26] on div at bounding box center [217, 213] width 435 height 426
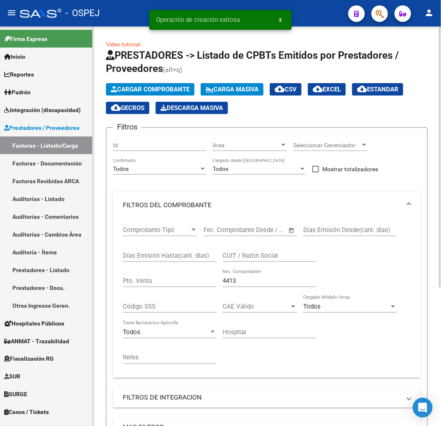
click at [171, 92] on span "Cargar Comprobante" at bounding box center [150, 89] width 79 height 7
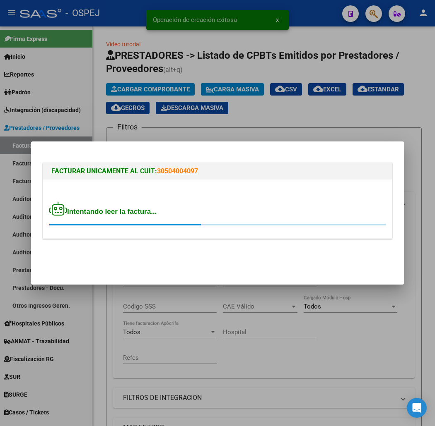
click at [321, 241] on div "FACTURAR UNICAMENTE AL CUIT: 30504004097 Intentando leer la factura..." at bounding box center [217, 202] width 353 height 82
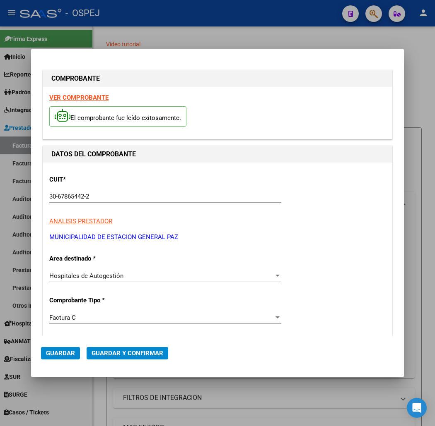
scroll to position [92, 0]
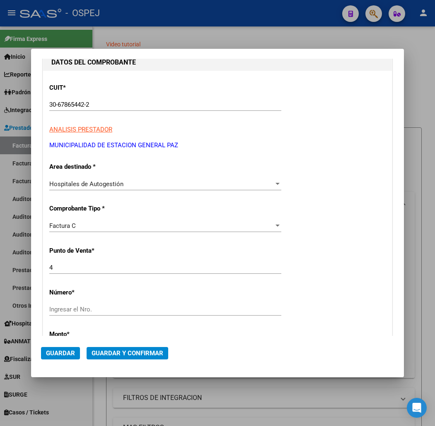
click at [89, 267] on input "4" at bounding box center [165, 267] width 232 height 7
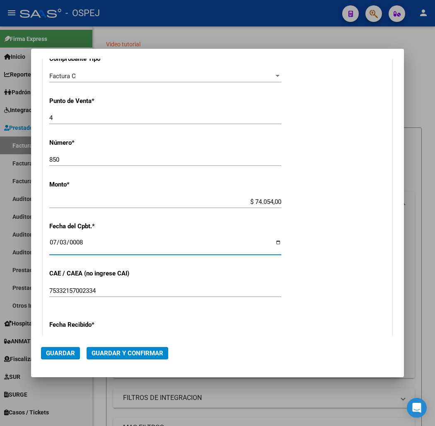
scroll to position [253, 0]
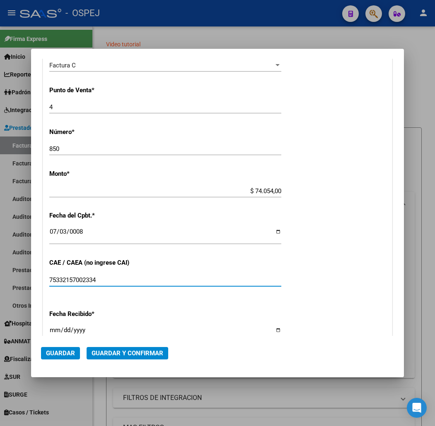
click at [134, 354] on span "Guardar y Confirmar" at bounding box center [127, 353] width 72 height 7
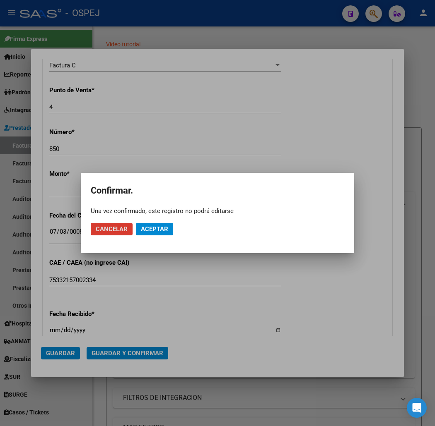
click at [145, 226] on span "Aceptar" at bounding box center [154, 229] width 27 height 7
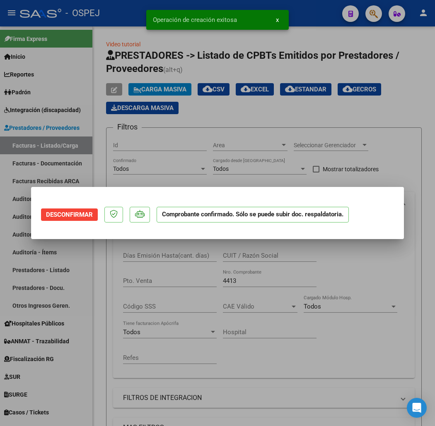
scroll to position [0, 0]
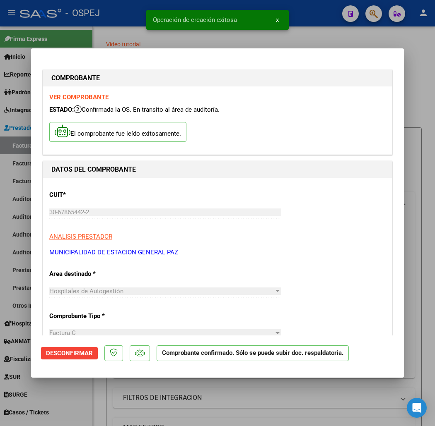
click at [59, 32] on div at bounding box center [217, 213] width 435 height 426
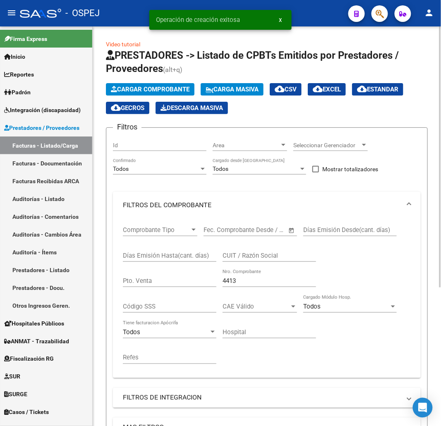
click at [160, 95] on button "Cargar Comprobante" at bounding box center [150, 89] width 89 height 12
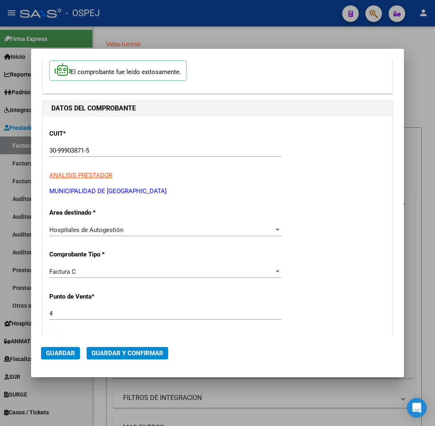
scroll to position [138, 0]
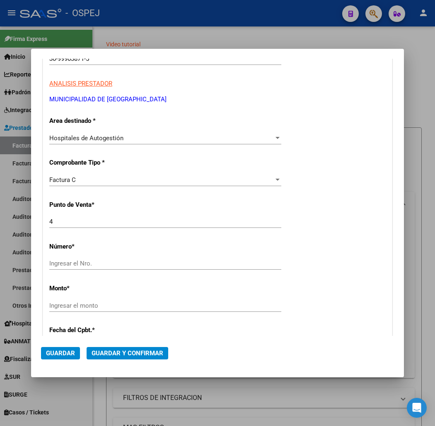
click at [155, 270] on div "Ingresar el Nro." at bounding box center [165, 268] width 232 height 20
click at [159, 266] on input "Ingresar el Nro." at bounding box center [165, 263] width 232 height 7
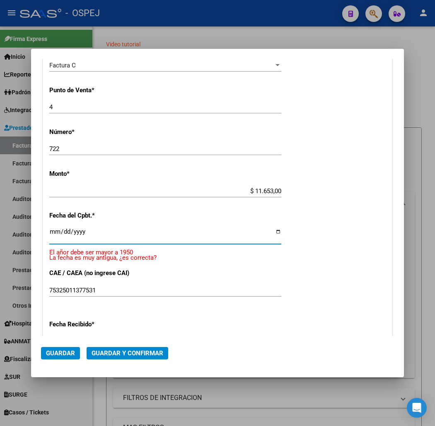
scroll to position [242, 0]
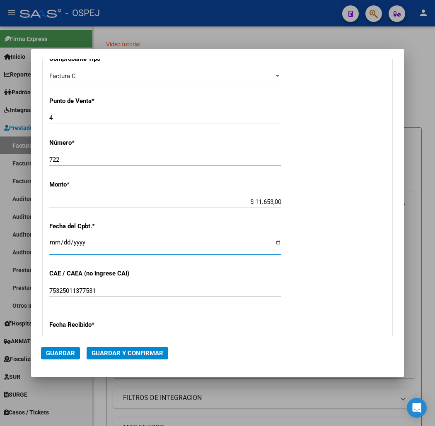
click at [123, 352] on span "Guardar y Confirmar" at bounding box center [127, 353] width 72 height 7
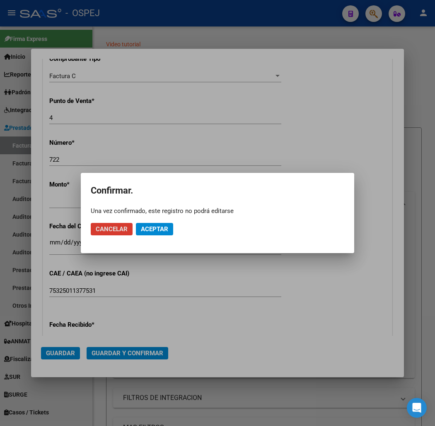
click at [167, 234] on button "Aceptar" at bounding box center [154, 229] width 37 height 12
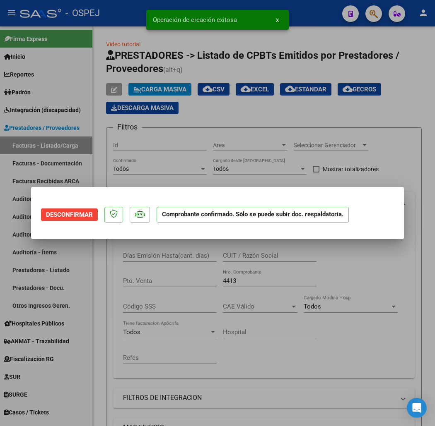
scroll to position [0, 0]
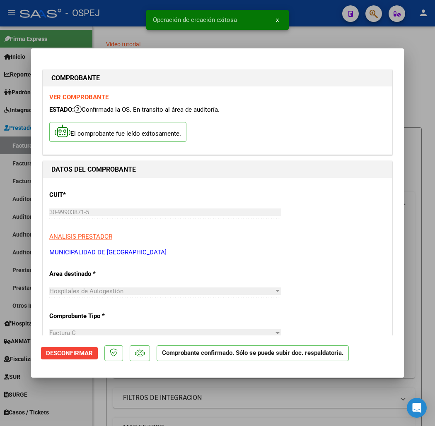
click at [117, 43] on div at bounding box center [217, 213] width 435 height 426
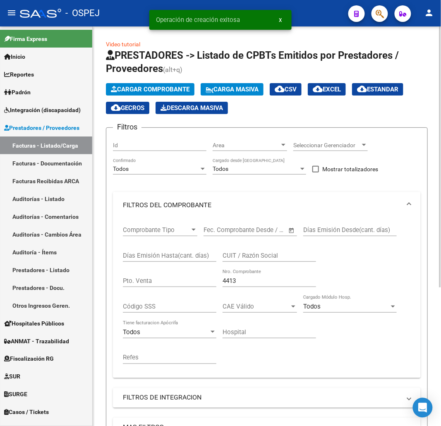
click at [189, 91] on span "Cargar Comprobante" at bounding box center [150, 89] width 79 height 7
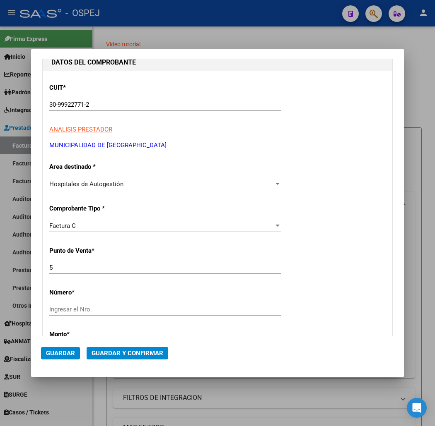
scroll to position [184, 0]
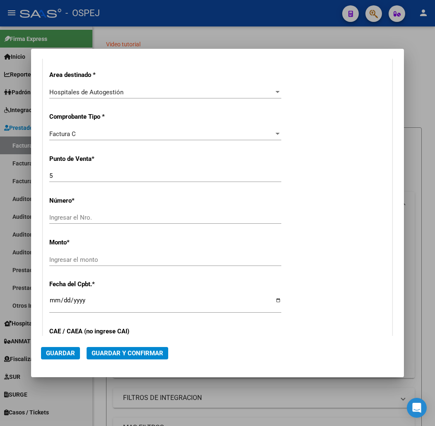
click at [98, 176] on input "5" at bounding box center [165, 175] width 232 height 7
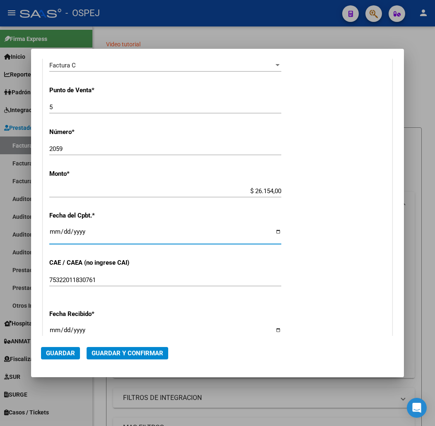
scroll to position [242, 0]
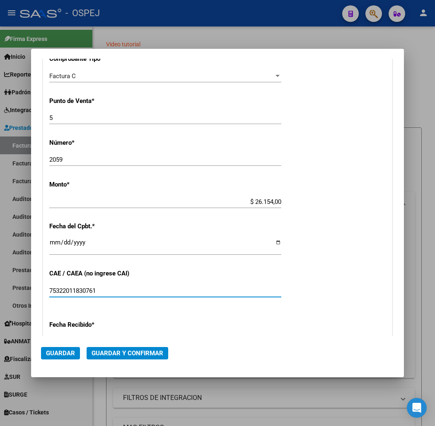
drag, startPoint x: 124, startPoint y: 344, endPoint x: 125, endPoint y: 349, distance: 4.6
click at [125, 344] on mat-dialog-actions "Guardar Guardar y Confirmar" at bounding box center [217, 351] width 353 height 31
click at [125, 351] on span "Guardar y Confirmar" at bounding box center [127, 353] width 72 height 7
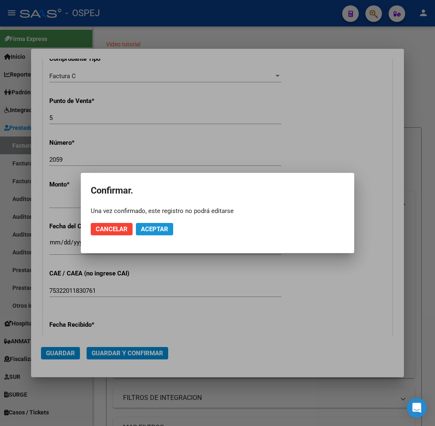
click at [154, 231] on span "Aceptar" at bounding box center [154, 229] width 27 height 7
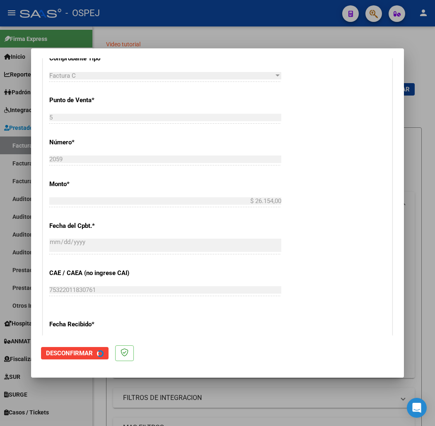
scroll to position [0, 0]
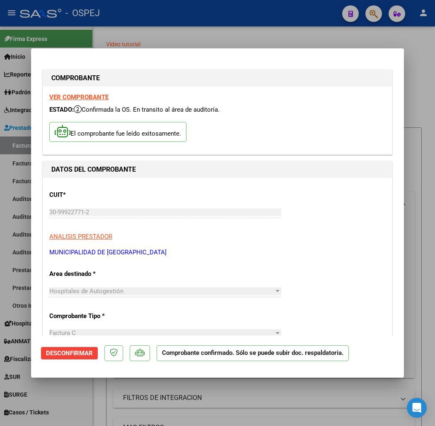
click at [99, 30] on div at bounding box center [217, 213] width 435 height 426
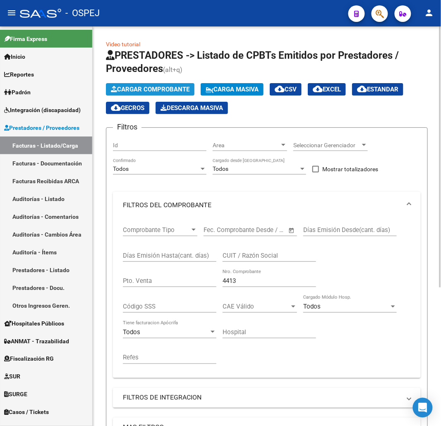
click at [149, 92] on span "Cargar Comprobante" at bounding box center [150, 89] width 79 height 7
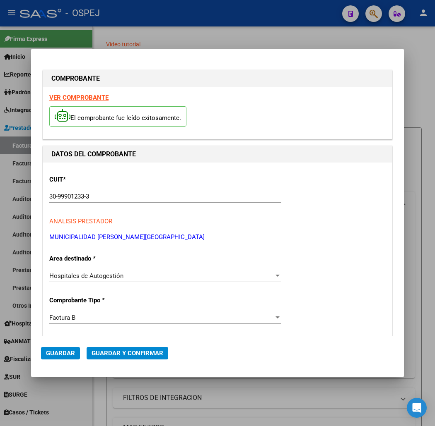
scroll to position [92, 0]
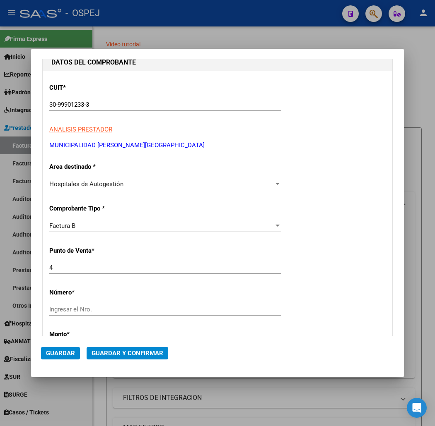
drag, startPoint x: 111, startPoint y: 315, endPoint x: 106, endPoint y: 310, distance: 7.4
click at [111, 314] on div "Ingresar el Nro." at bounding box center [165, 313] width 232 height 20
click at [106, 310] on input "Ingresar el Nro." at bounding box center [165, 309] width 232 height 7
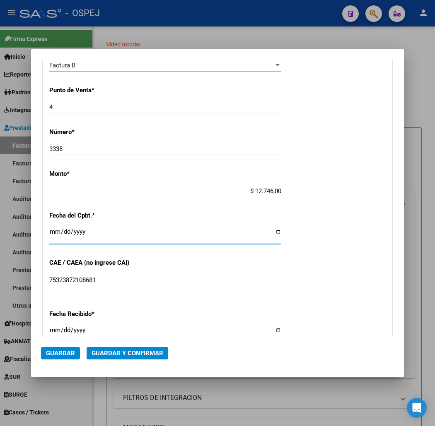
scroll to position [242, 0]
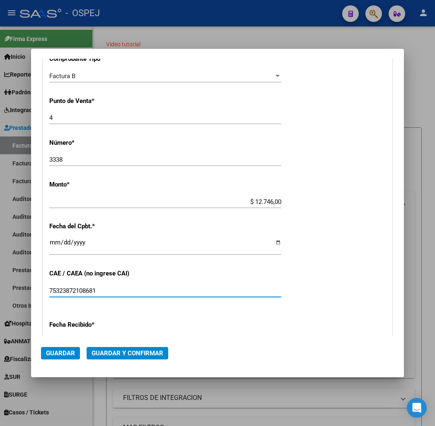
click at [117, 343] on mat-dialog-actions "Guardar Guardar y Confirmar" at bounding box center [217, 351] width 353 height 31
click at [120, 348] on button "Guardar y Confirmar" at bounding box center [128, 353] width 82 height 12
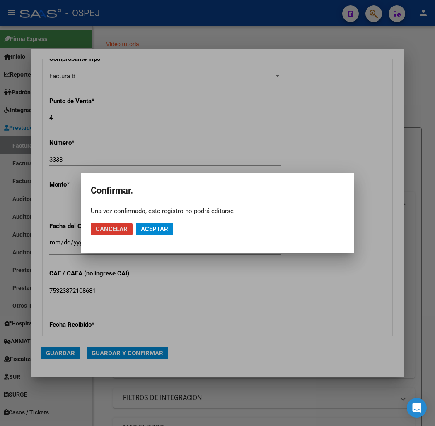
click at [154, 226] on span "Aceptar" at bounding box center [154, 229] width 27 height 7
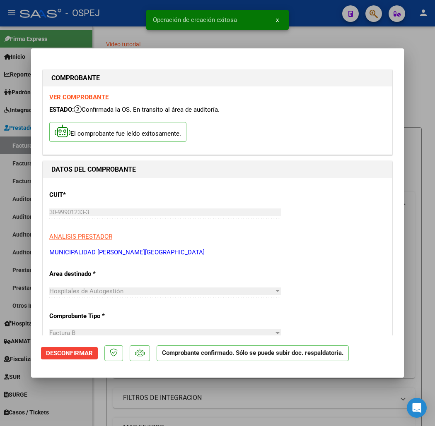
scroll to position [276, 0]
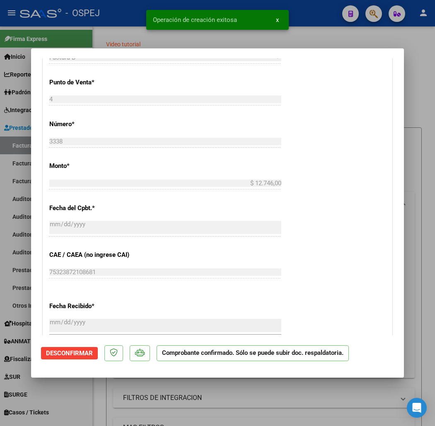
click at [113, 382] on div at bounding box center [217, 213] width 435 height 426
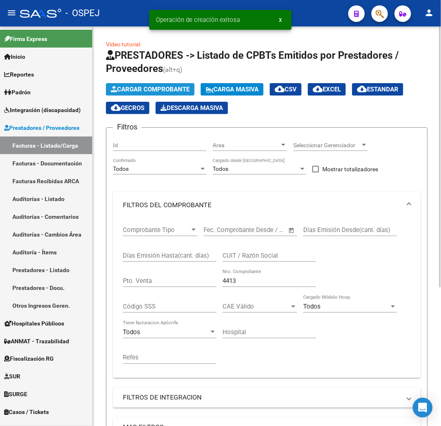
click at [156, 94] on button "Cargar Comprobante" at bounding box center [150, 89] width 89 height 12
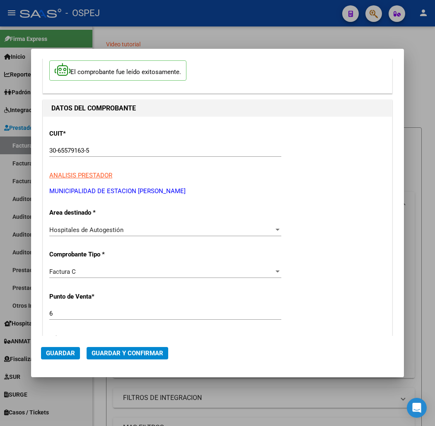
scroll to position [92, 0]
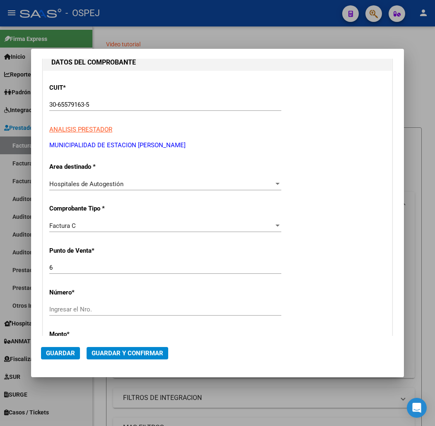
click at [77, 274] on div "6 Ingresar el Nro." at bounding box center [165, 272] width 232 height 20
click at [72, 266] on input "6" at bounding box center [165, 267] width 232 height 7
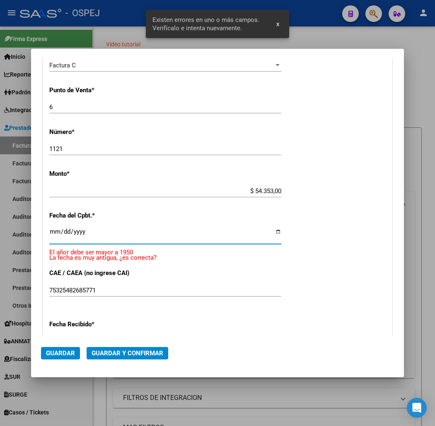
scroll to position [242, 0]
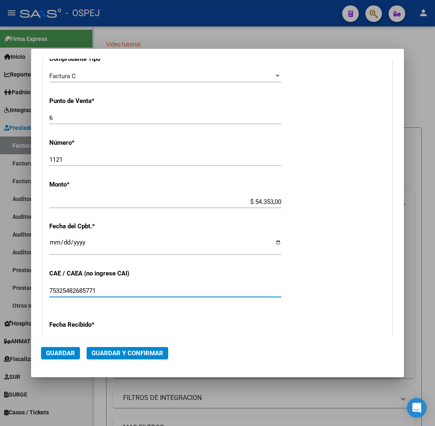
click at [112, 352] on span "Guardar y Confirmar" at bounding box center [127, 353] width 72 height 7
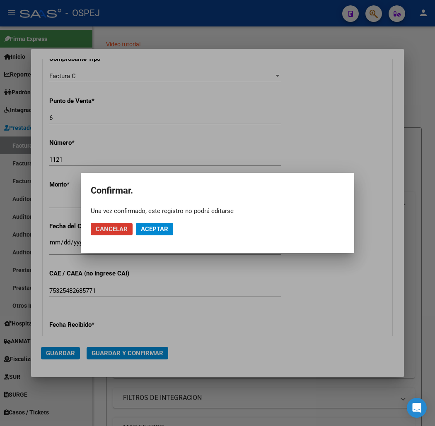
click at [159, 234] on button "Aceptar" at bounding box center [154, 229] width 37 height 12
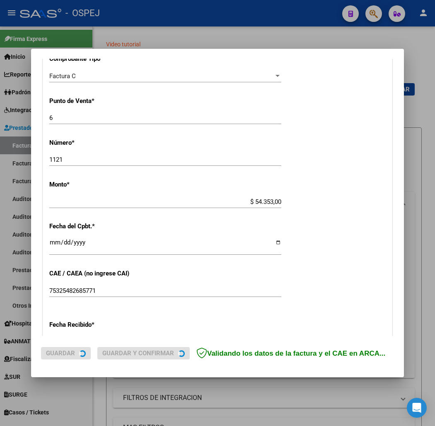
click at [159, 234] on div "CUIT * 30-65579163-5 Ingresar CUIT ANALISIS PRESTADOR MUNICIPALIDAD DE ESTACION…" at bounding box center [217, 214] width 349 height 587
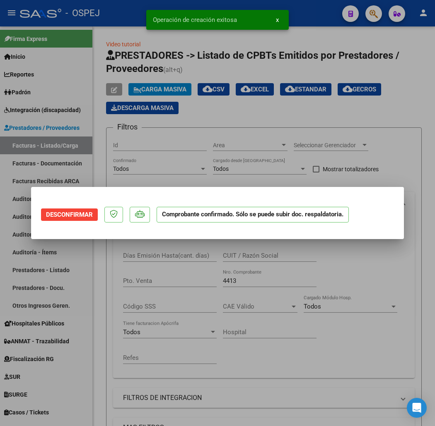
scroll to position [0, 0]
click at [113, 30] on div at bounding box center [217, 213] width 435 height 426
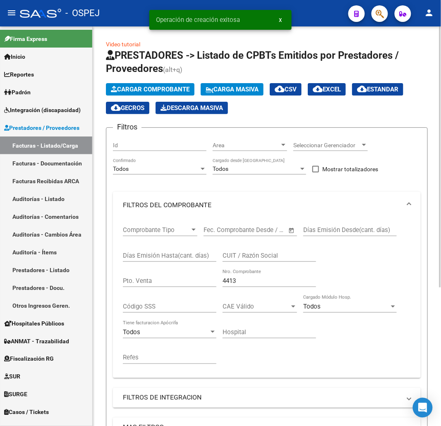
click at [134, 91] on span "Cargar Comprobante" at bounding box center [150, 89] width 79 height 7
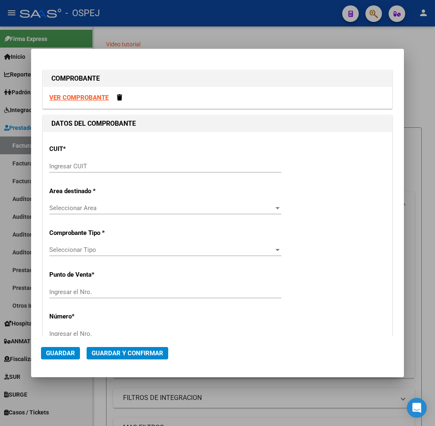
drag, startPoint x: 130, startPoint y: 176, endPoint x: 140, endPoint y: 166, distance: 14.1
click at [139, 167] on div "Ingresar CUIT" at bounding box center [165, 170] width 232 height 20
click at [140, 166] on input "Ingresar CUIT" at bounding box center [165, 166] width 232 height 7
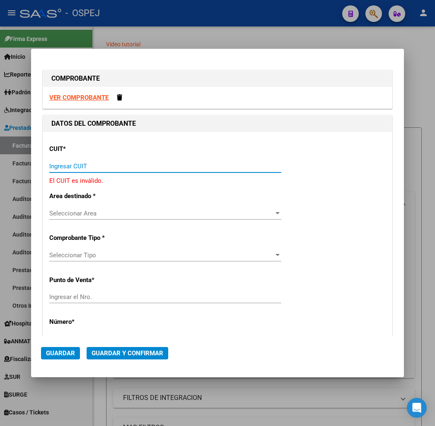
click at [270, 17] on div at bounding box center [217, 213] width 435 height 426
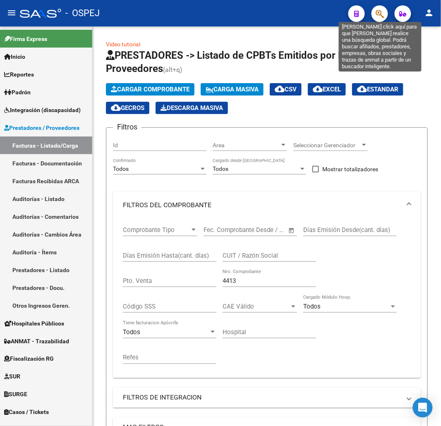
click at [381, 17] on icon "button" at bounding box center [380, 14] width 8 height 10
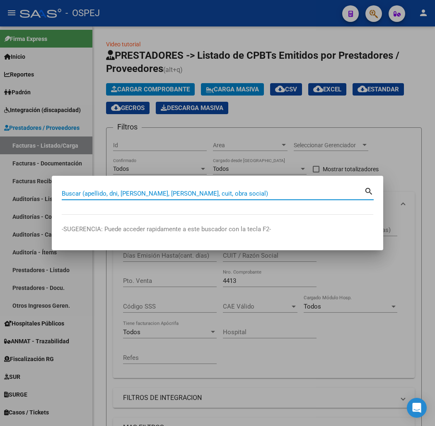
paste input "58653292"
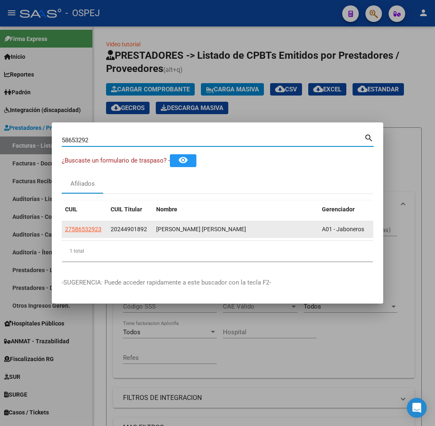
click at [65, 228] on span "27586532923" at bounding box center [83, 229] width 36 height 7
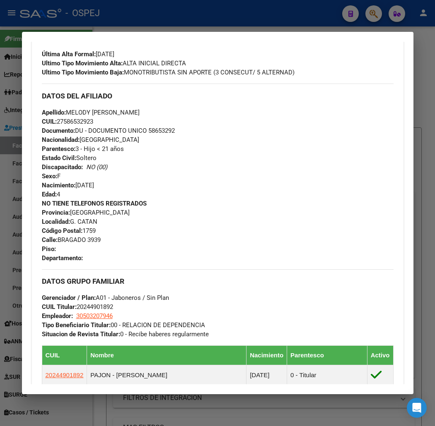
scroll to position [444, 0]
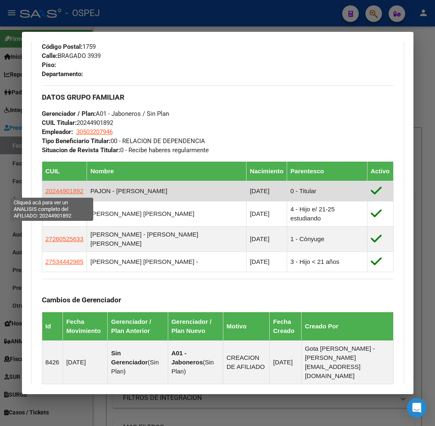
drag, startPoint x: 71, startPoint y: 191, endPoint x: 34, endPoint y: 191, distance: 36.8
click at [42, 191] on td "20244901892" at bounding box center [64, 191] width 45 height 20
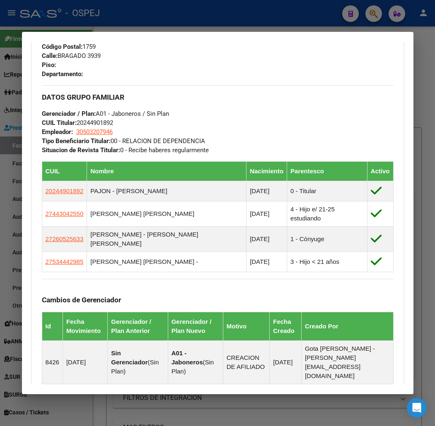
copy span "20244901892"
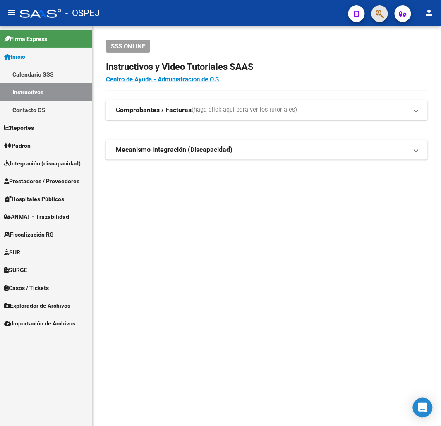
click at [386, 15] on button "button" at bounding box center [380, 13] width 17 height 17
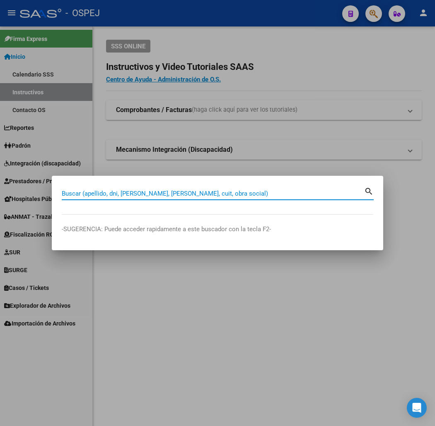
click at [142, 194] on input "Buscar (apellido, dni, [PERSON_NAME], [PERSON_NAME], cuit, obra social)" at bounding box center [213, 193] width 302 height 7
type input "31769153"
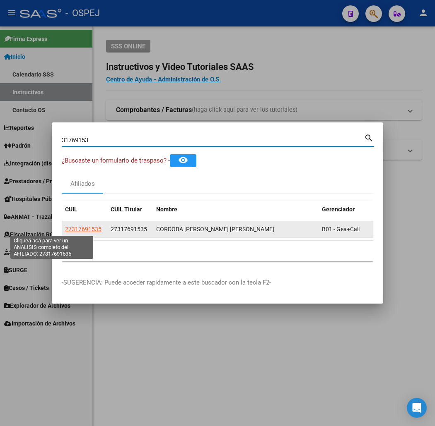
click at [65, 229] on span "27317691535" at bounding box center [83, 229] width 36 height 7
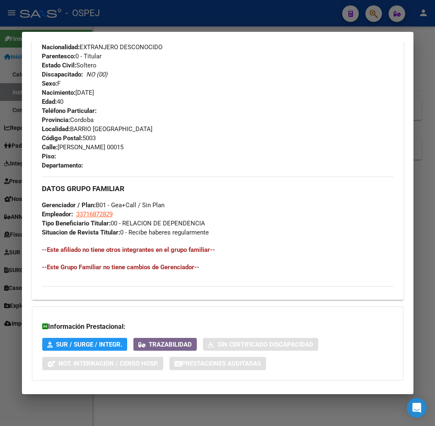
scroll to position [409, 0]
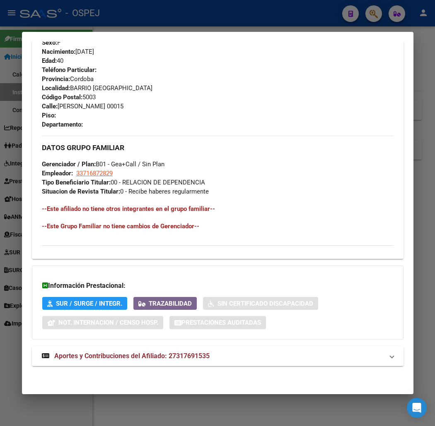
click at [236, 354] on mat-panel-title "Aportes y Contribuciones del Afiliado: 27317691535" at bounding box center [213, 356] width 342 height 10
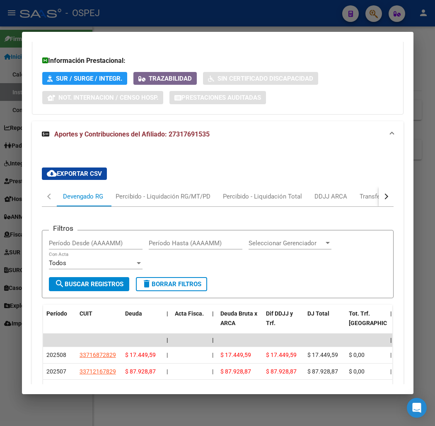
scroll to position [834, 0]
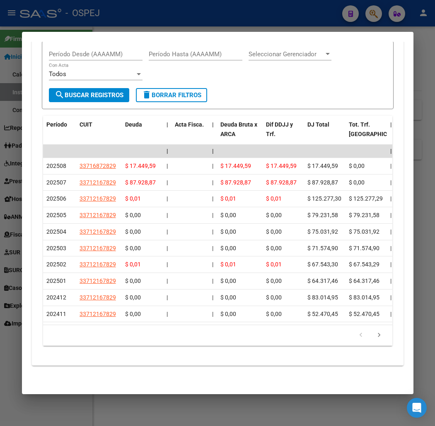
drag, startPoint x: 323, startPoint y: 161, endPoint x: 341, endPoint y: 61, distance: 101.0
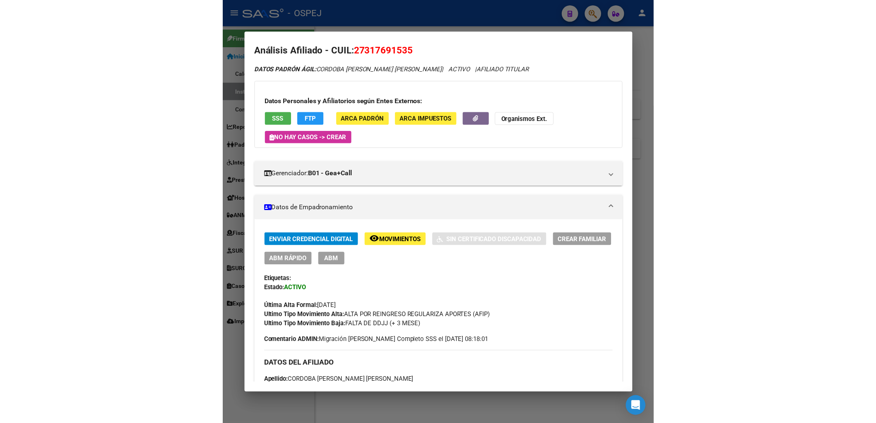
scroll to position [0, 0]
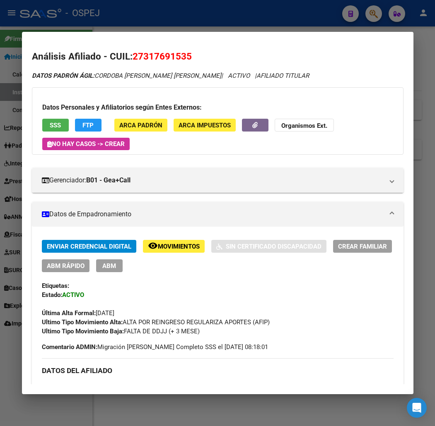
click at [158, 51] on span "27317691535" at bounding box center [161, 56] width 59 height 11
click at [155, 59] on span "27317691535" at bounding box center [161, 56] width 59 height 11
copy span "27317691535"
click at [223, 63] on h2 "Análisis Afiliado - CUIL: 27317691535" at bounding box center [217, 57] width 371 height 14
